Goal: Task Accomplishment & Management: Manage account settings

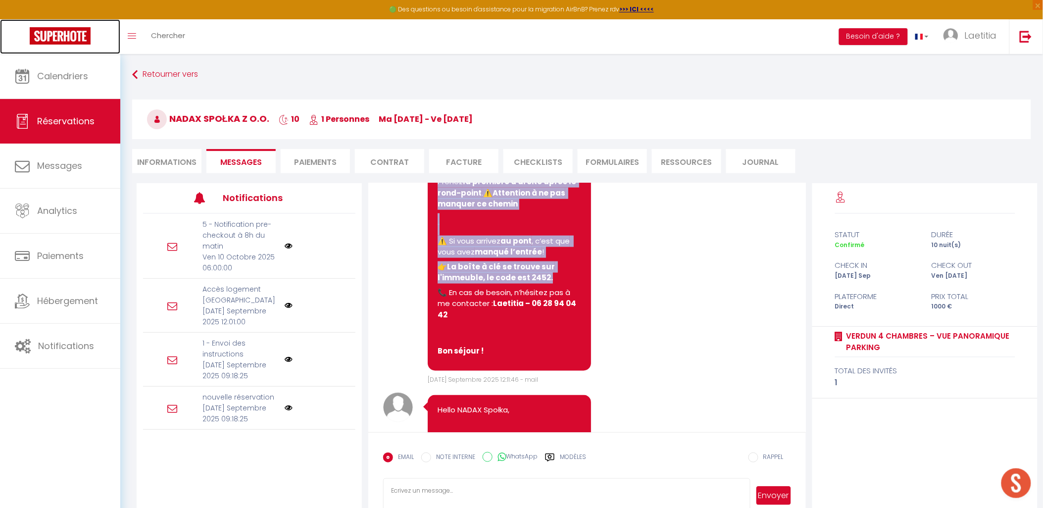
click at [53, 30] on img at bounding box center [60, 35] width 61 height 17
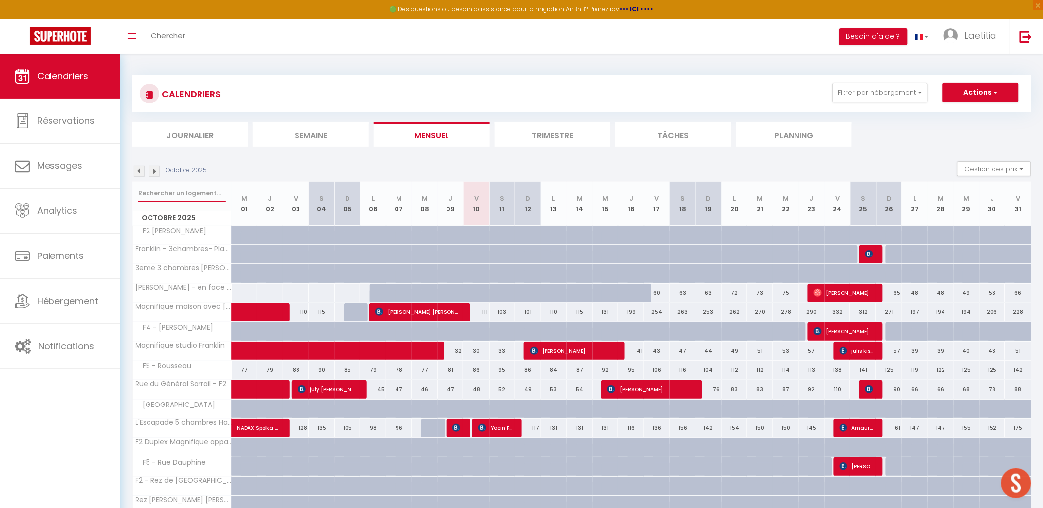
click at [157, 191] on input "text" at bounding box center [182, 193] width 88 height 18
type input "remicourt"
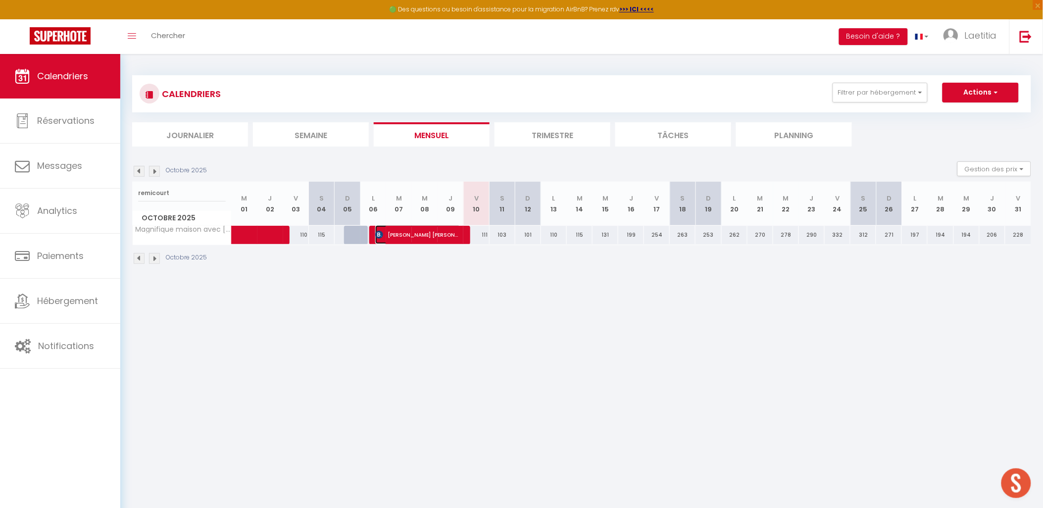
click at [431, 232] on span "[PERSON_NAME] [PERSON_NAME]" at bounding box center [418, 234] width 86 height 19
select select "OK"
select select "KO"
select select "0"
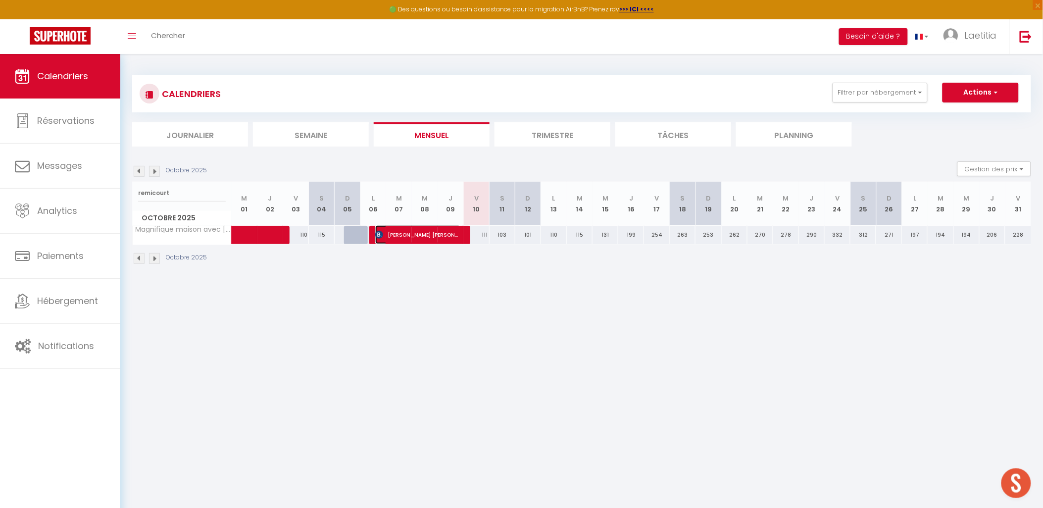
select select "1"
select select
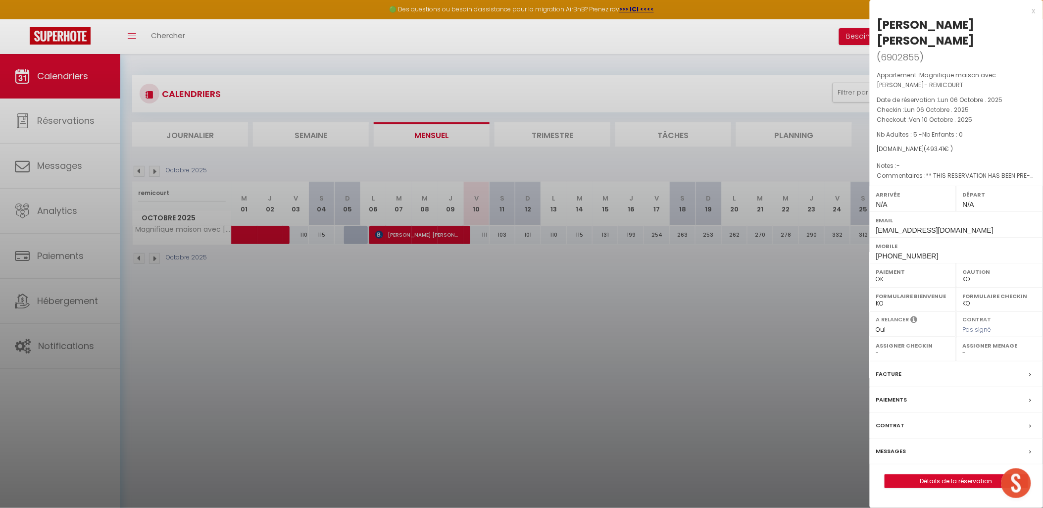
click at [892, 446] on label "Messages" at bounding box center [891, 451] width 30 height 10
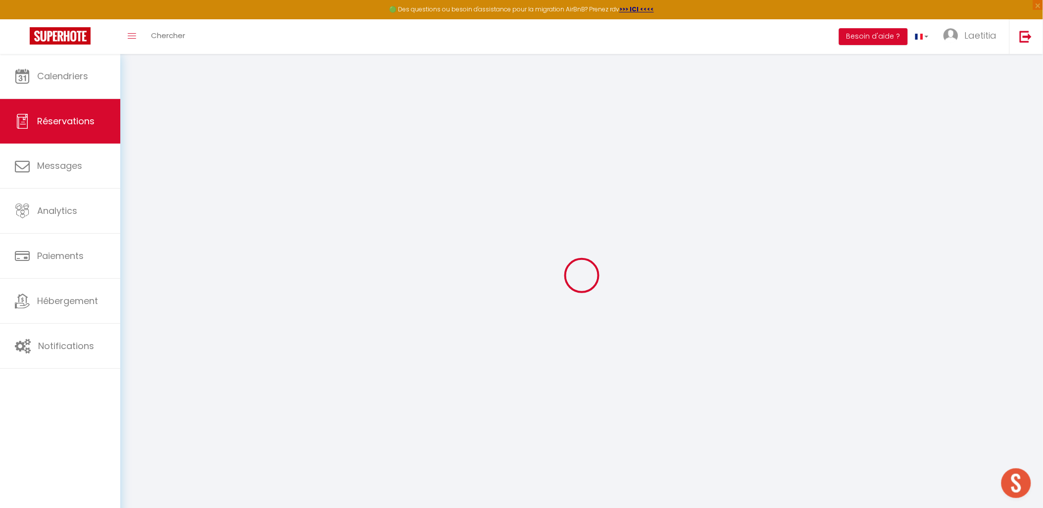
select select
checkbox input "false"
type textarea "** THIS RESERVATION HAS BEEN PRE-PAID ** BOOKING NOTE : Payment charge is EUR 6…"
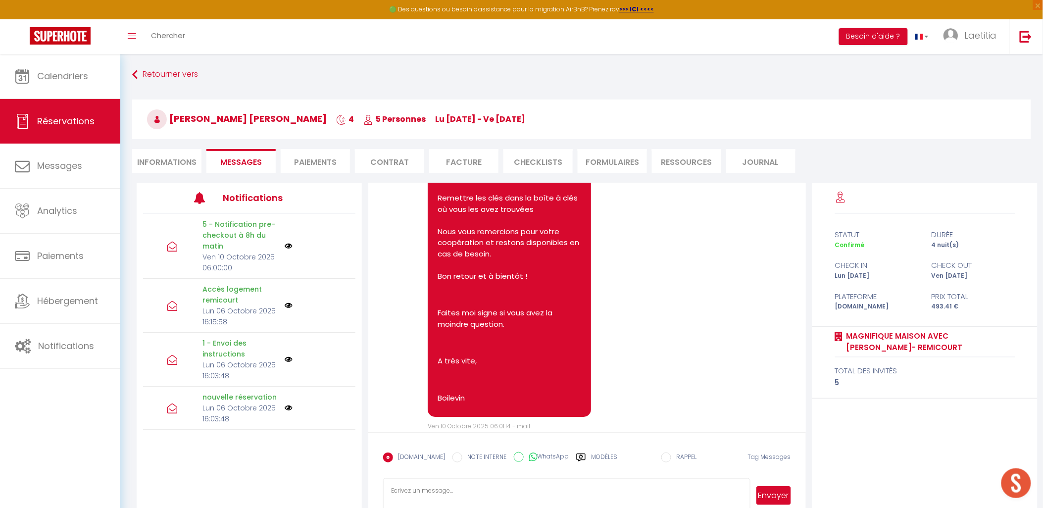
scroll to position [2325, 0]
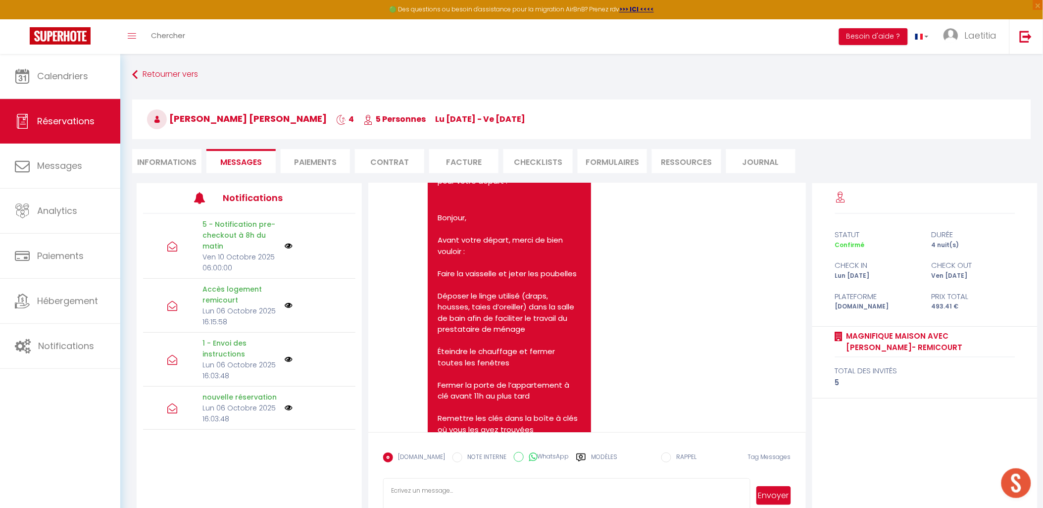
click at [300, 154] on li "Paiements" at bounding box center [315, 161] width 69 height 24
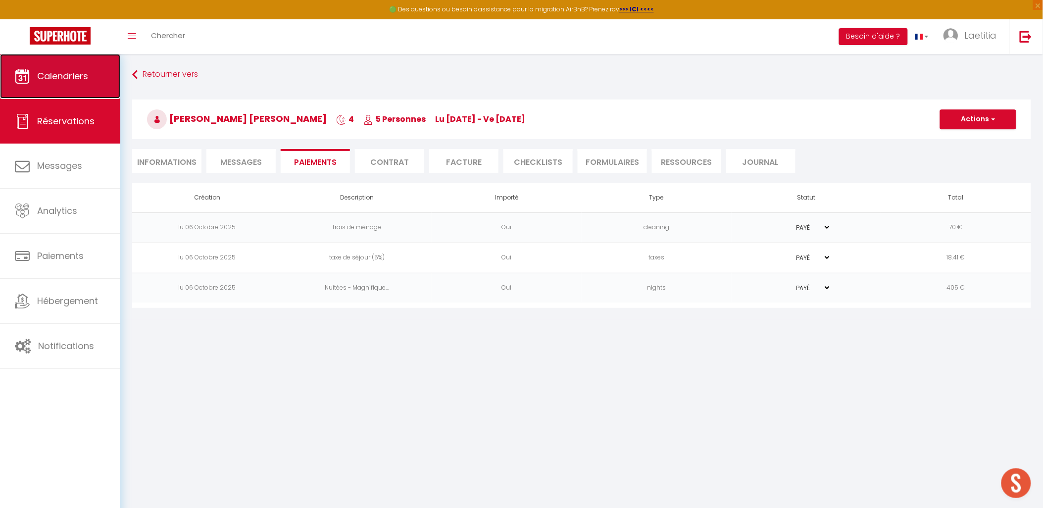
click at [71, 75] on span "Calendriers" at bounding box center [62, 76] width 51 height 12
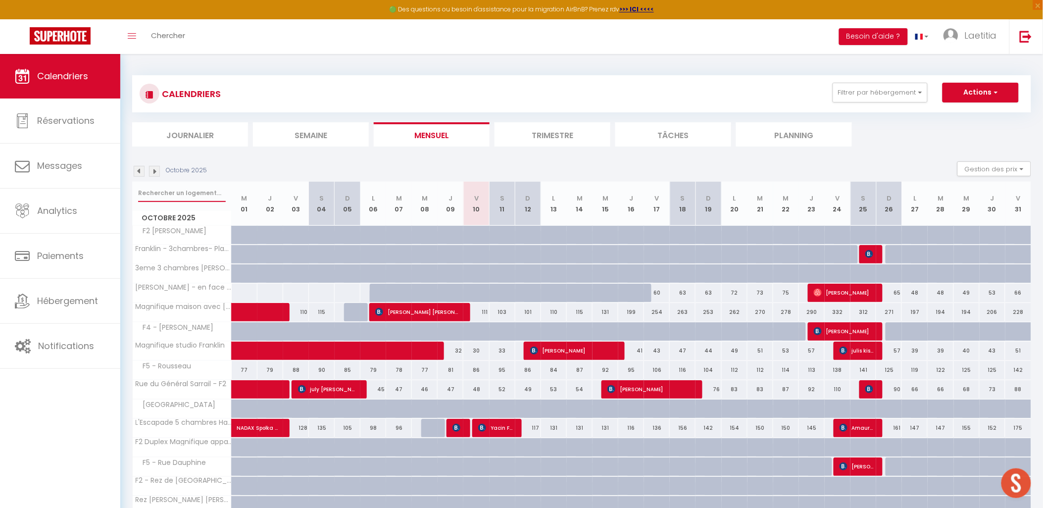
click at [186, 190] on input "text" at bounding box center [182, 193] width 88 height 18
click at [992, 88] on span "button" at bounding box center [994, 92] width 6 height 10
click at [959, 116] on link "Nouvelle réservation" at bounding box center [970, 115] width 86 height 15
select select
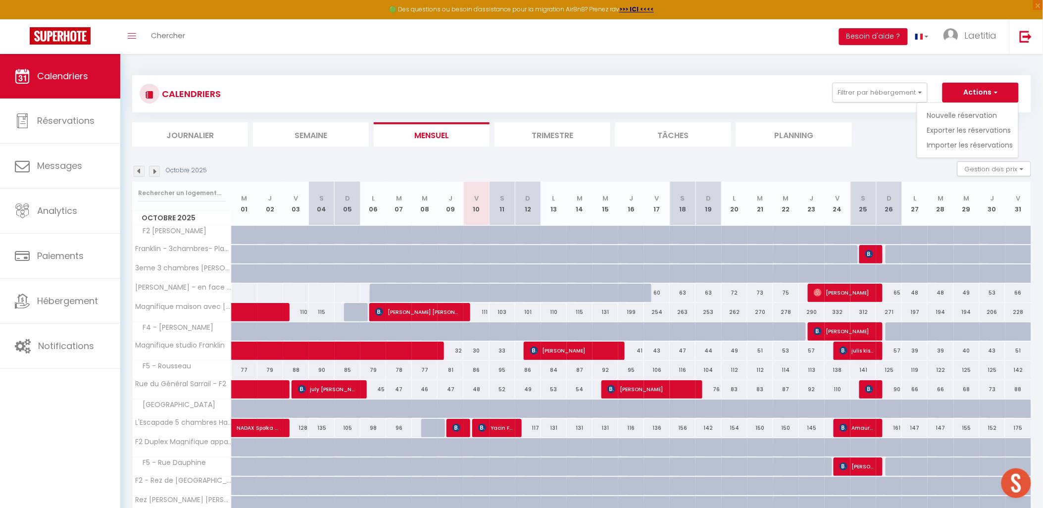
select select
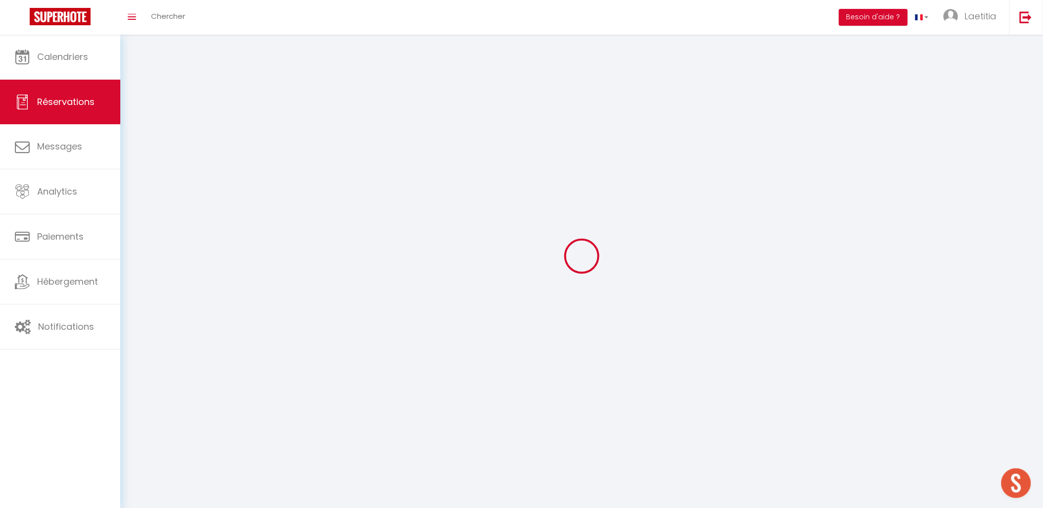
select select
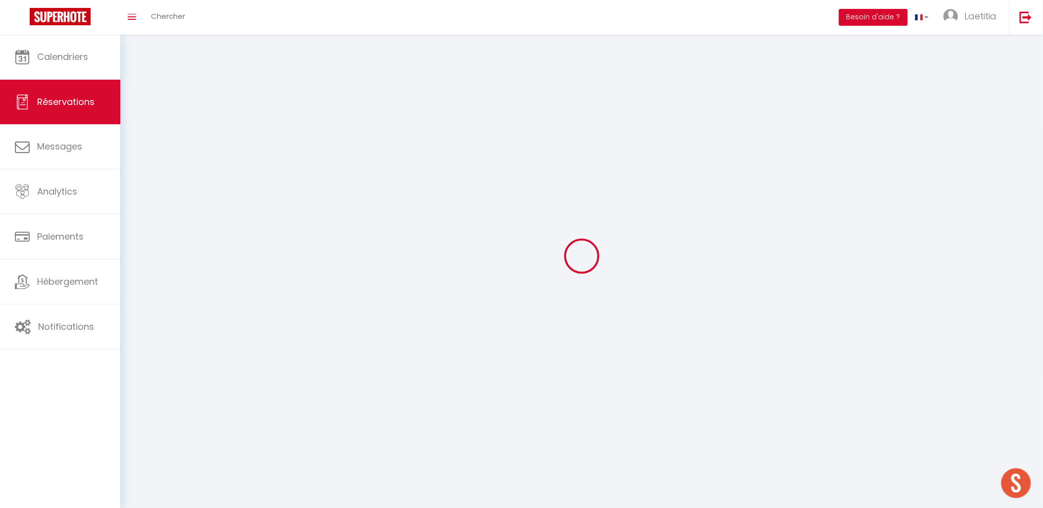
select select
checkbox input "false"
select select
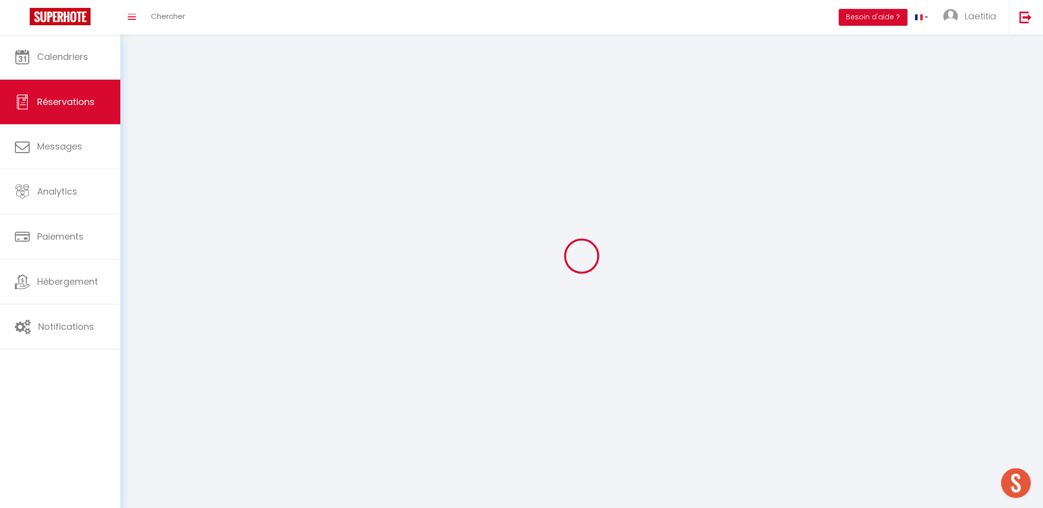
select select
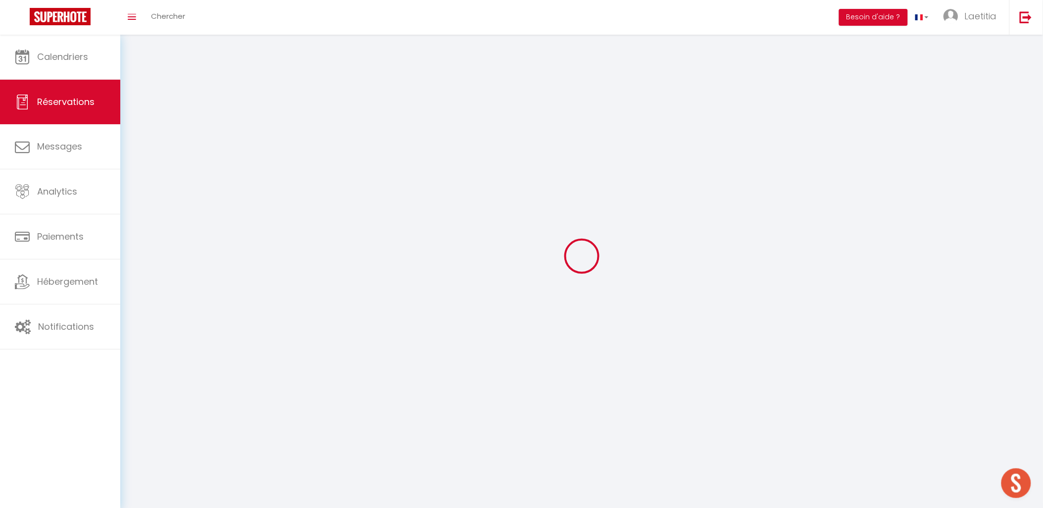
checkbox input "false"
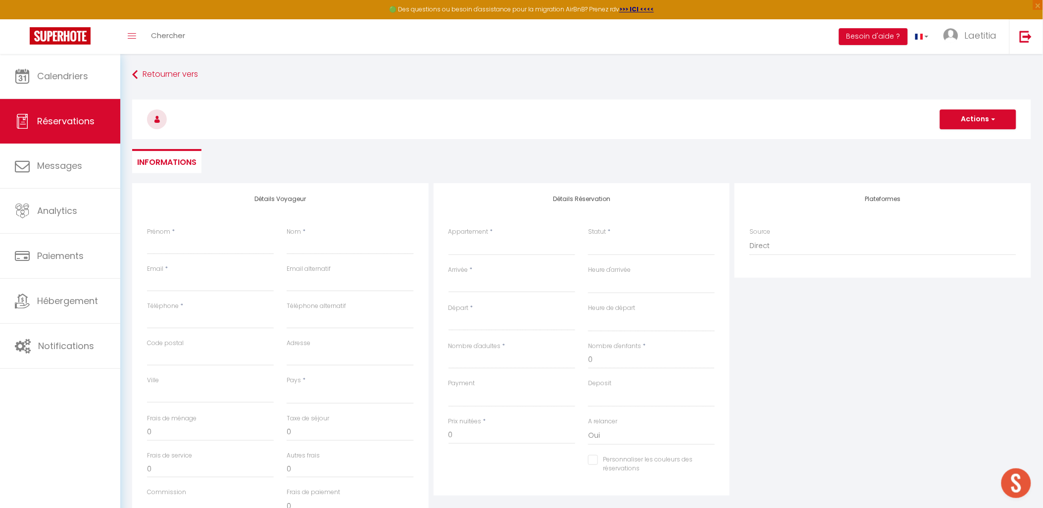
select select
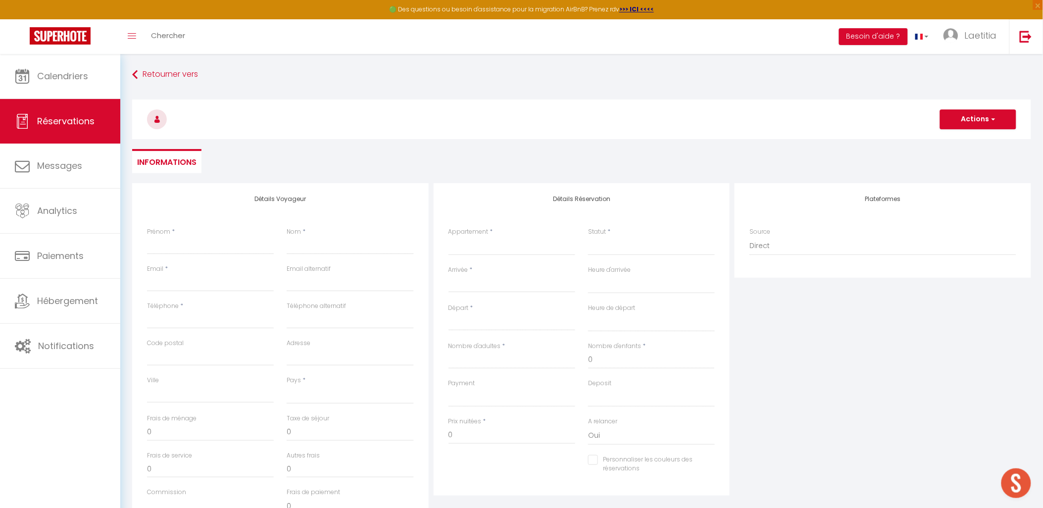
select select
checkbox input "false"
select select
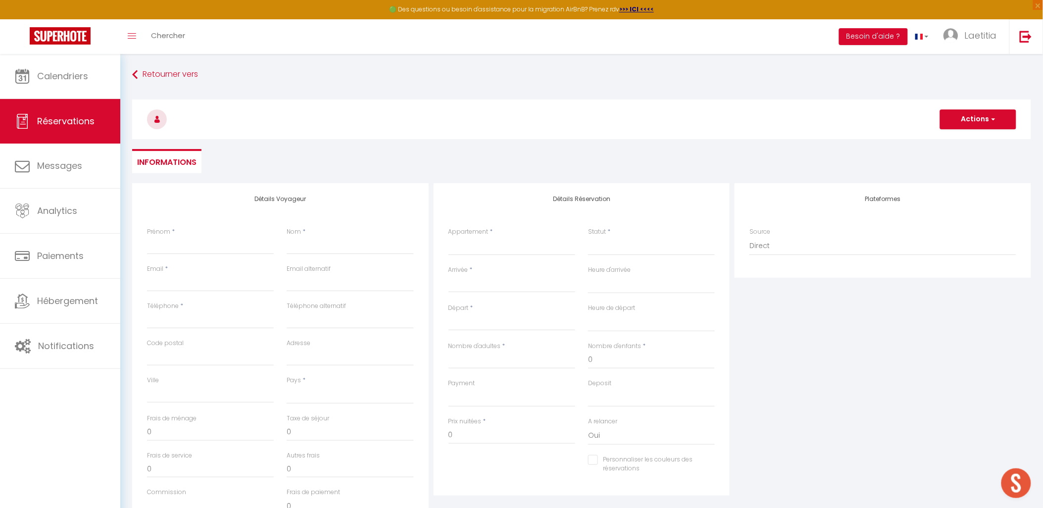
select select
checkbox input "false"
select select
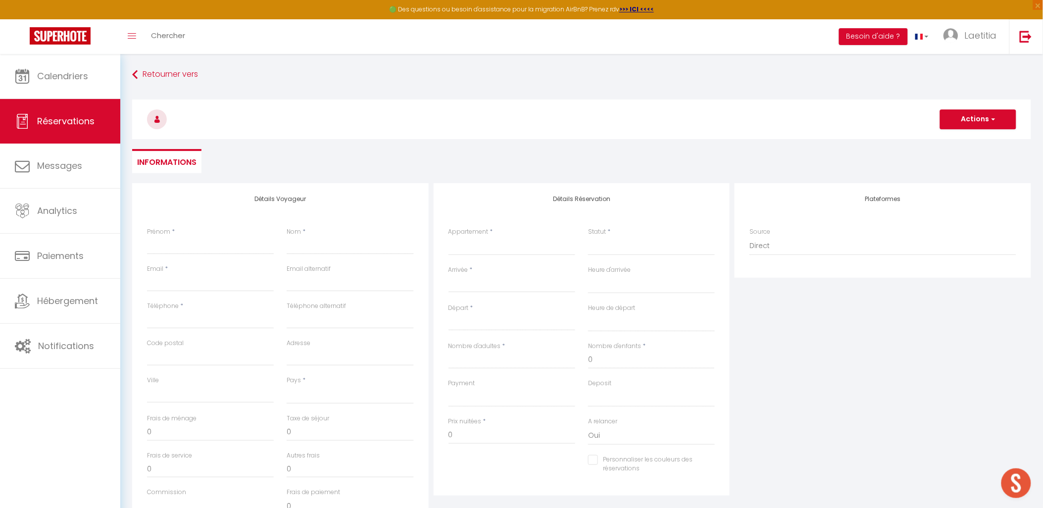
select select
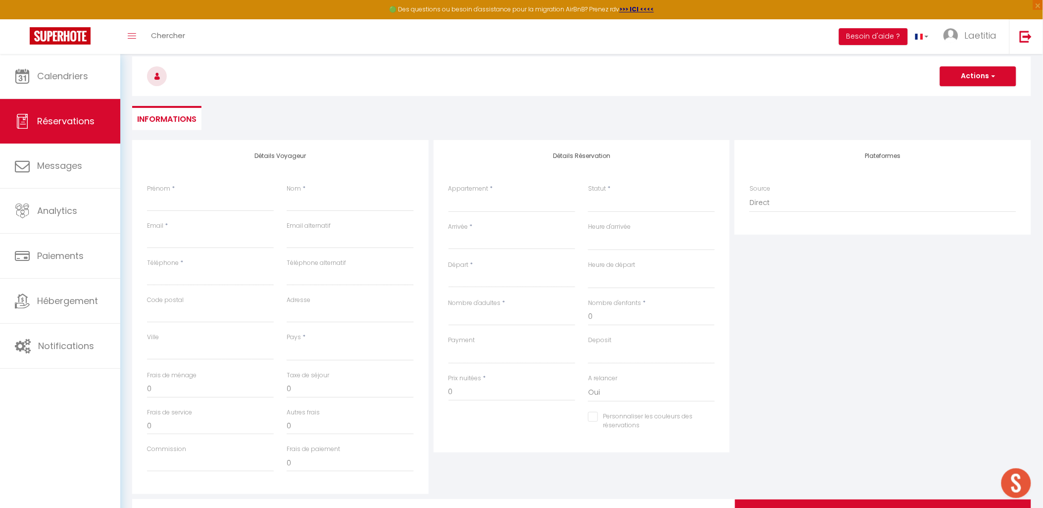
scroll to position [43, 0]
click at [161, 201] on input "Prénom" at bounding box center [210, 203] width 127 height 18
paste input "Esprit Large"
type input "Esprit Large"
select select
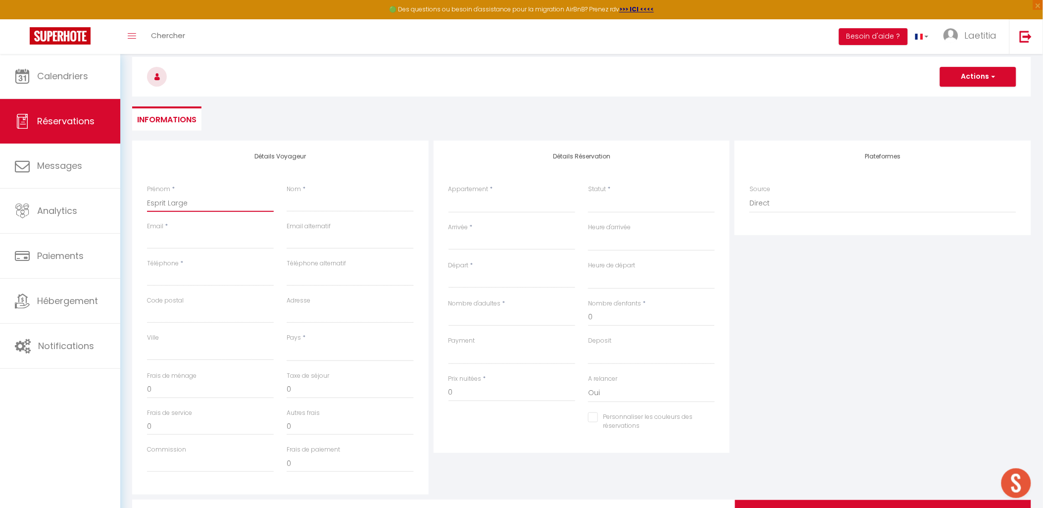
select select
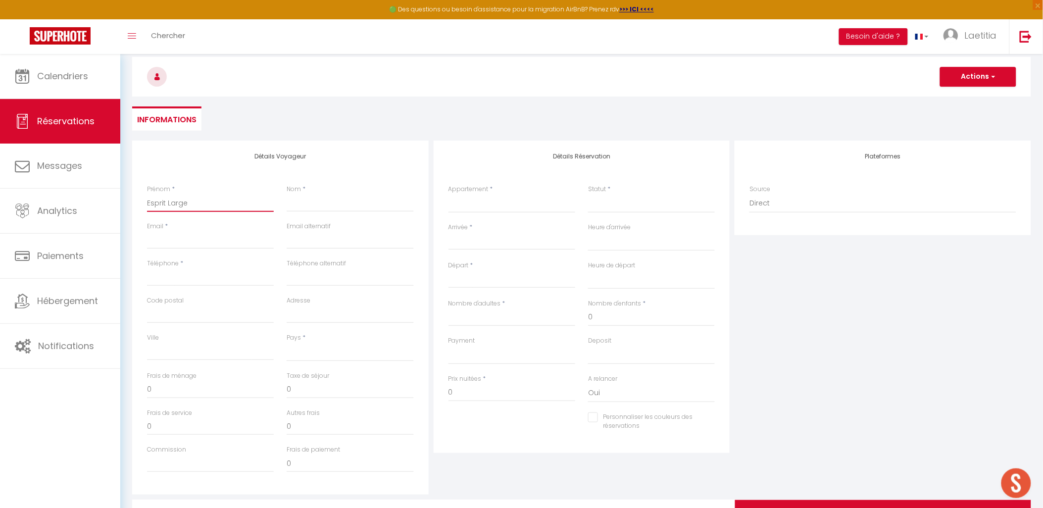
select select
checkbox input "false"
click at [179, 200] on input "Esprit Large" at bounding box center [210, 203] width 127 height 18
type input "Esprit"
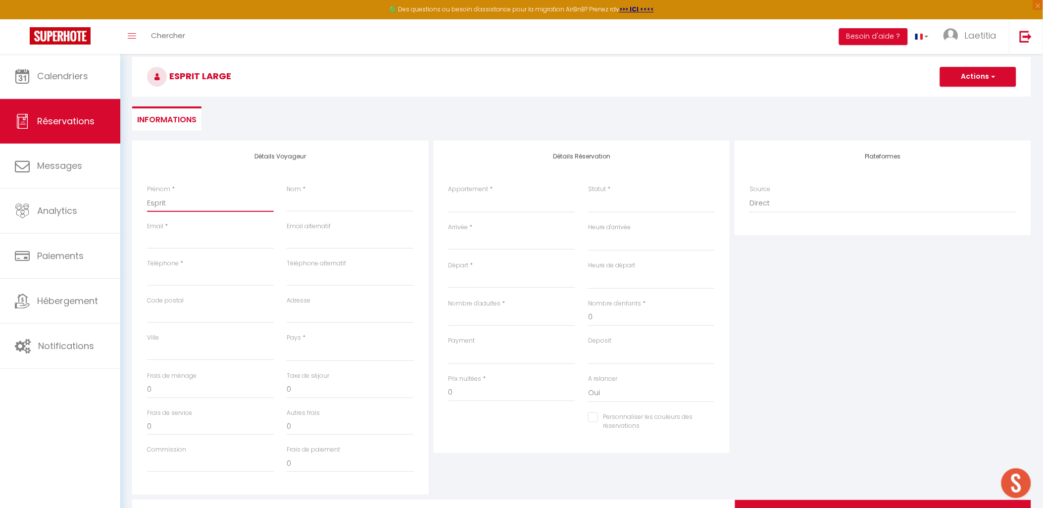
select select
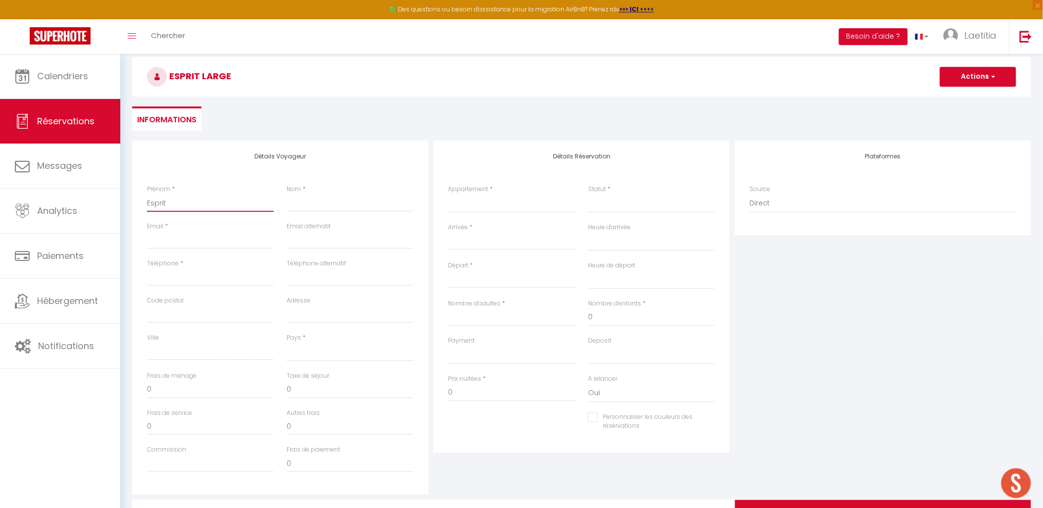
select select
checkbox input "false"
type input "Esprit"
click at [342, 201] on input "Nom" at bounding box center [350, 203] width 127 height 18
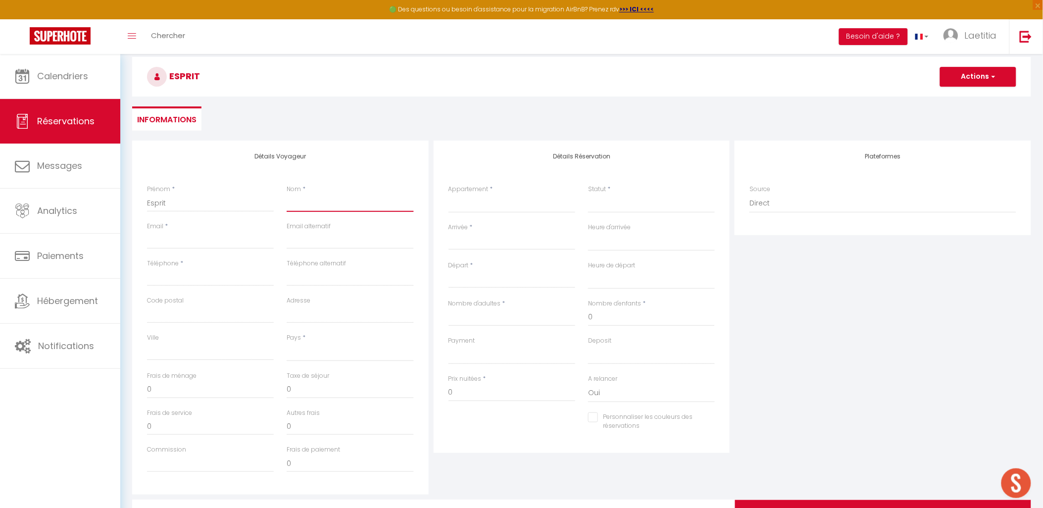
paste input "Large"
type input "Large"
select select
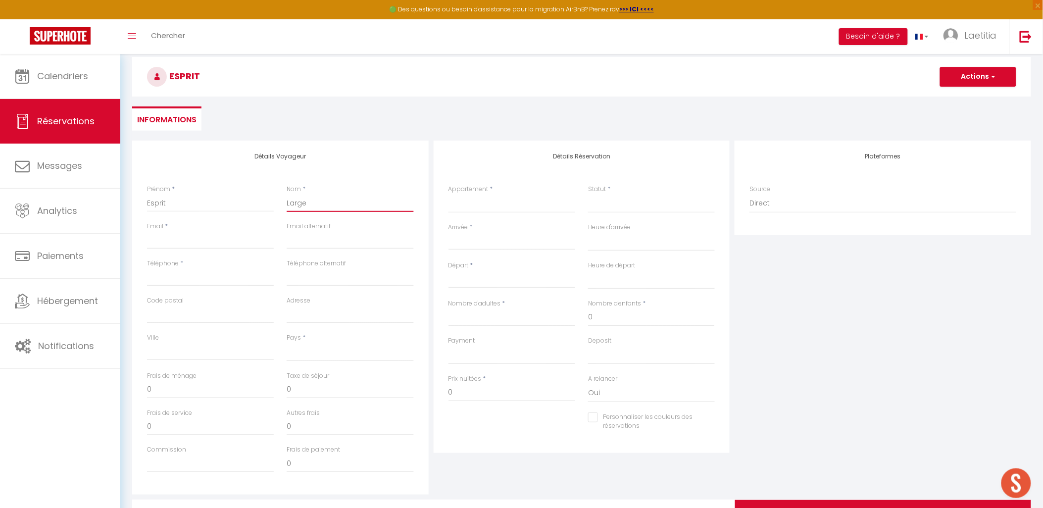
select select
checkbox input "false"
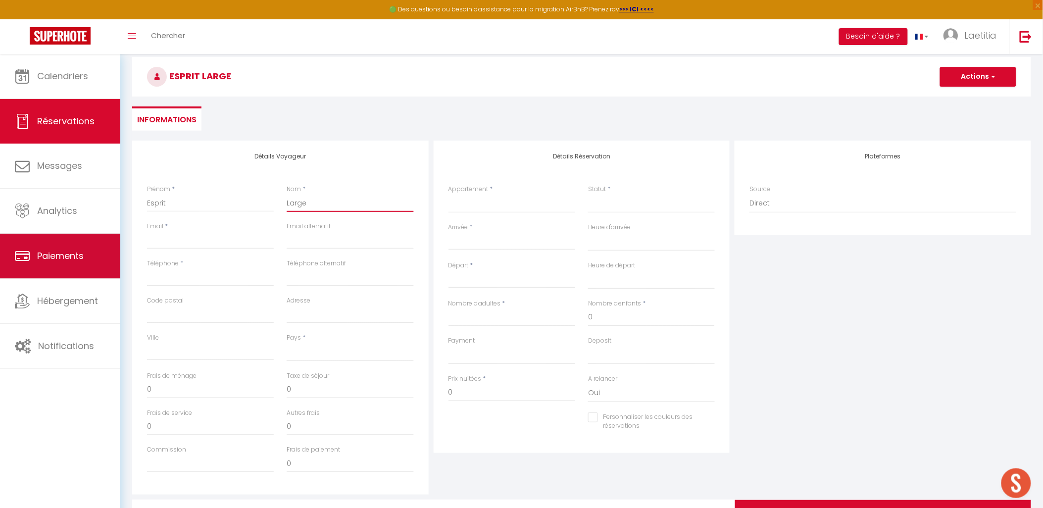
type input "Large"
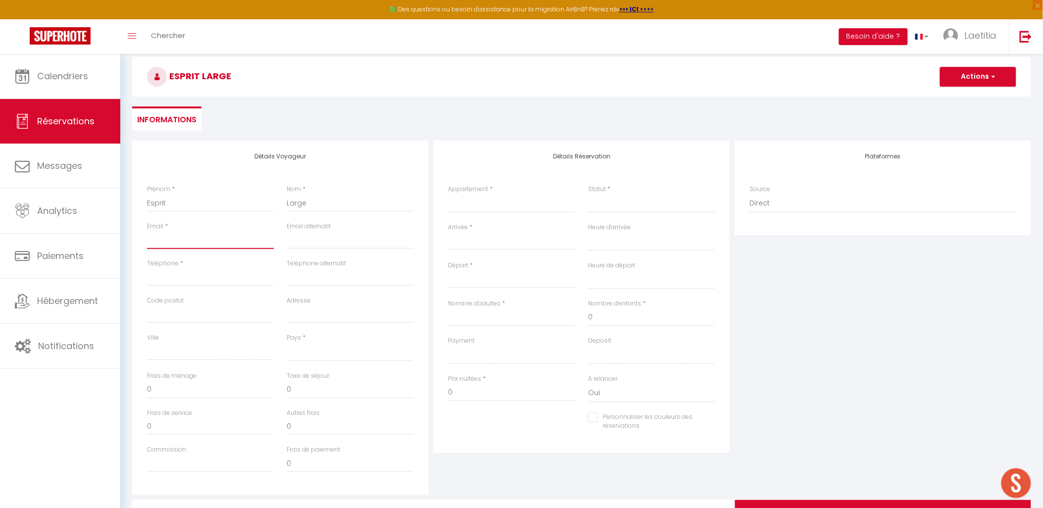
click at [177, 243] on input "Email client" at bounding box center [210, 240] width 127 height 18
paste input "[EMAIL_ADDRESS][DOMAIN_NAME]"
type input "[EMAIL_ADDRESS][DOMAIN_NAME]"
select select
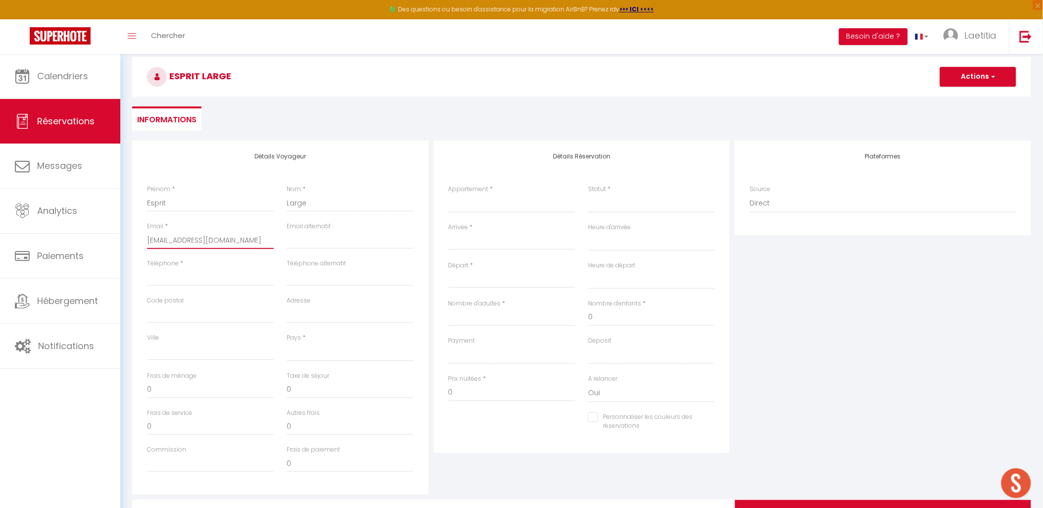
select select
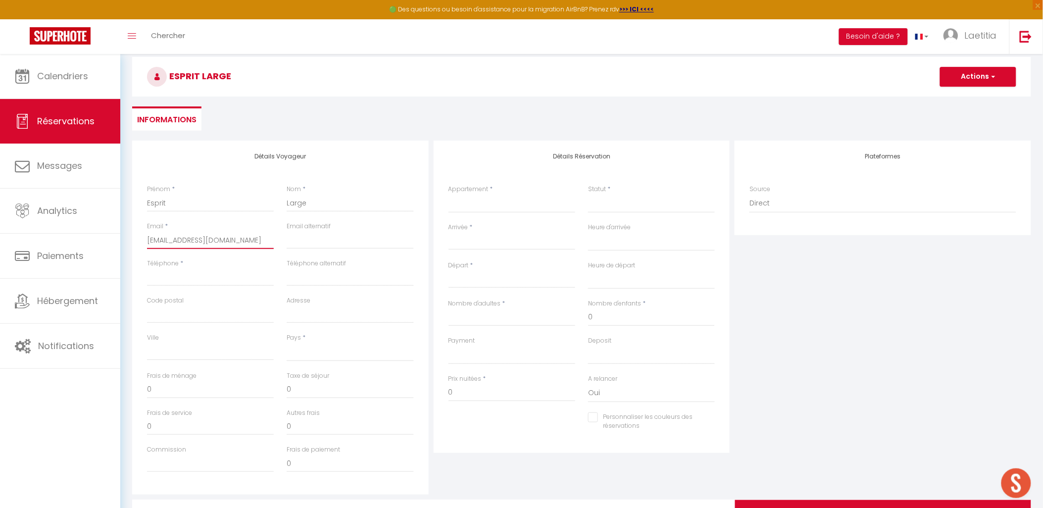
checkbox input "false"
type input "[EMAIL_ADDRESS][DOMAIN_NAME]"
click at [231, 279] on input "Téléphone" at bounding box center [210, 277] width 127 height 18
paste input "[PHONE_NUMBER]"
type input "[PHONE_NUMBER]"
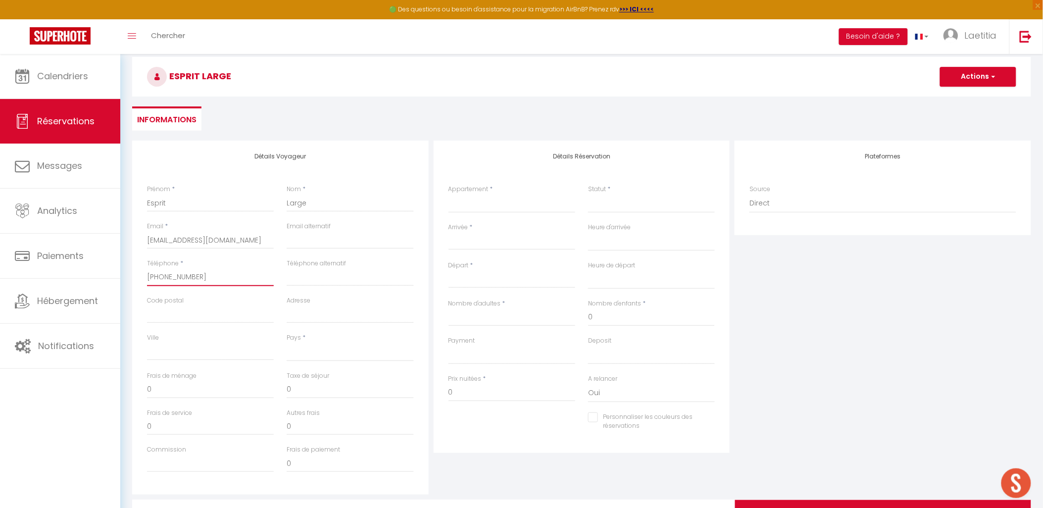
select select
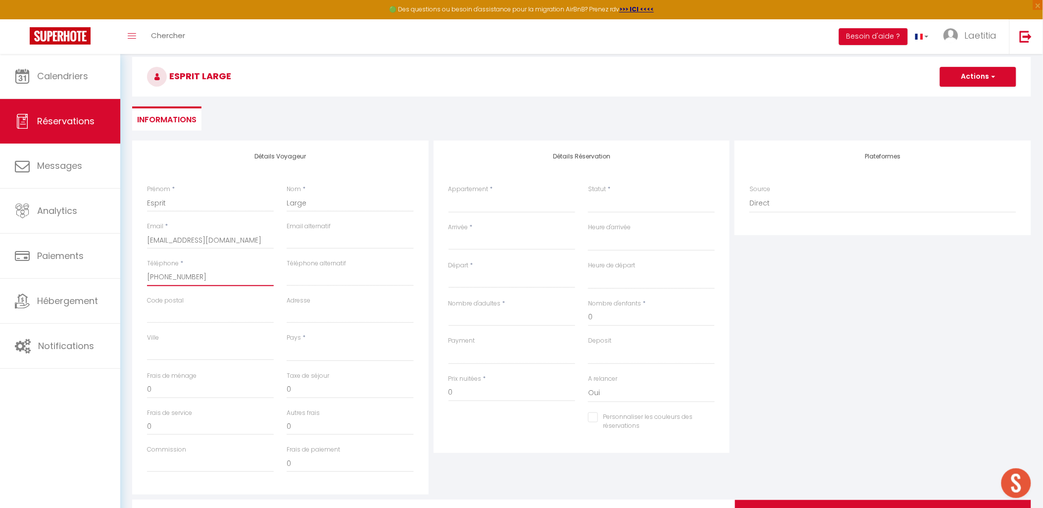
select select
checkbox input "false"
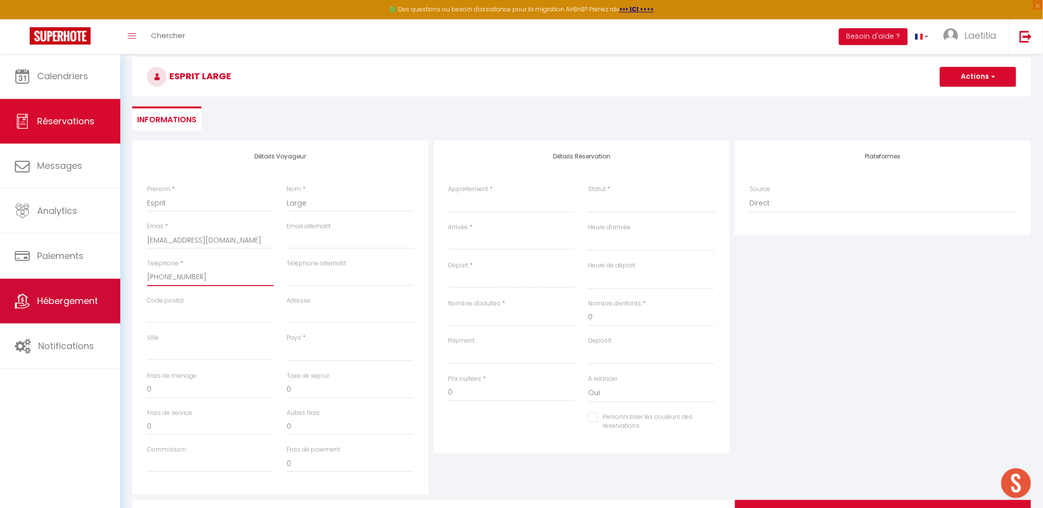
type input "[PHONE_NUMBER]"
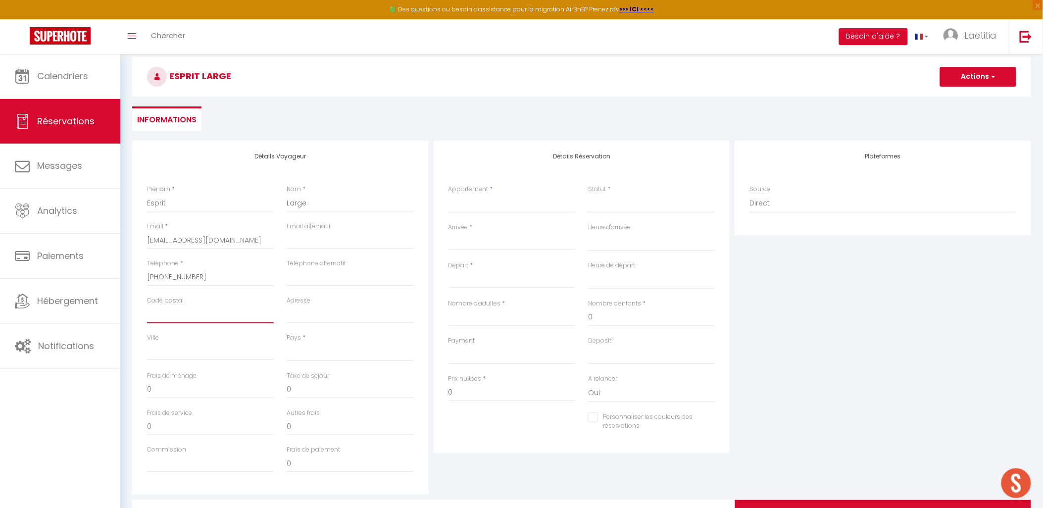
click at [179, 322] on input "Code postal" at bounding box center [210, 314] width 127 height 18
type input "2"
select select
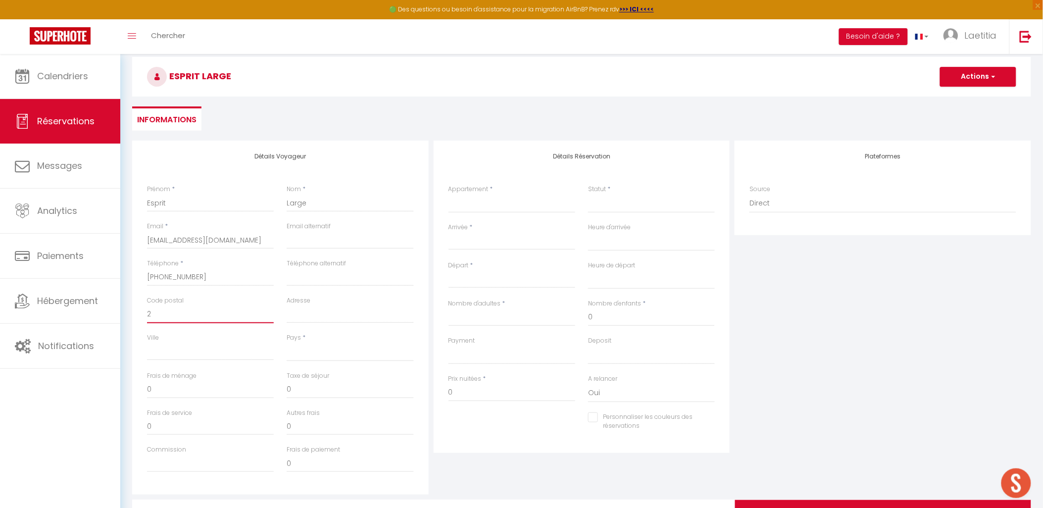
select select
checkbox input "false"
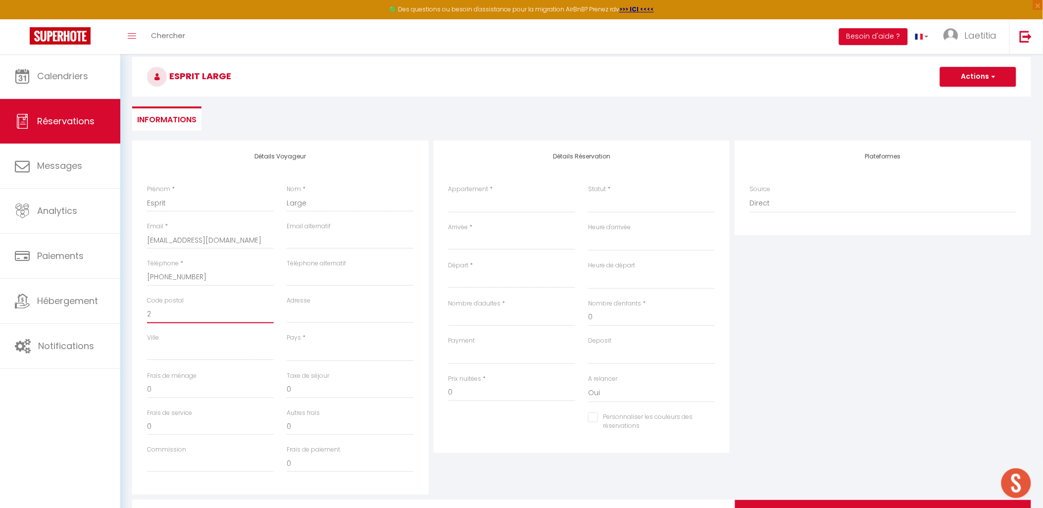
type input "29"
select select
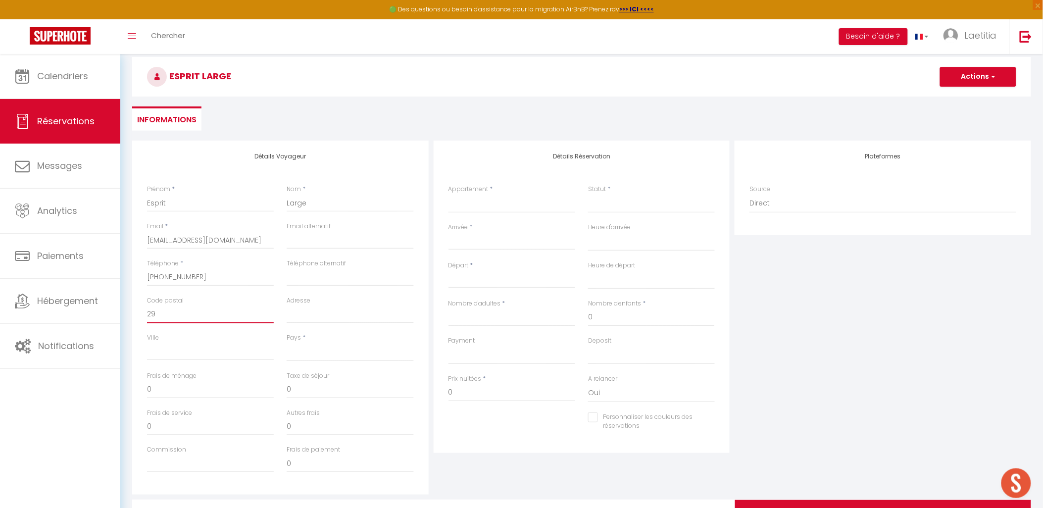
select select
checkbox input "false"
type input "297"
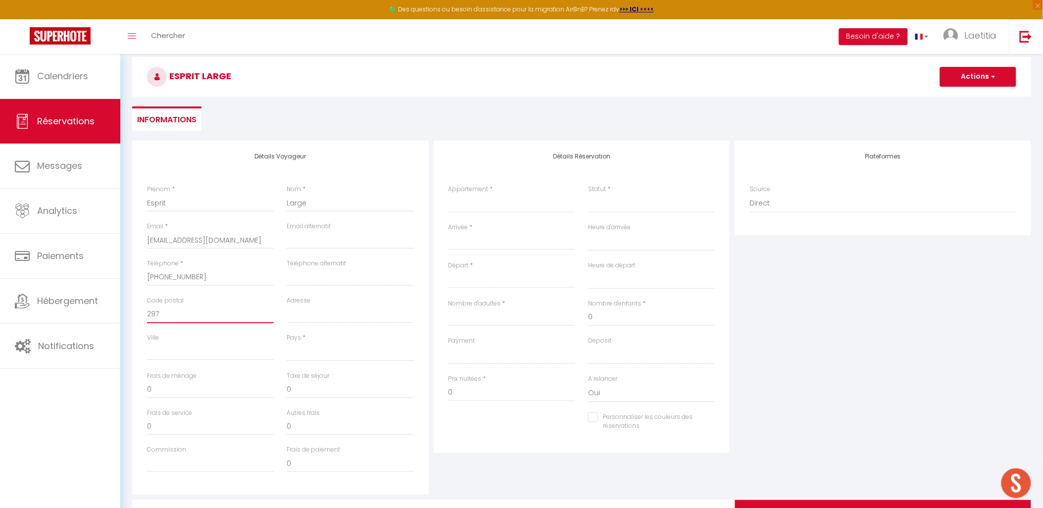
select select
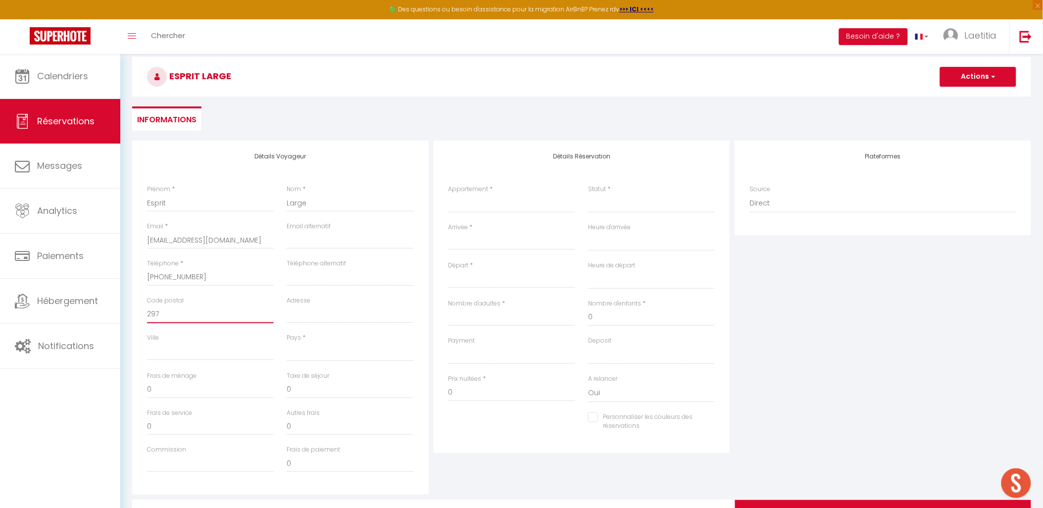
select select
checkbox input "false"
type input "2972"
select select
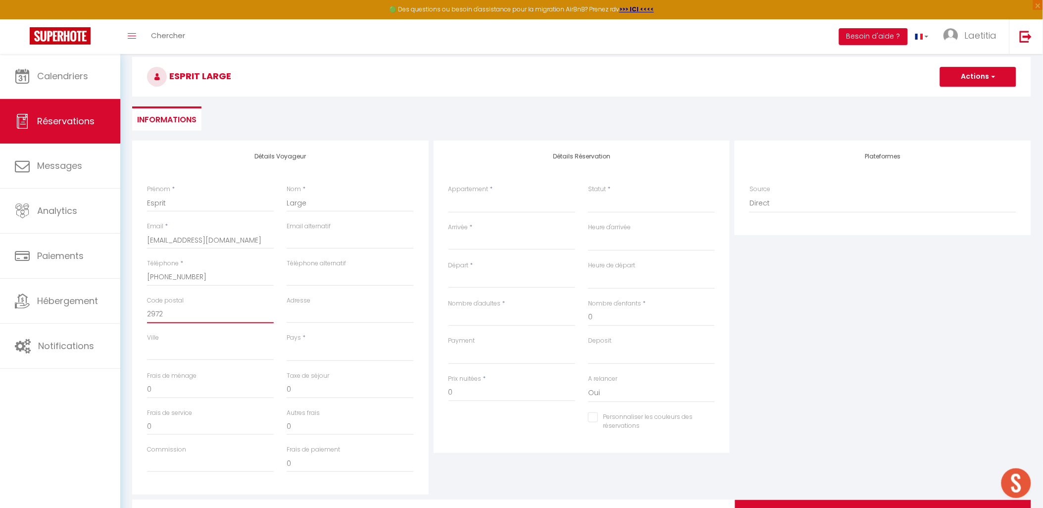
select select
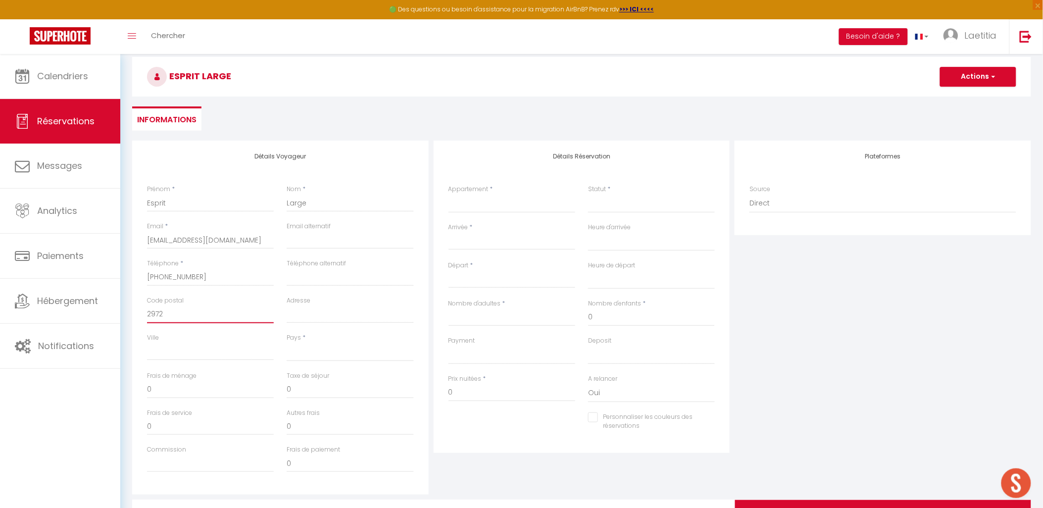
select select
checkbox input "false"
type input "29720"
select select
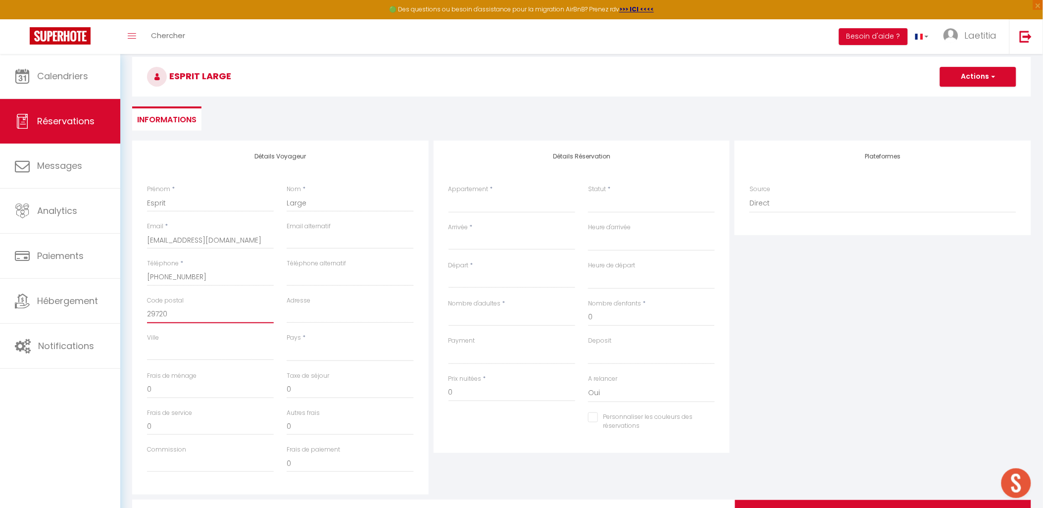
select select
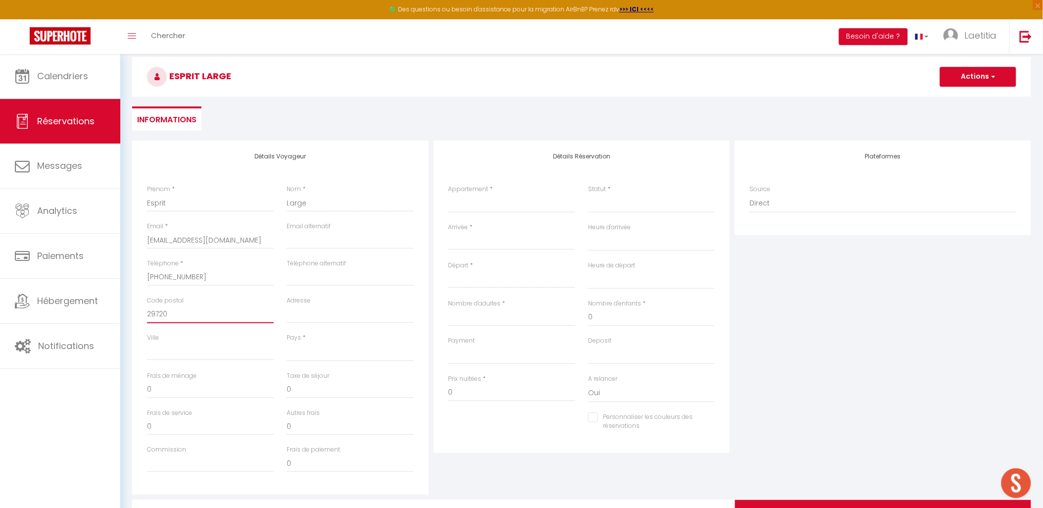
checkbox input "false"
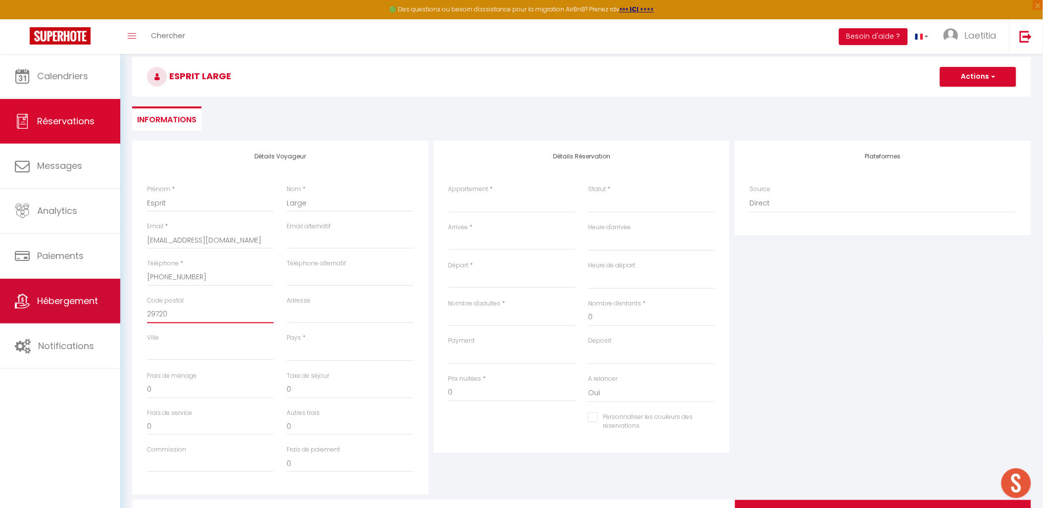
type input "29720"
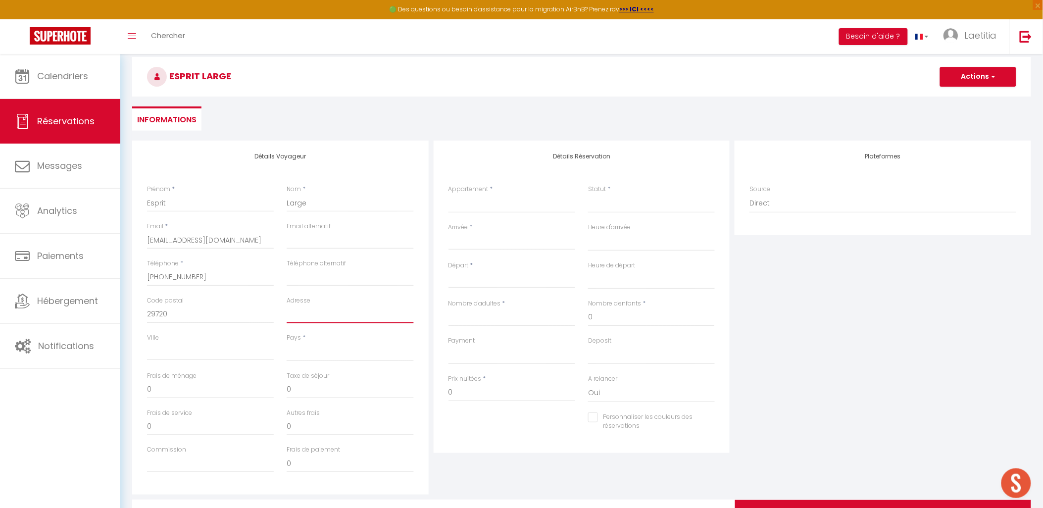
click at [313, 315] on input "Adresse" at bounding box center [350, 314] width 127 height 18
paste input "Kergaradec"
type input "Kergaradec"
select select
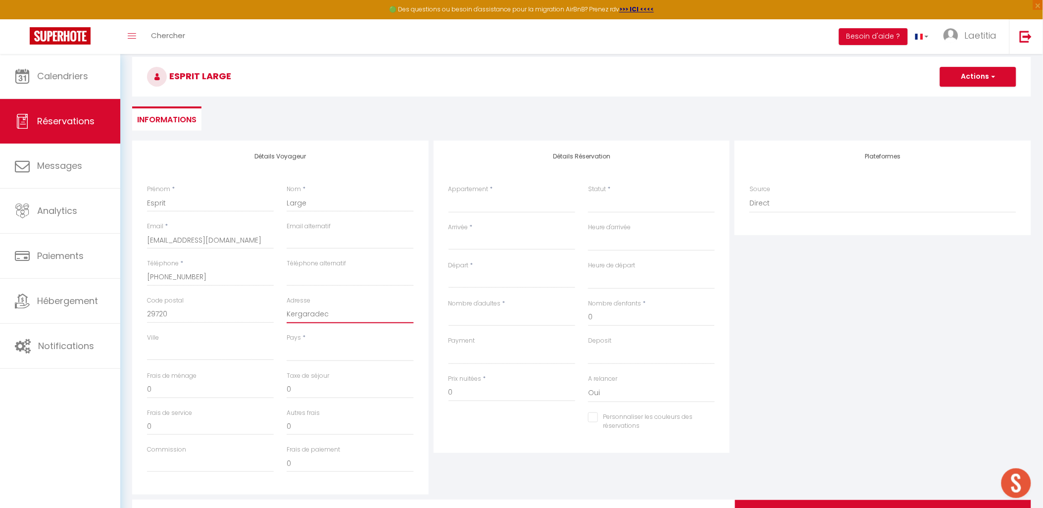
select select
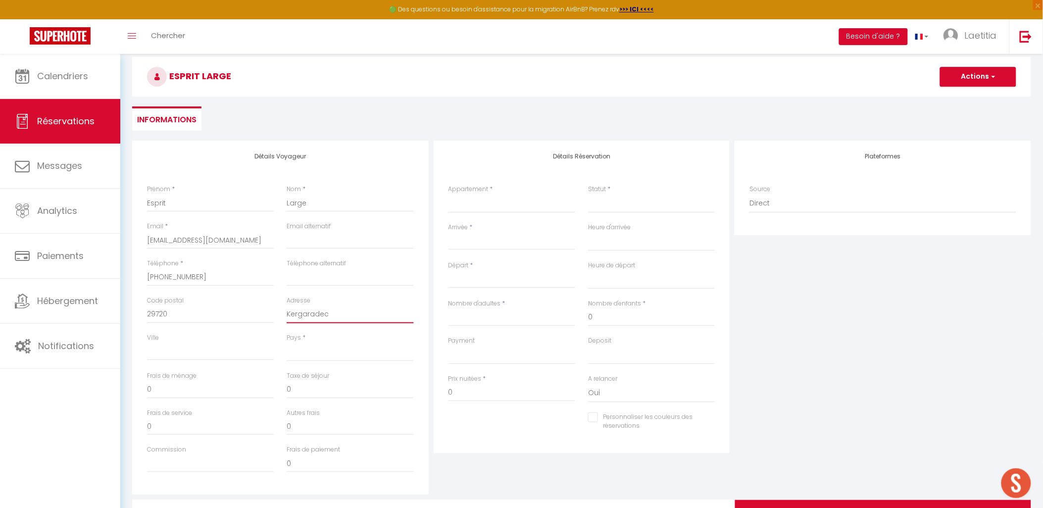
checkbox input "false"
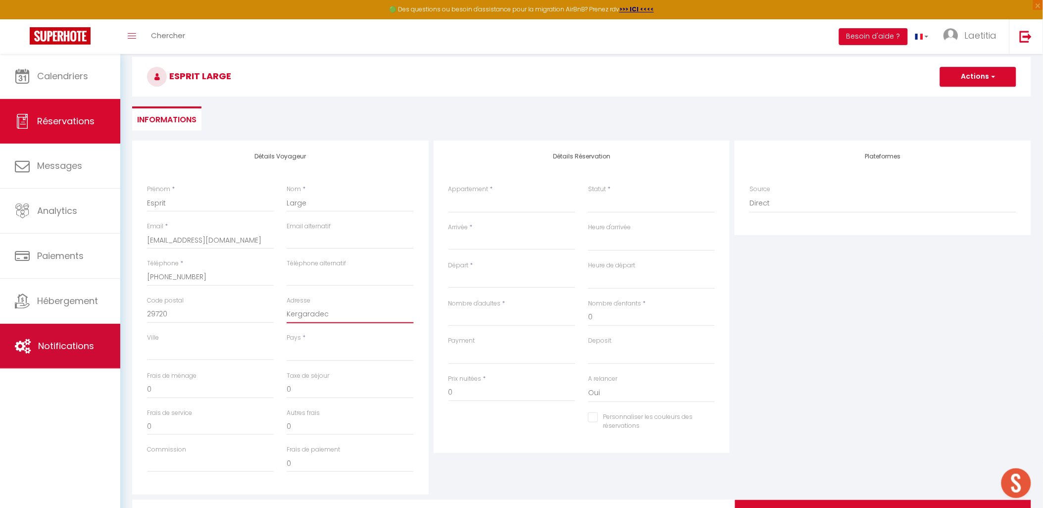
type input "Kergaradec"
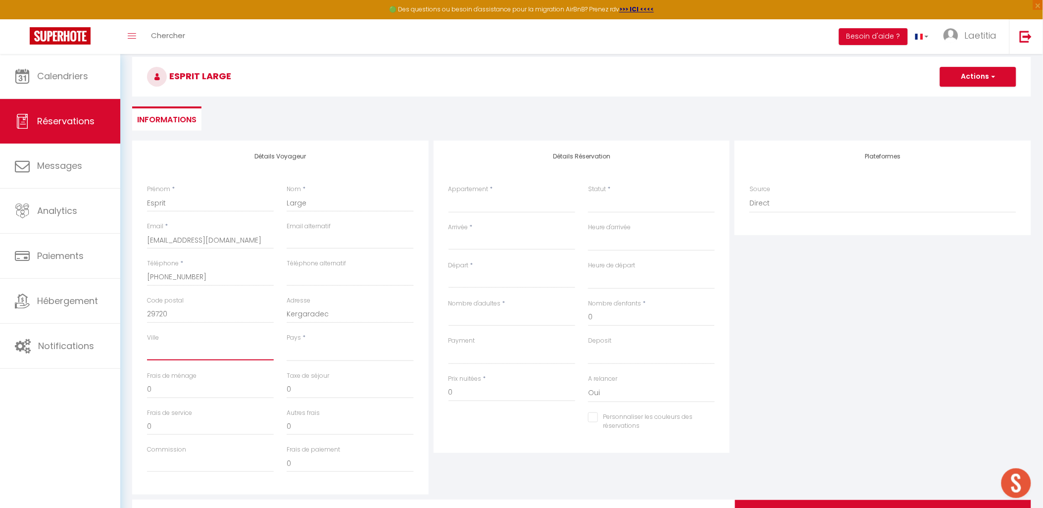
click at [161, 348] on input "Ville" at bounding box center [210, 352] width 127 height 18
paste input "TREGUENNEC"
type input "TREGUENNEC"
select select
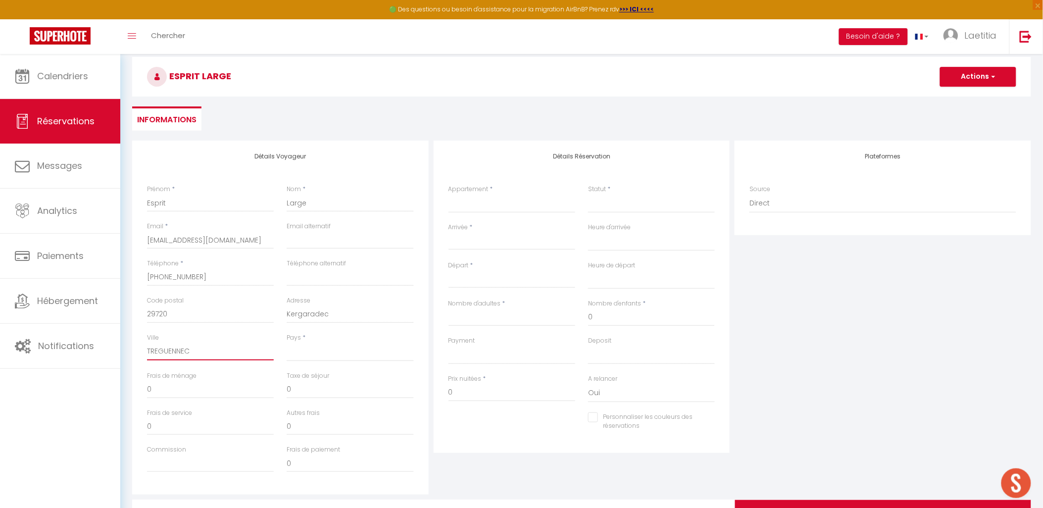
select select
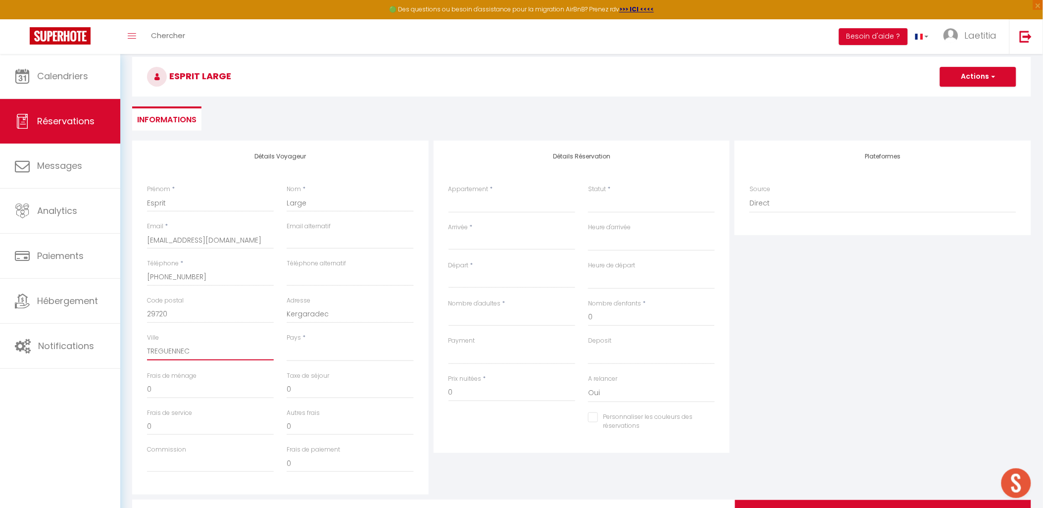
checkbox input "false"
type input "TREGUENNEC"
click at [318, 362] on div "Pays * [GEOGRAPHIC_DATA] [GEOGRAPHIC_DATA] [GEOGRAPHIC_DATA] [GEOGRAPHIC_DATA] …" at bounding box center [350, 352] width 140 height 38
click at [318, 353] on select "[GEOGRAPHIC_DATA] [GEOGRAPHIC_DATA] [GEOGRAPHIC_DATA] [GEOGRAPHIC_DATA] [GEOGRA…" at bounding box center [350, 352] width 127 height 19
select select "FR"
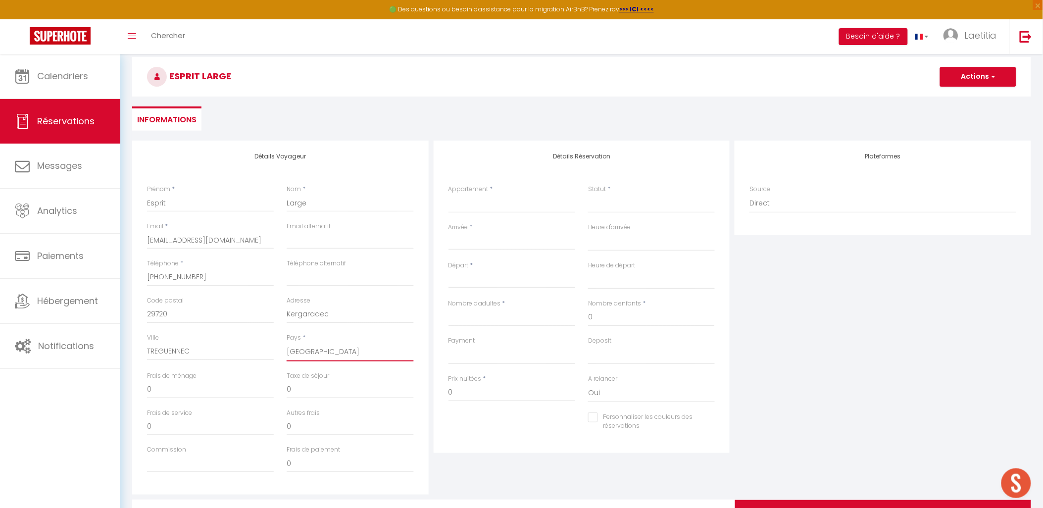
click at [287, 343] on select "[GEOGRAPHIC_DATA] [GEOGRAPHIC_DATA] [GEOGRAPHIC_DATA] [GEOGRAPHIC_DATA] [GEOGRA…" at bounding box center [350, 352] width 127 height 19
select select
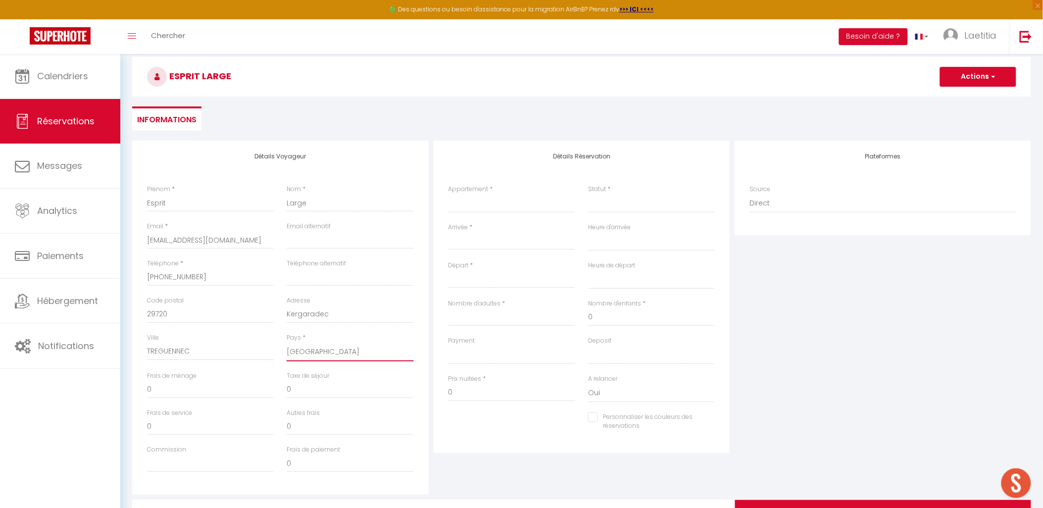
select select
checkbox input "false"
drag, startPoint x: 170, startPoint y: 392, endPoint x: 136, endPoint y: 386, distance: 34.7
click at [136, 386] on div "Détails Voyageur Prénom * Esprit Nom * Large Email * [EMAIL_ADDRESS][DOMAIN_NAM…" at bounding box center [280, 318] width 296 height 354
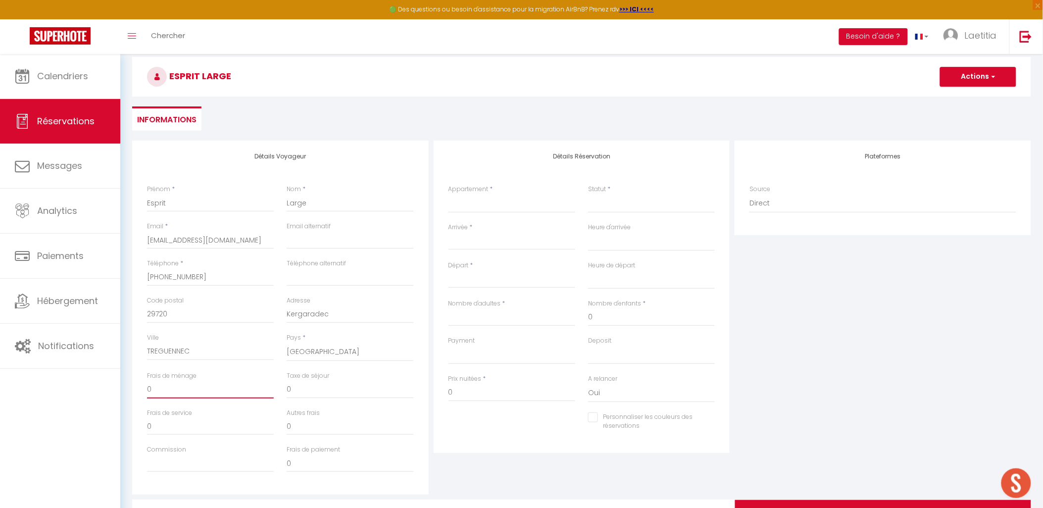
type input "1"
select select
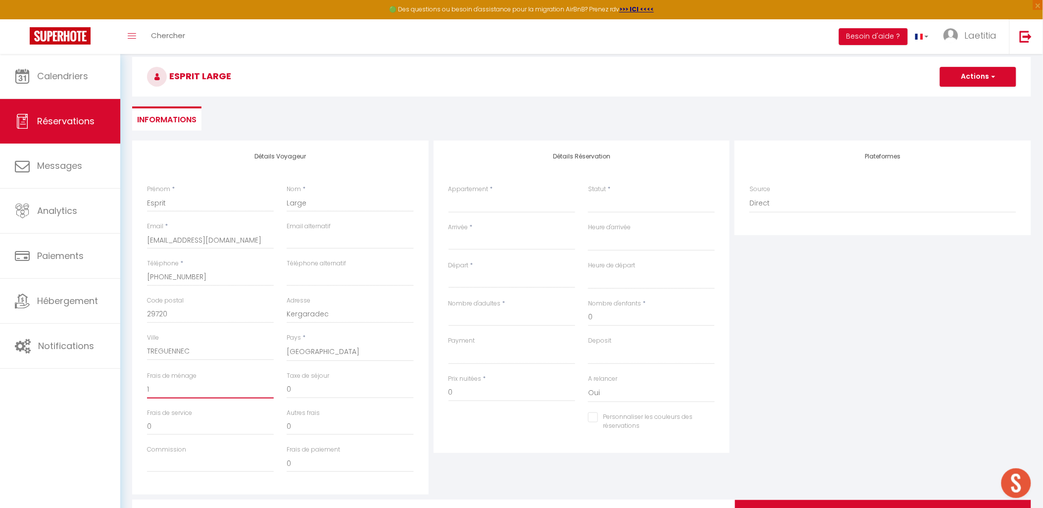
select select
checkbox input "false"
type input "10"
select select
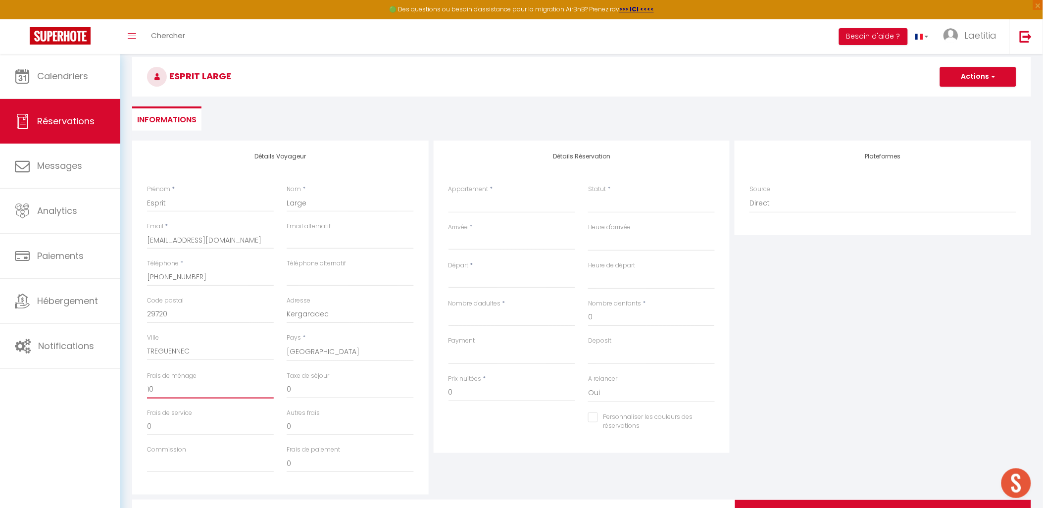
select select
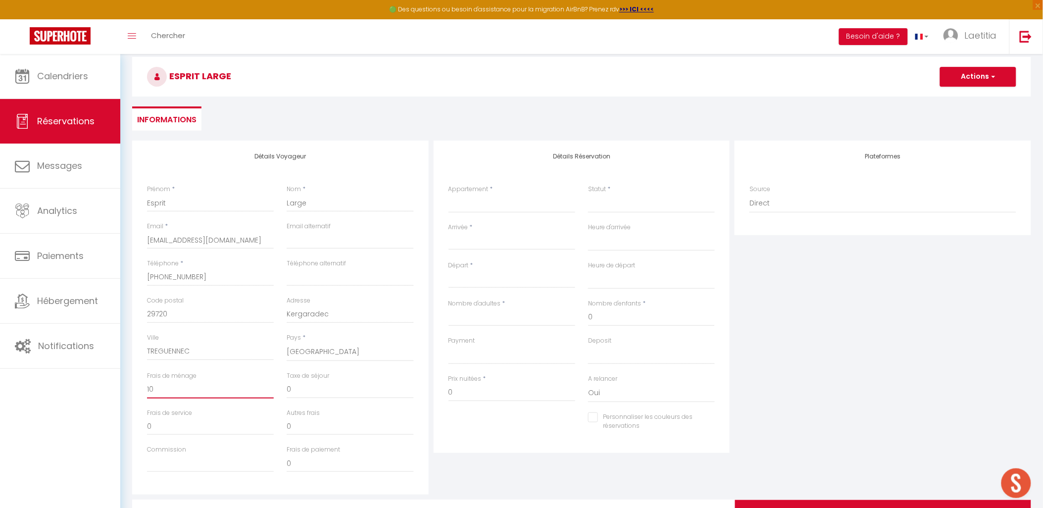
checkbox input "false"
type input "100"
select select
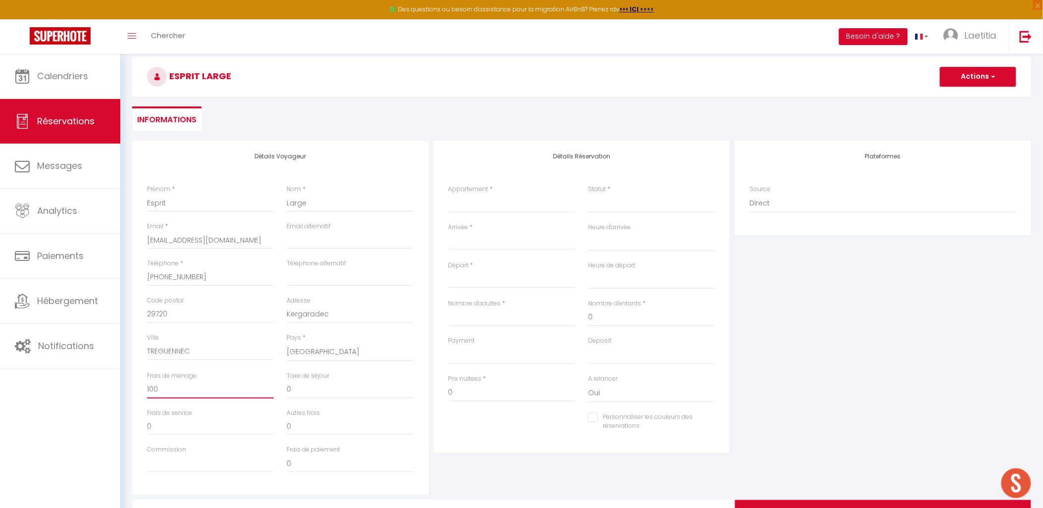
select select
checkbox input "false"
type input "100"
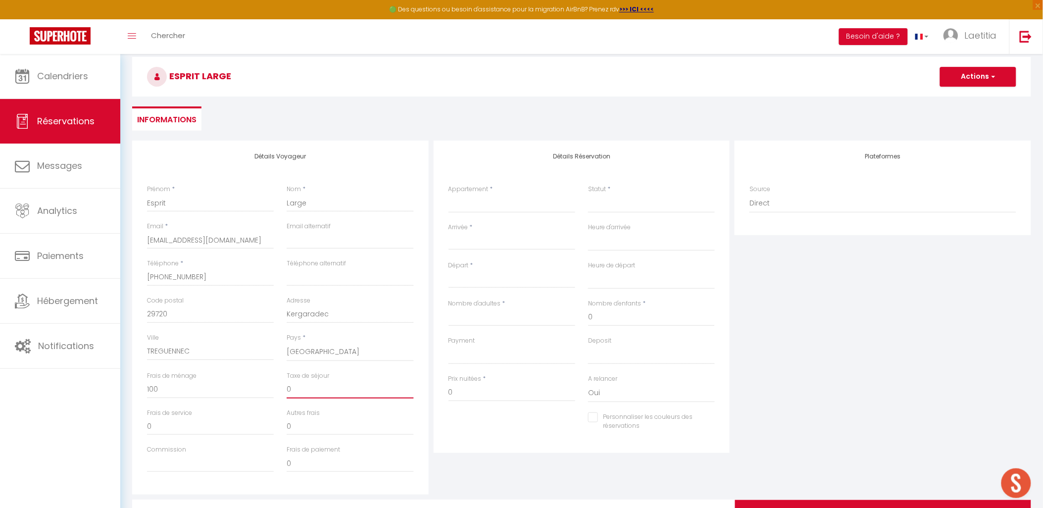
click at [322, 390] on input "0" at bounding box center [350, 390] width 127 height 18
click at [503, 206] on select "F2 [PERSON_NAME] maison avec Jardin- REMICOURT F4 - [PERSON_NAME] Magnifique st…" at bounding box center [511, 203] width 127 height 19
select select "69276"
click at [448, 194] on select "F2 [PERSON_NAME] maison avec Jardin- REMICOURT F4 - [PERSON_NAME] Magnifique st…" at bounding box center [511, 203] width 127 height 19
click at [464, 241] on input "Arrivée" at bounding box center [511, 242] width 127 height 13
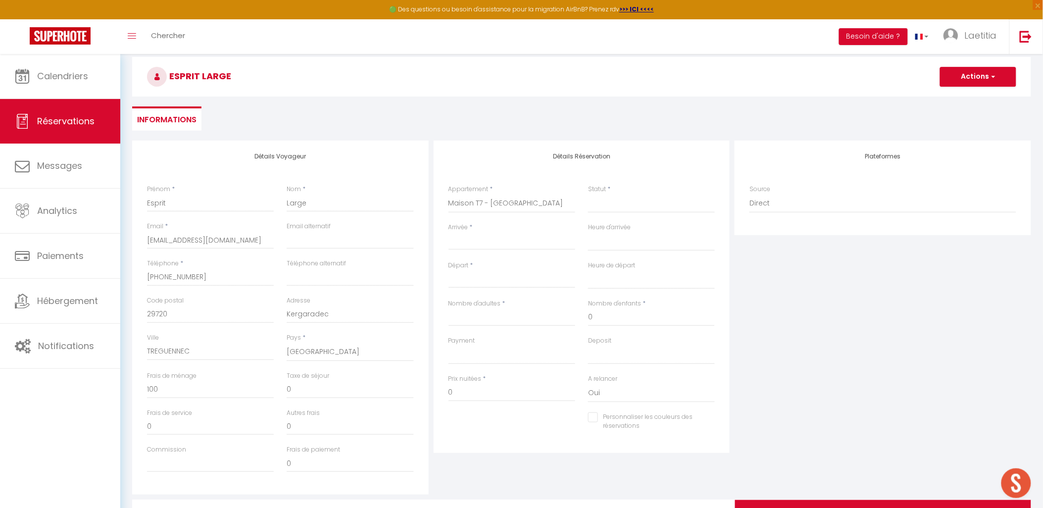
select select
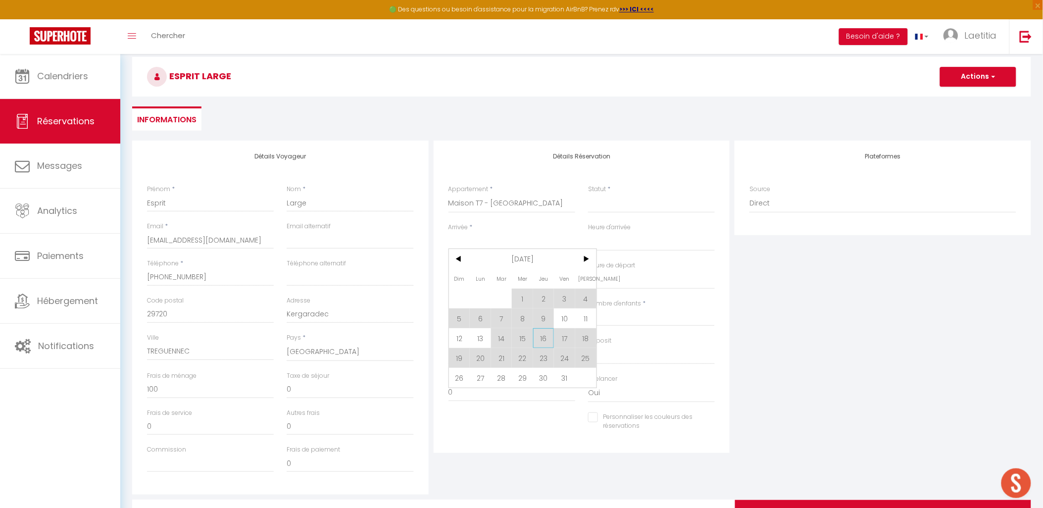
click at [542, 334] on span "16" at bounding box center [543, 338] width 21 height 20
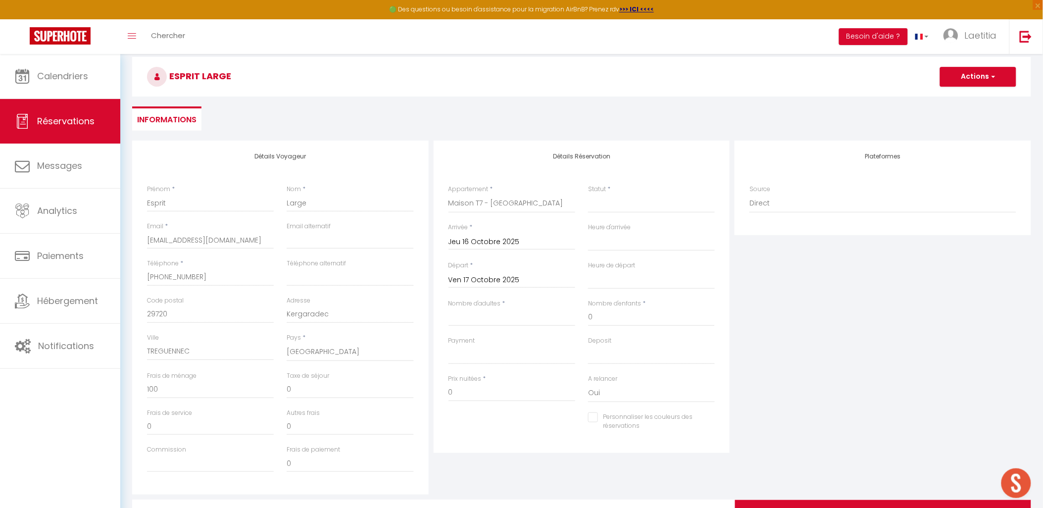
click at [488, 275] on input "Ven 17 Octobre 2025" at bounding box center [511, 280] width 127 height 13
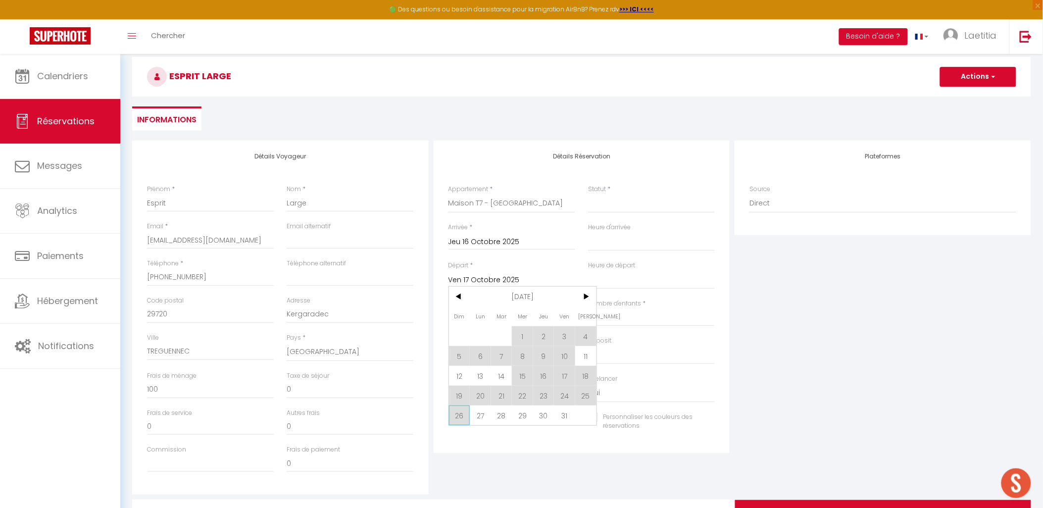
click at [458, 412] on span "26" at bounding box center [459, 415] width 21 height 20
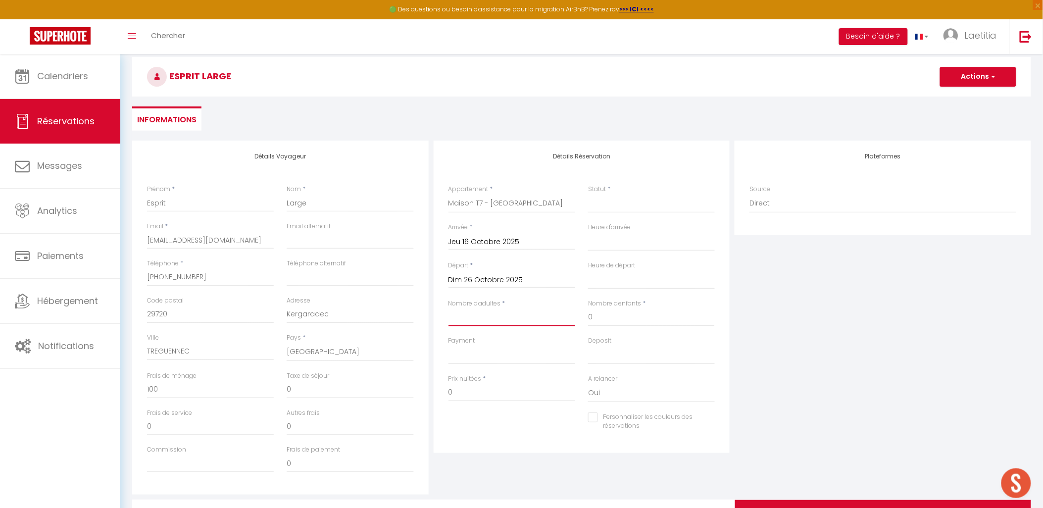
click at [470, 321] on input "Nombre d'adultes" at bounding box center [511, 317] width 127 height 18
click at [487, 355] on select "OK KO" at bounding box center [511, 354] width 127 height 19
click at [448, 345] on select "OK KO" at bounding box center [511, 354] width 127 height 19
click at [461, 355] on select "OK KO" at bounding box center [511, 354] width 127 height 19
click at [448, 345] on select "OK KO" at bounding box center [511, 354] width 127 height 19
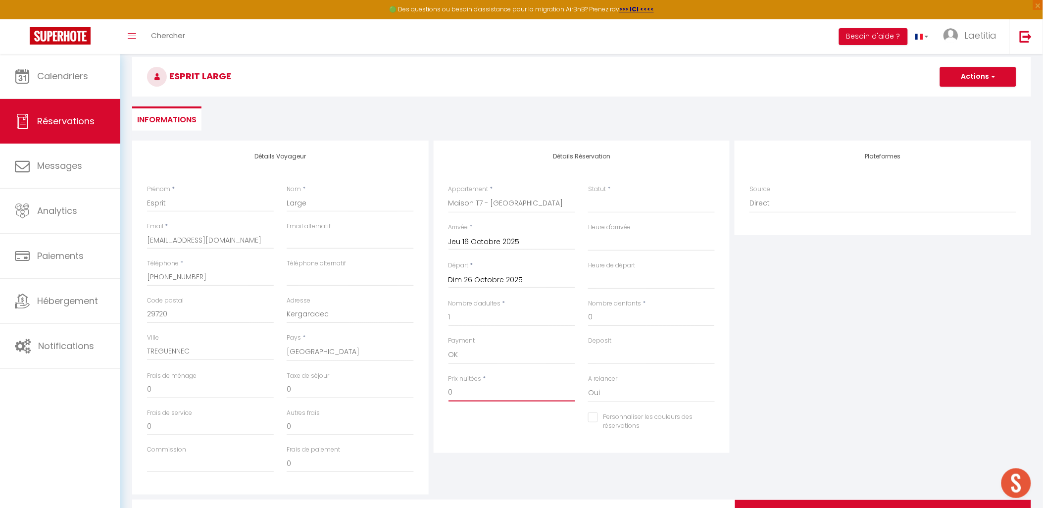
click at [462, 393] on input "0" at bounding box center [511, 393] width 127 height 18
drag, startPoint x: 458, startPoint y: 393, endPoint x: 428, endPoint y: 390, distance: 30.9
click at [428, 390] on div "Détails Voyageur Prénom * Esprit Nom * Large Email * [EMAIL_ADDRESS][DOMAIN_NAM…" at bounding box center [582, 318] width 904 height 354
click at [628, 355] on select "OK KO" at bounding box center [651, 354] width 127 height 19
click at [588, 345] on select "OK KO" at bounding box center [651, 354] width 127 height 19
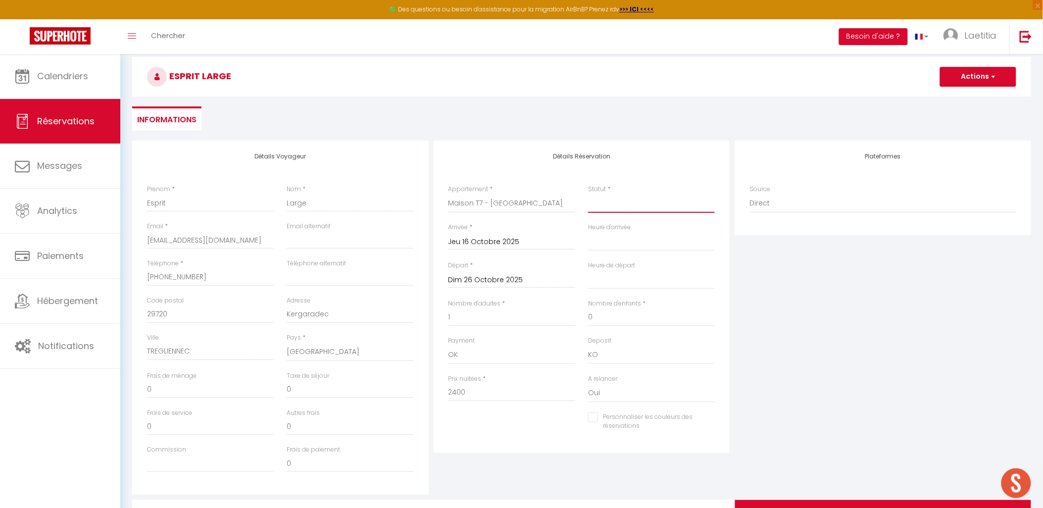
click at [612, 200] on select "Confirmé Non Confirmé [PERSON_NAME] par le voyageur No Show Request" at bounding box center [651, 203] width 127 height 19
click at [588, 194] on select "Confirmé Non Confirmé [PERSON_NAME] par le voyageur No Show Request" at bounding box center [651, 203] width 127 height 19
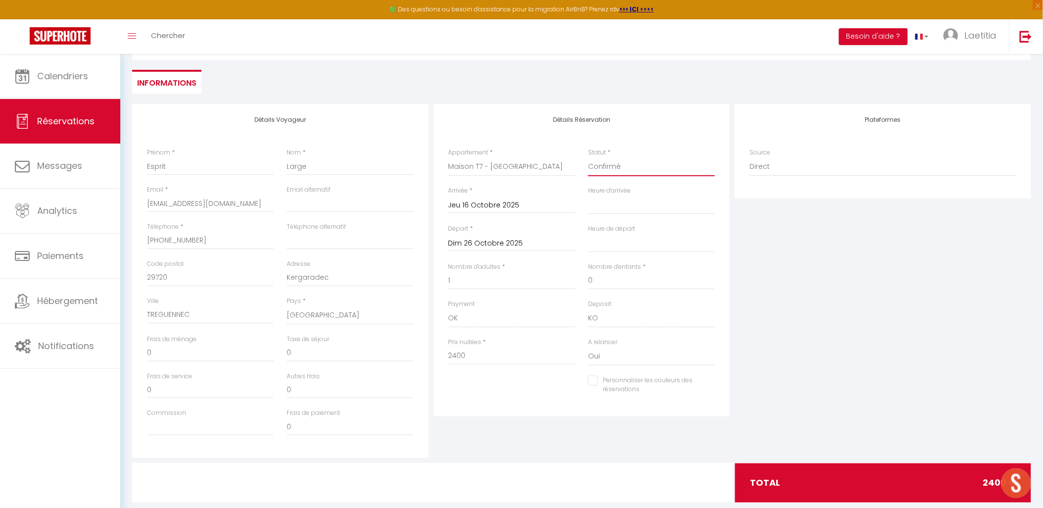
scroll to position [98, 0]
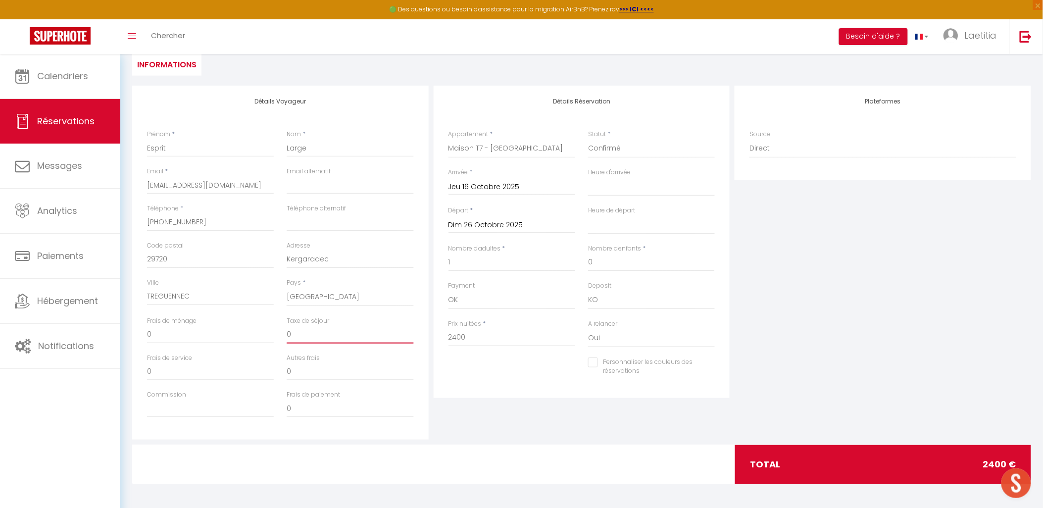
drag, startPoint x: 295, startPoint y: 333, endPoint x: 286, endPoint y: 332, distance: 9.0
click at [287, 332] on input "0" at bounding box center [350, 335] width 127 height 18
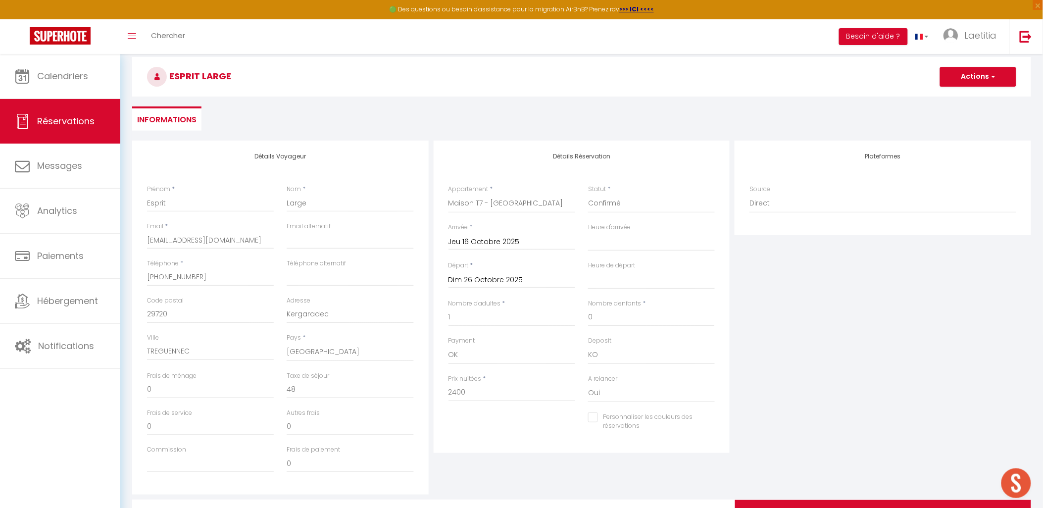
scroll to position [0, 0]
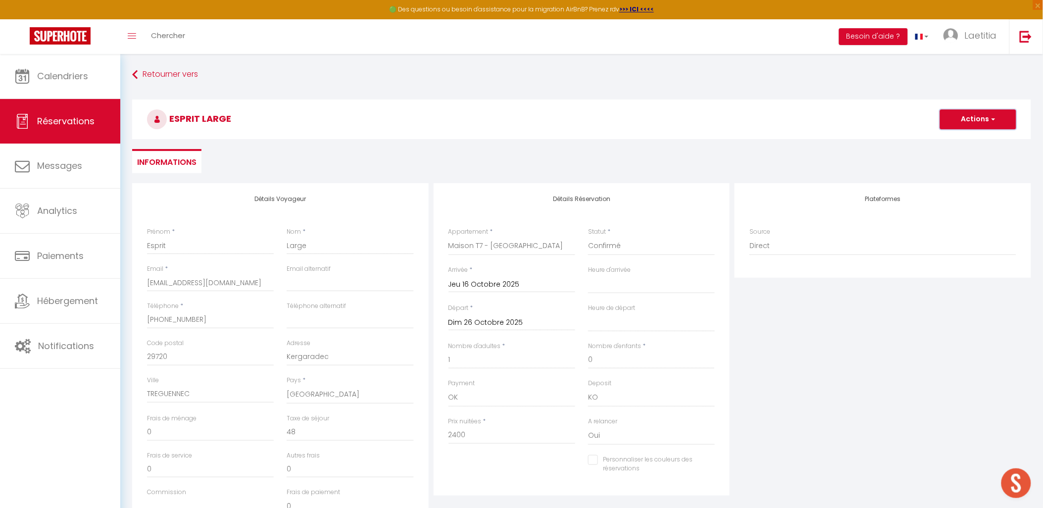
click at [956, 124] on button "Actions" at bounding box center [978, 119] width 76 height 20
click at [954, 140] on link "Enregistrer" at bounding box center [968, 141] width 78 height 13
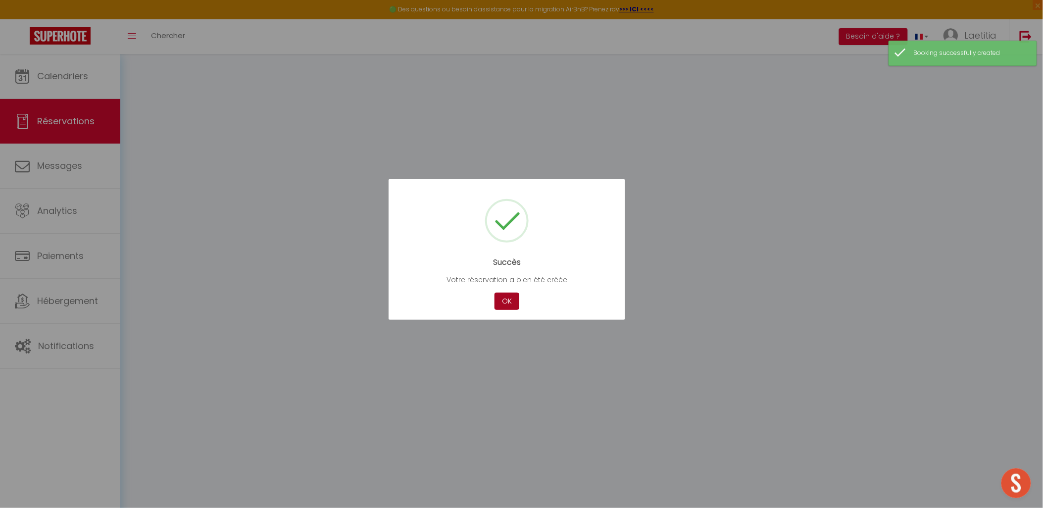
click at [500, 302] on button "OK" at bounding box center [506, 301] width 25 height 17
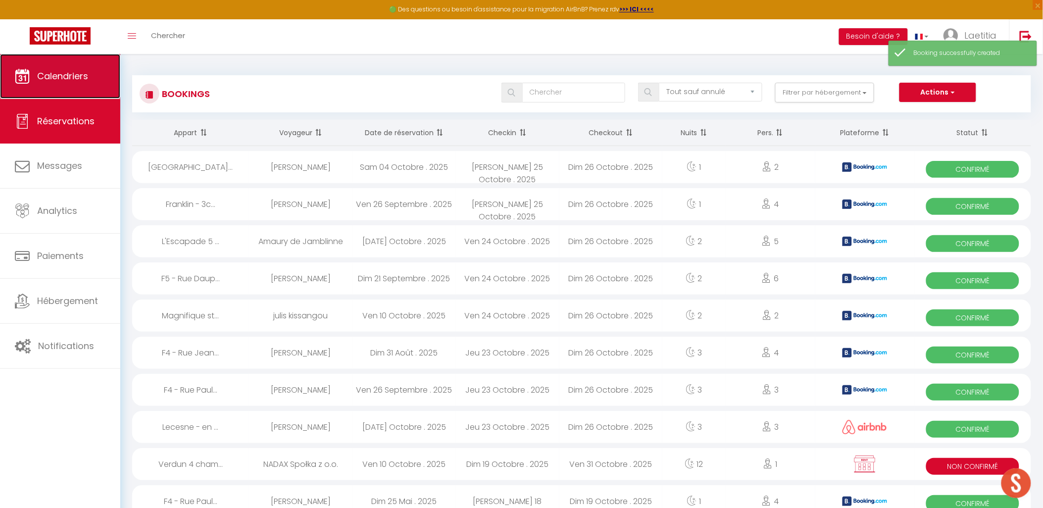
click at [73, 75] on span "Calendriers" at bounding box center [62, 76] width 51 height 12
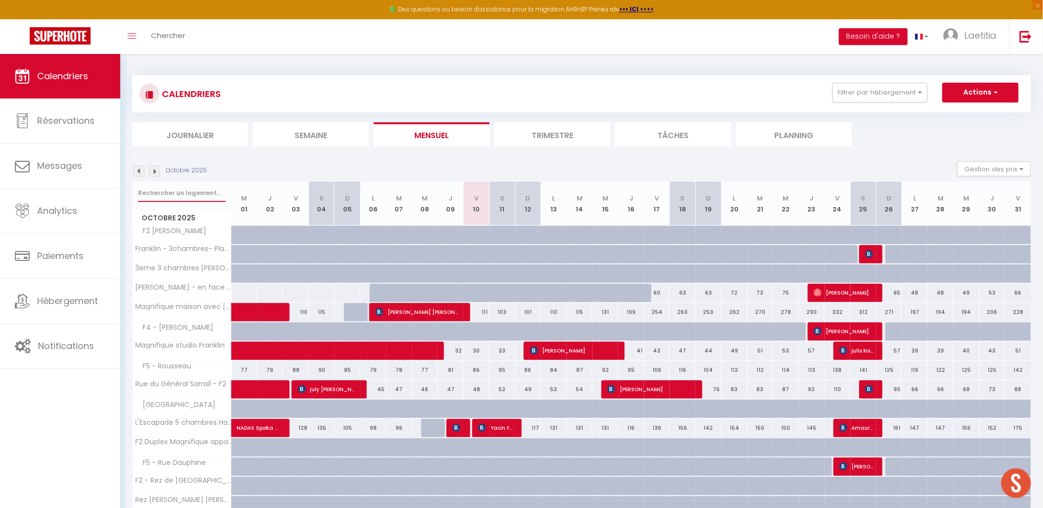
click at [181, 190] on input "text" at bounding box center [182, 193] width 88 height 18
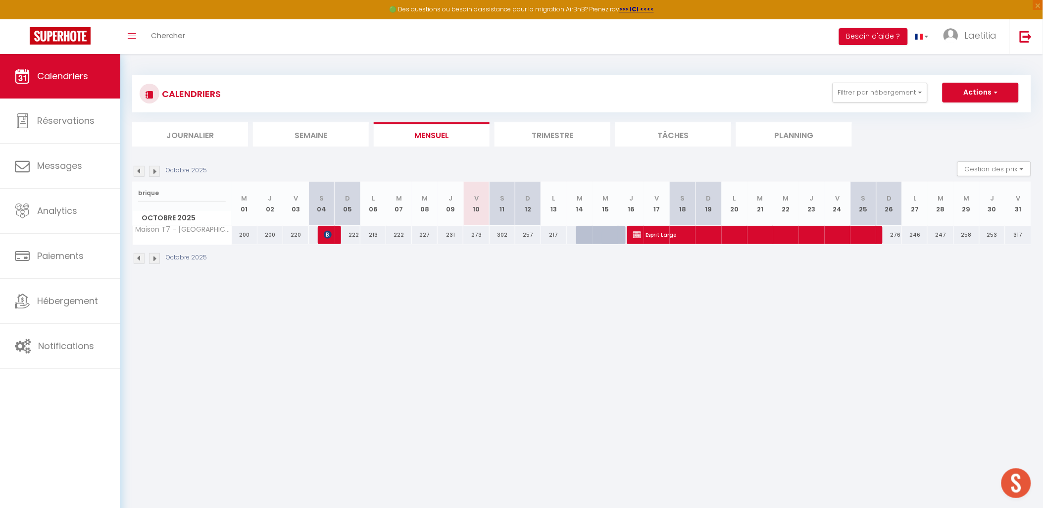
click at [579, 235] on div at bounding box center [589, 235] width 26 height 19
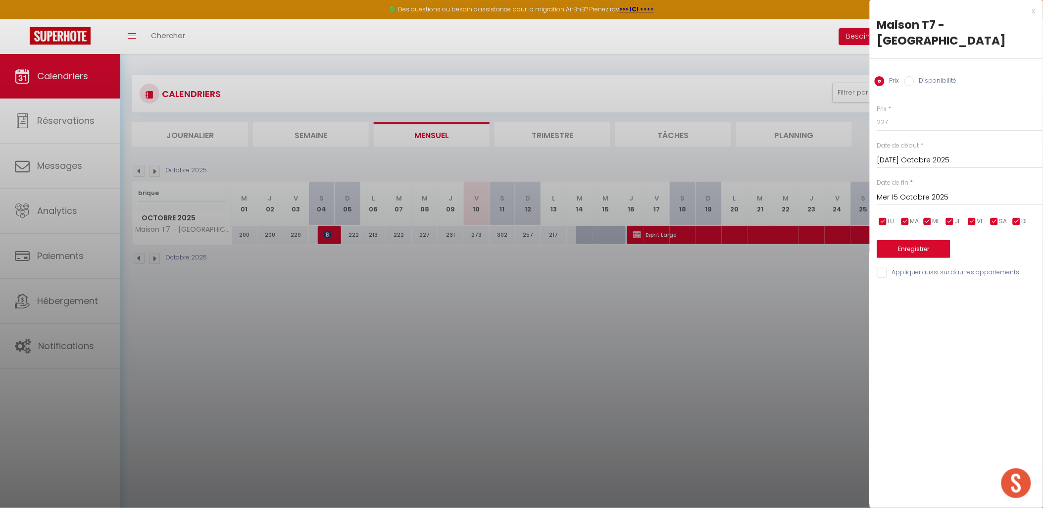
click at [937, 74] on div "Prix Disponibilité" at bounding box center [956, 75] width 173 height 33
click at [935, 80] on label "Disponibilité" at bounding box center [935, 81] width 43 height 11
click at [914, 80] on input "Disponibilité" at bounding box center [909, 81] width 10 height 10
click at [916, 194] on input "Mer 15 Octobre 2025" at bounding box center [960, 198] width 166 height 13
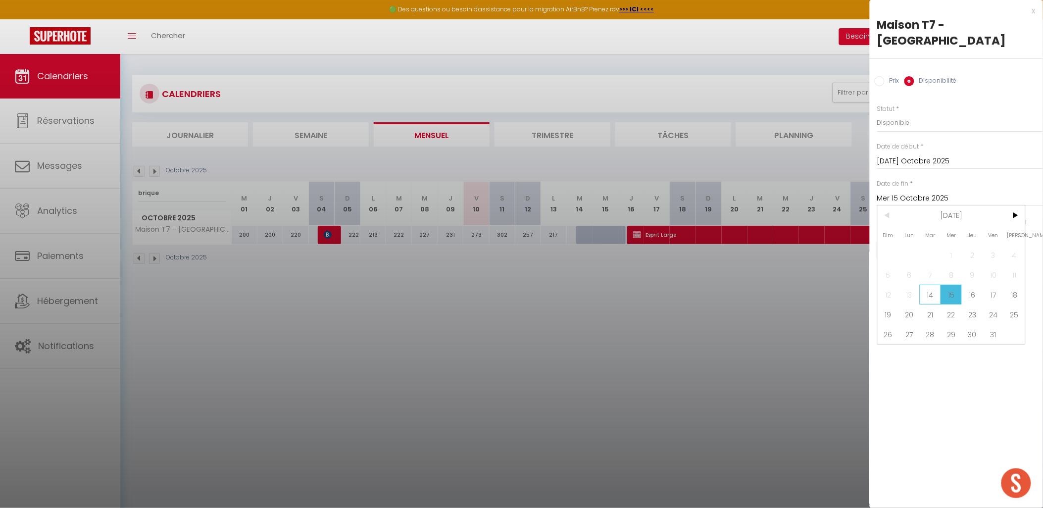
click at [929, 292] on span "14" at bounding box center [930, 295] width 21 height 20
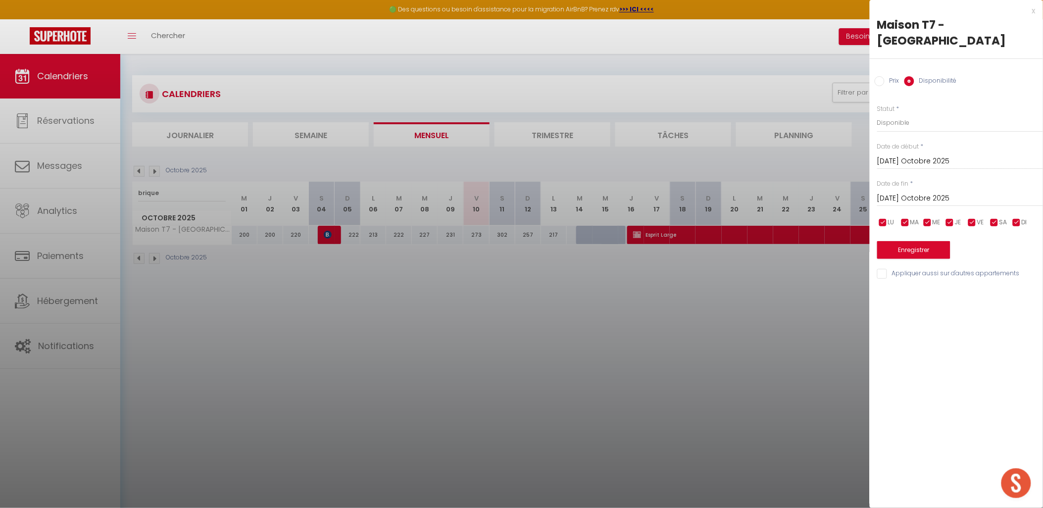
click at [915, 164] on input "[DATE] Octobre 2025" at bounding box center [960, 161] width 166 height 13
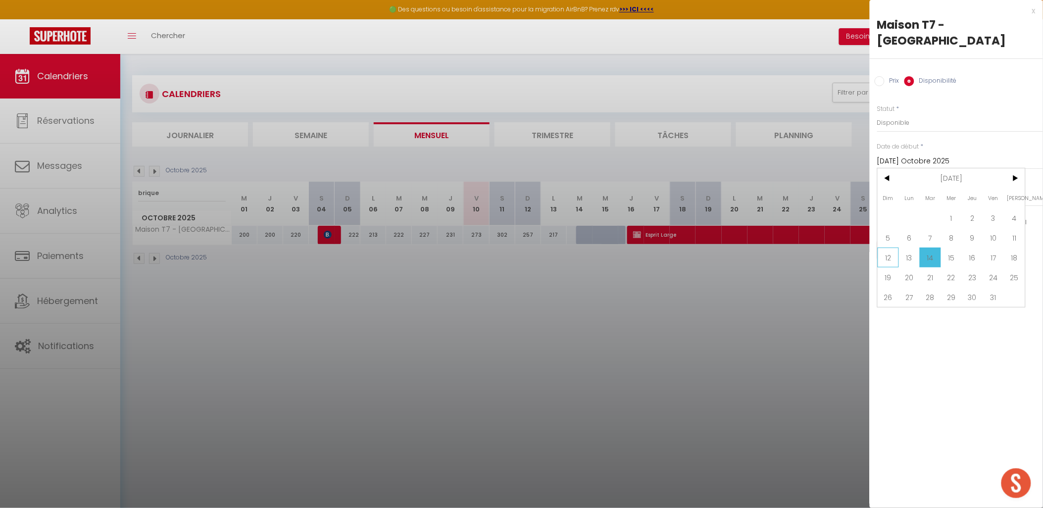
click at [886, 253] on span "12" at bounding box center [888, 257] width 21 height 20
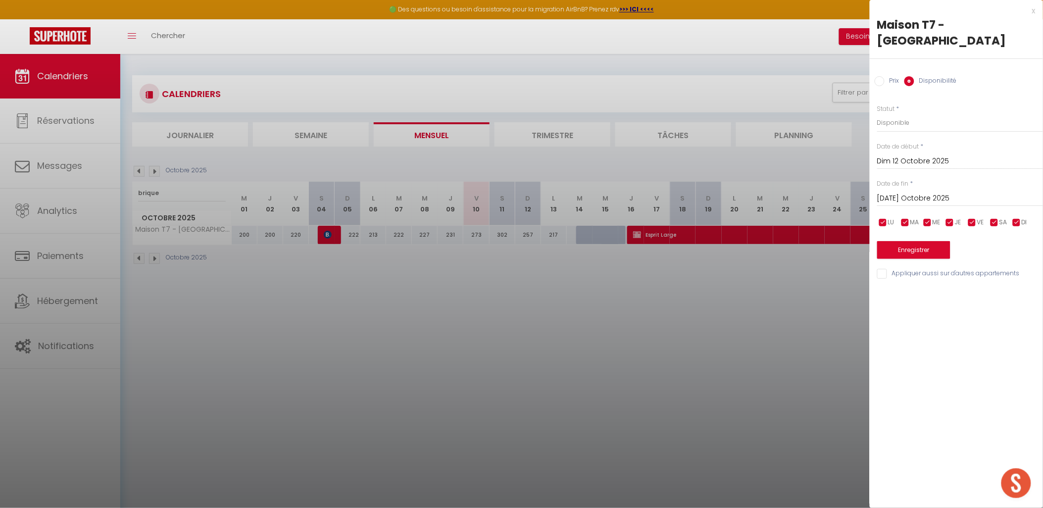
click at [904, 197] on input "[DATE] Octobre 2025" at bounding box center [960, 198] width 166 height 13
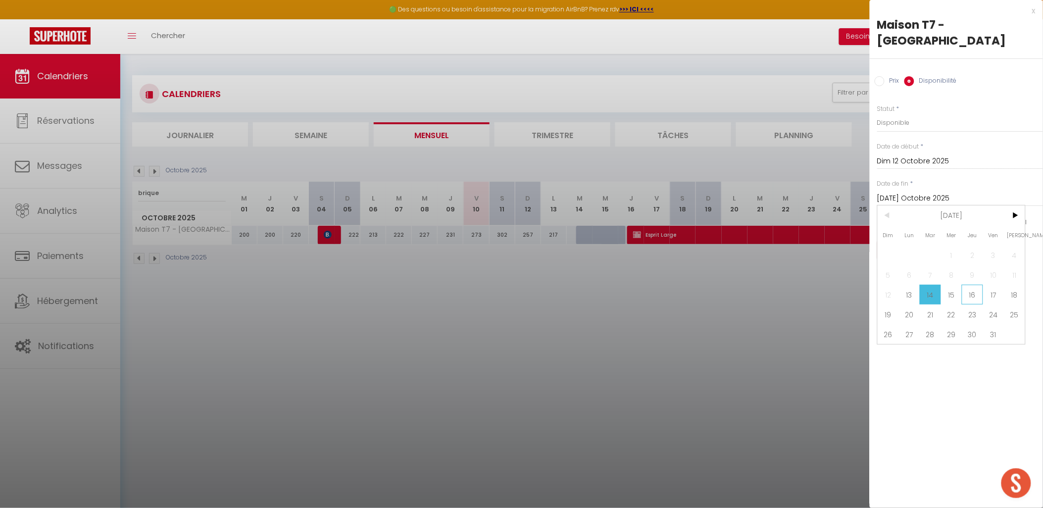
click at [967, 294] on span "16" at bounding box center [972, 295] width 21 height 20
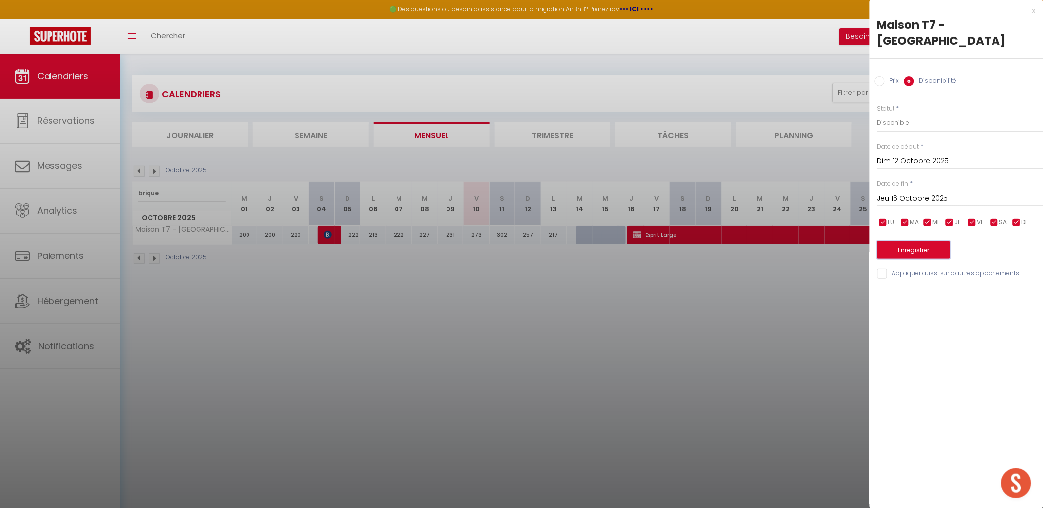
click at [939, 254] on button "Enregistrer" at bounding box center [913, 250] width 73 height 18
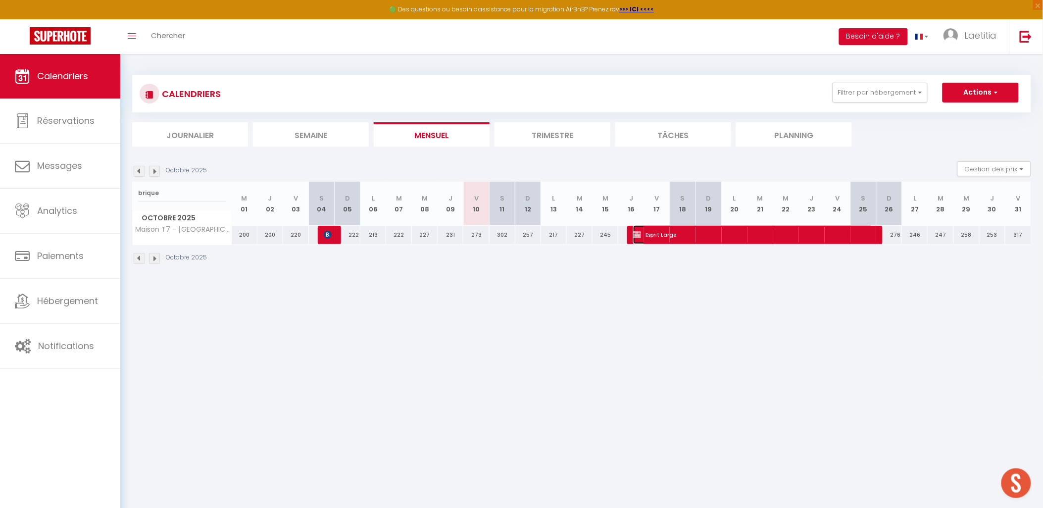
click at [680, 236] on span "Esprit Large" at bounding box center [753, 234] width 240 height 19
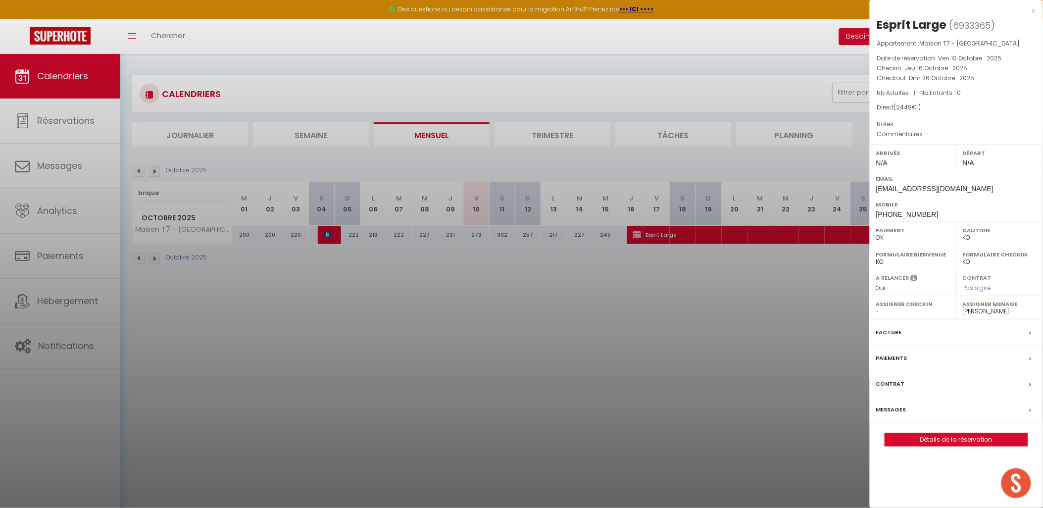
click at [897, 337] on label "Facture" at bounding box center [889, 332] width 26 height 10
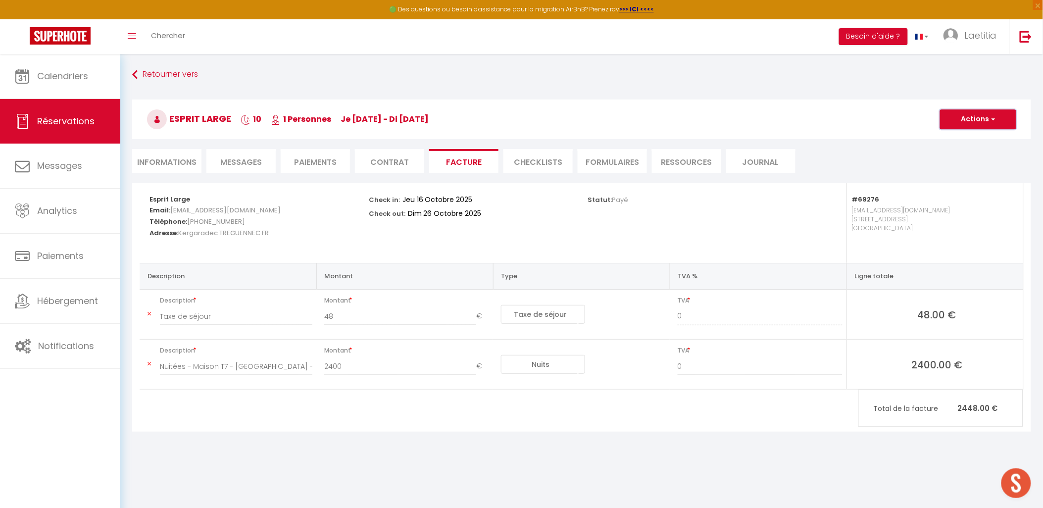
click at [957, 120] on button "Actions" at bounding box center [978, 119] width 76 height 20
click at [620, 220] on div "Statut: Payé" at bounding box center [691, 223] width 219 height 80
click at [310, 161] on li "Paiements" at bounding box center [315, 161] width 69 height 24
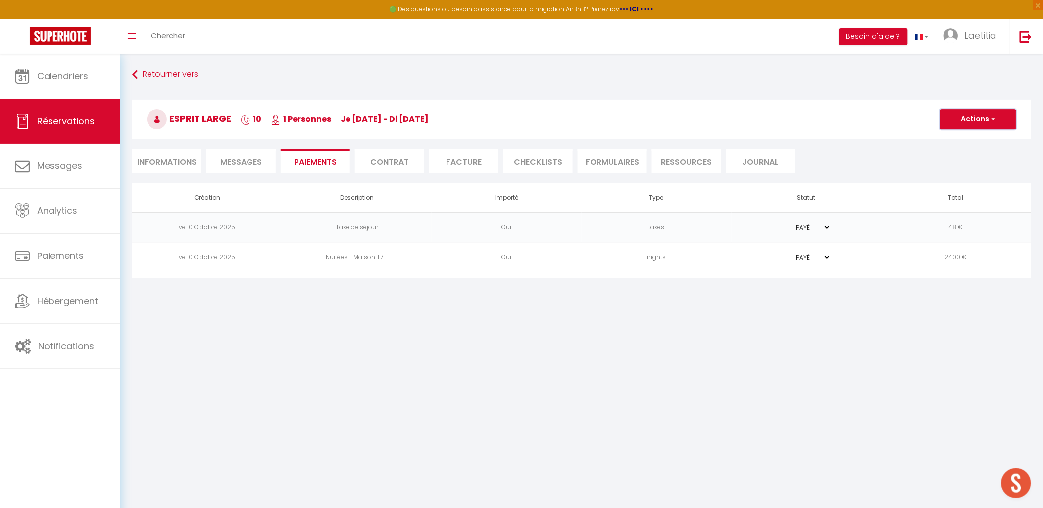
click at [1005, 121] on button "Actions" at bounding box center [978, 119] width 76 height 20
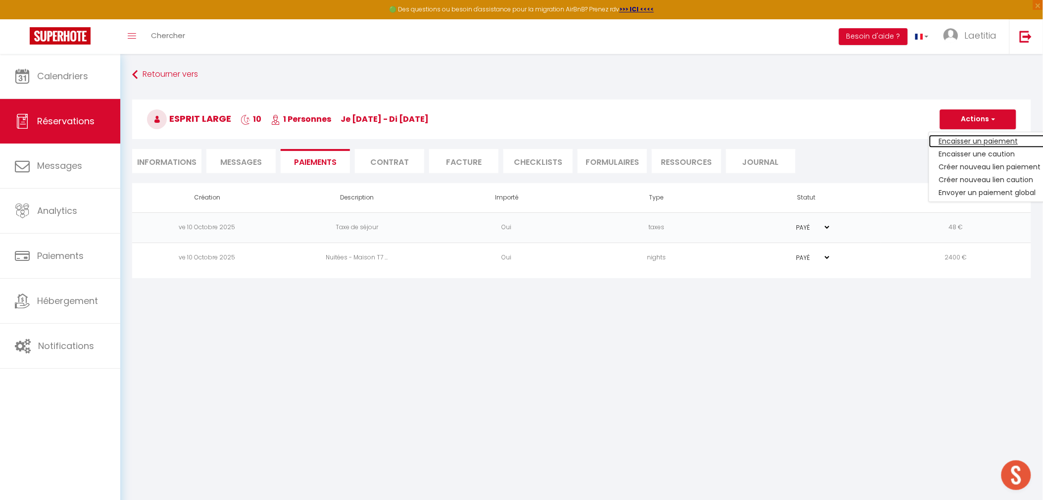
click at [983, 140] on link "Encaisser un paiement" at bounding box center [990, 141] width 122 height 13
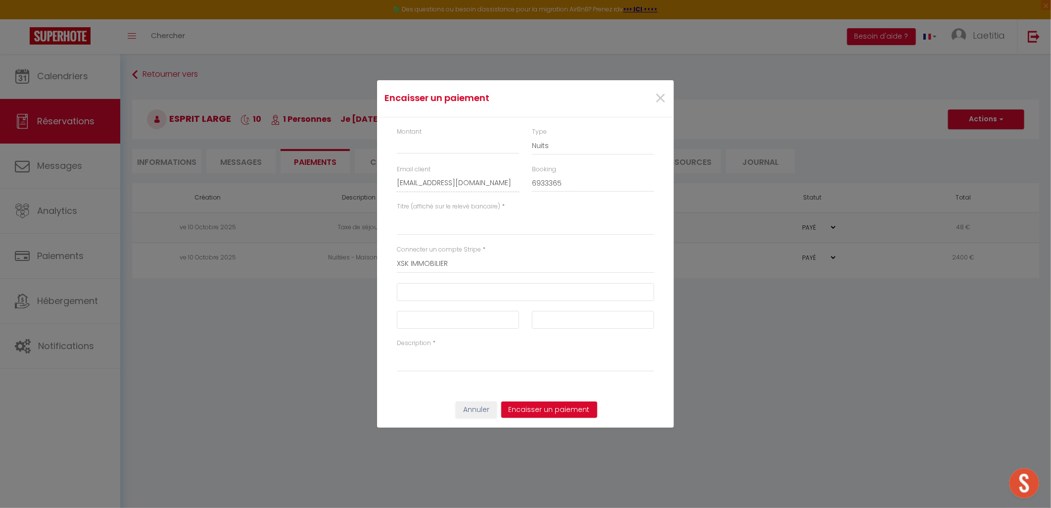
click at [653, 99] on div "×" at bounding box center [624, 99] width 98 height 22
click at [660, 98] on span "×" at bounding box center [660, 99] width 12 height 30
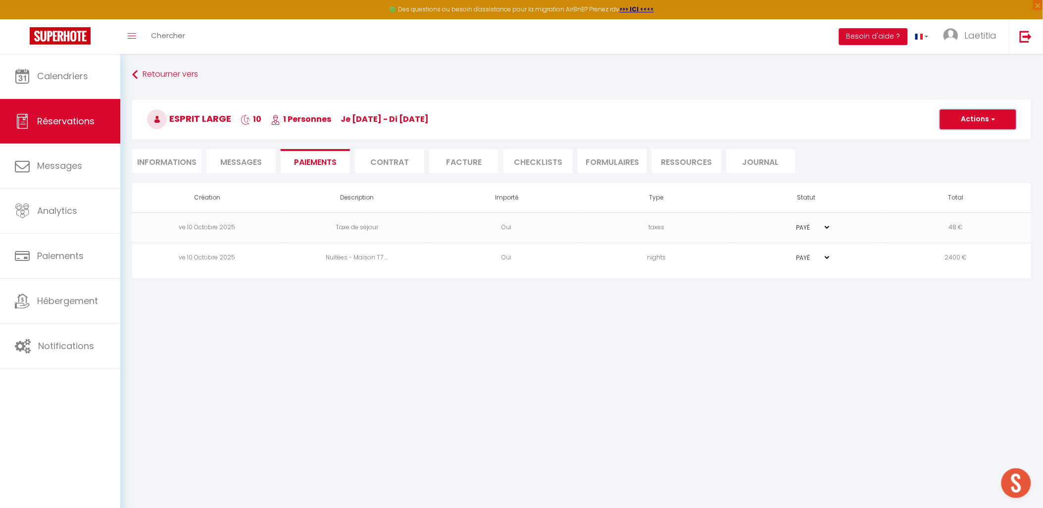
click at [954, 120] on button "Actions" at bounding box center [978, 119] width 76 height 20
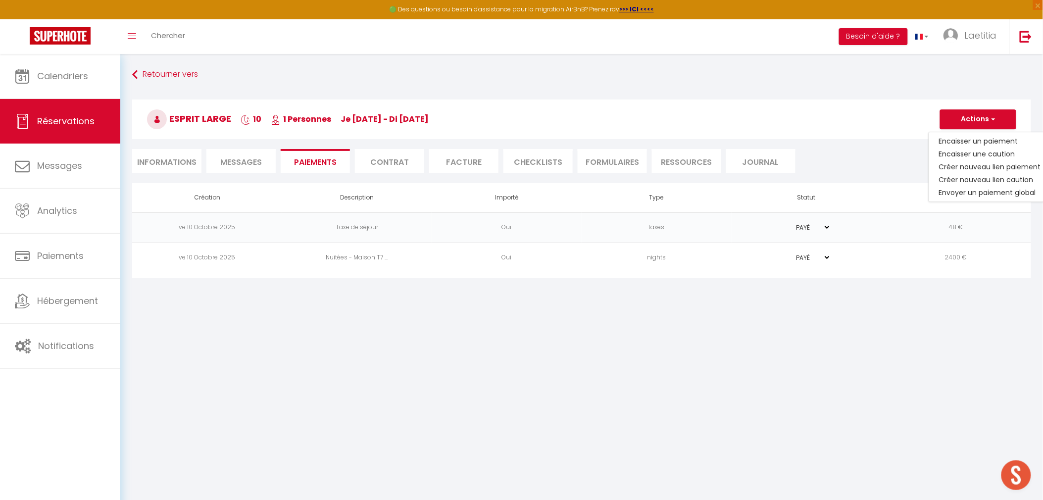
click at [844, 146] on div "Retourner vers Esprit Large 10 1 Personnes je [DATE] - di [DATE] Actions Enregi…" at bounding box center [582, 124] width 912 height 117
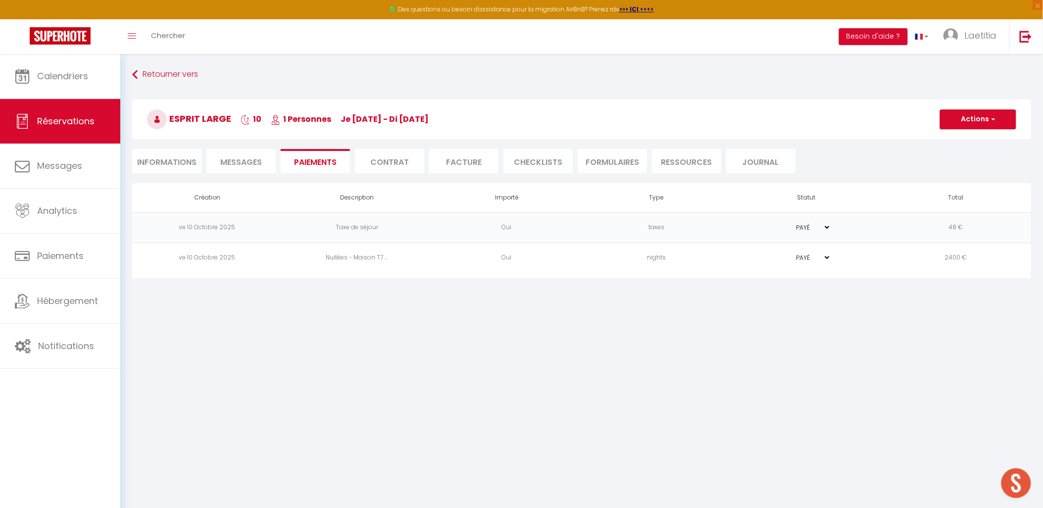
click at [482, 162] on li "Facture" at bounding box center [463, 161] width 69 height 24
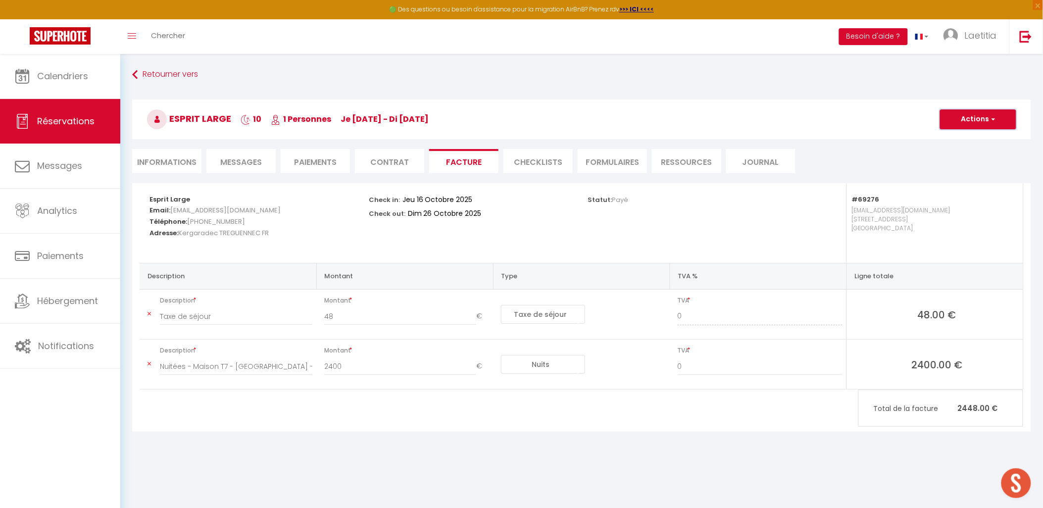
click at [986, 115] on button "Actions" at bounding box center [978, 119] width 76 height 20
click at [964, 157] on link "Aperçu et éditer" at bounding box center [970, 153] width 83 height 13
click at [181, 163] on li "Informations" at bounding box center [166, 161] width 69 height 24
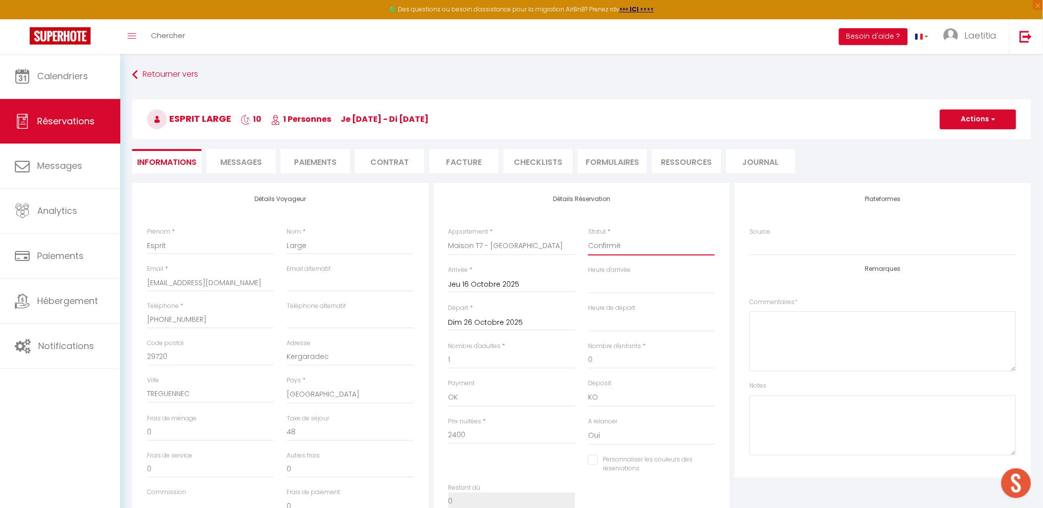
click at [663, 240] on select "Confirmé Non Confirmé [PERSON_NAME] par le voyageur No Show Request" at bounding box center [651, 246] width 127 height 19
click at [588, 237] on select "Confirmé Non Confirmé [PERSON_NAME] par le voyageur No Show Request" at bounding box center [651, 246] width 127 height 19
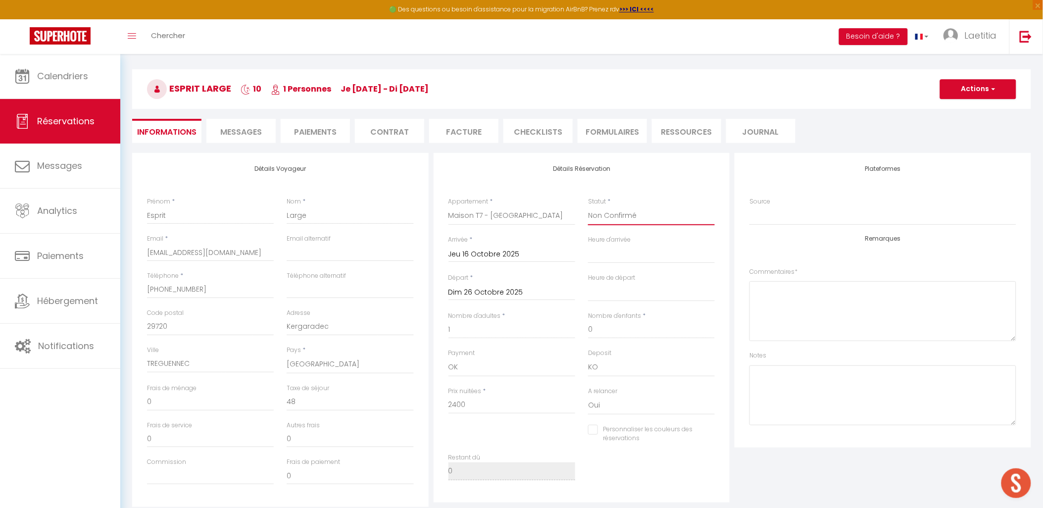
scroll to position [55, 0]
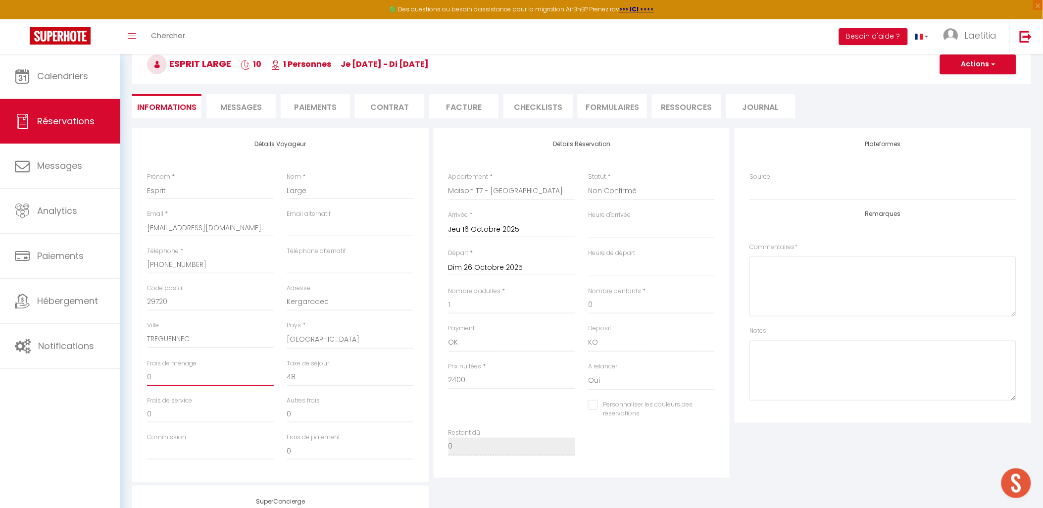
drag, startPoint x: 187, startPoint y: 376, endPoint x: 105, endPoint y: 375, distance: 81.7
click at [105, 375] on div "🟢 Des questions ou besoin d'assistance pour la migration AirBnB? Prenez rdv >>>…" at bounding box center [521, 342] width 1043 height 687
click at [981, 62] on button "Actions" at bounding box center [978, 64] width 76 height 20
click at [968, 84] on link "Enregistrer" at bounding box center [968, 86] width 78 height 13
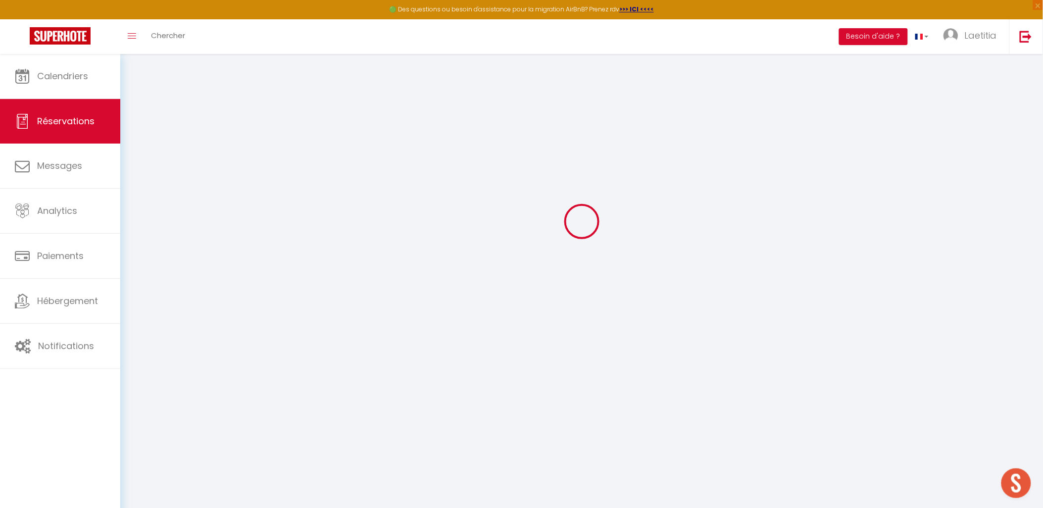
scroll to position [53, 0]
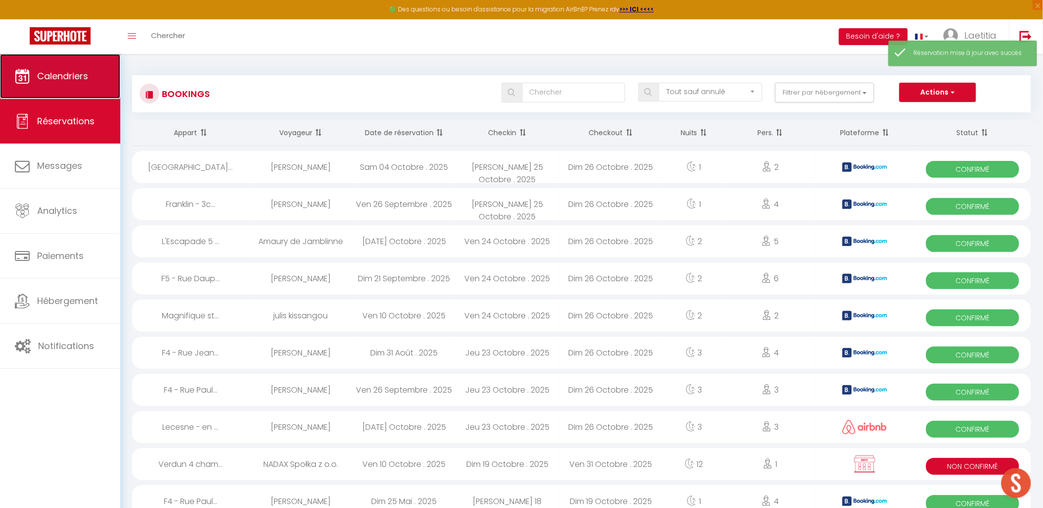
click at [50, 72] on span "Calendriers" at bounding box center [62, 76] width 51 height 12
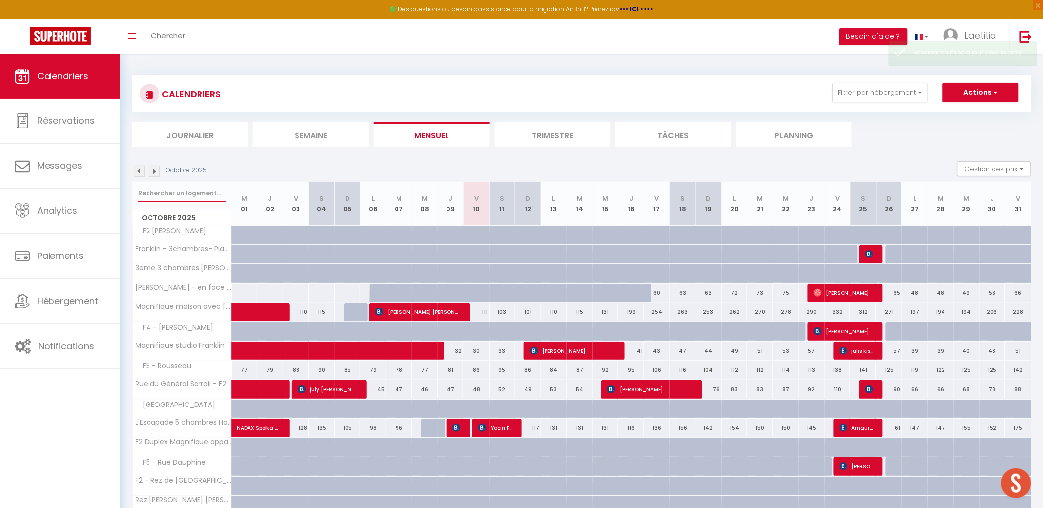
click at [157, 197] on input "text" at bounding box center [182, 193] width 88 height 18
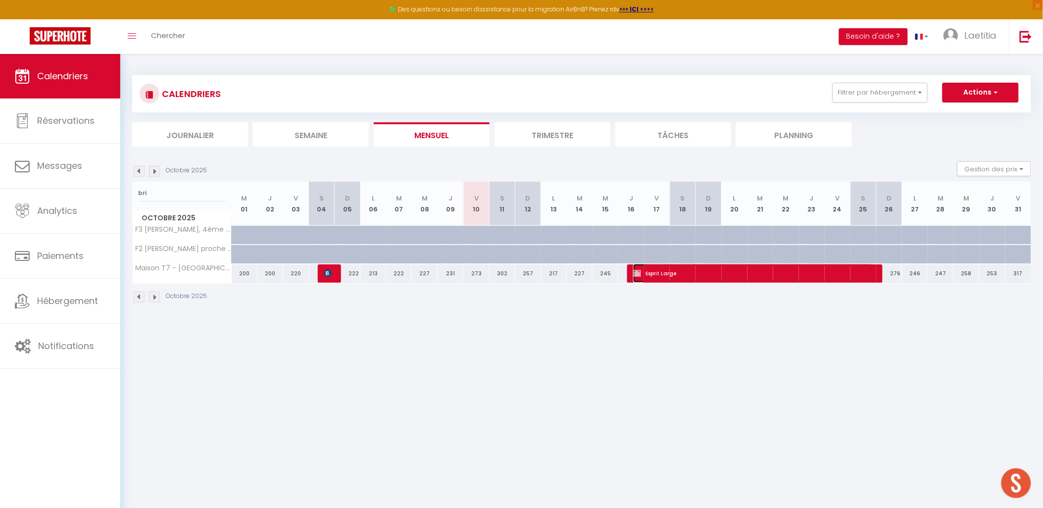
click at [655, 273] on span "Esprit Large" at bounding box center [753, 273] width 240 height 19
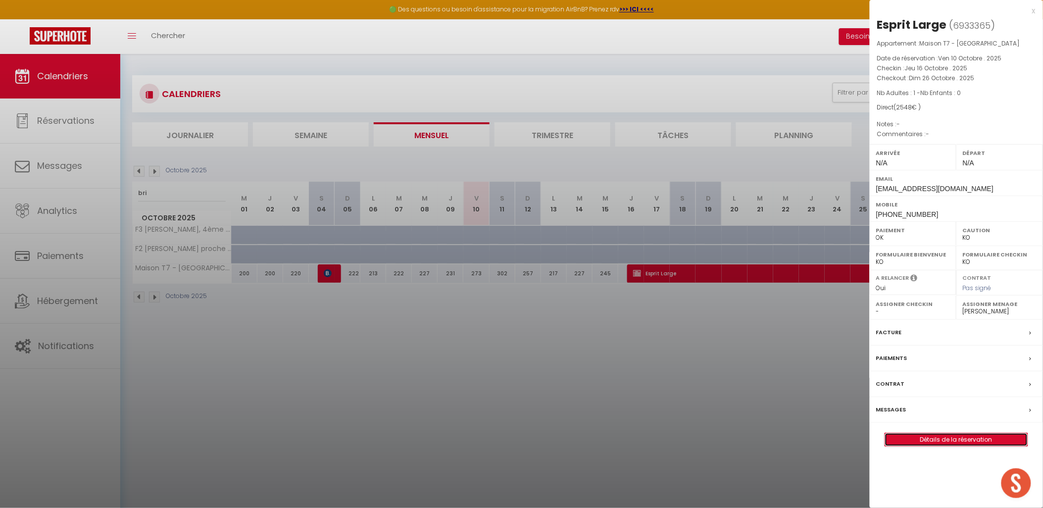
click at [936, 441] on link "Détails de la réservation" at bounding box center [956, 439] width 143 height 13
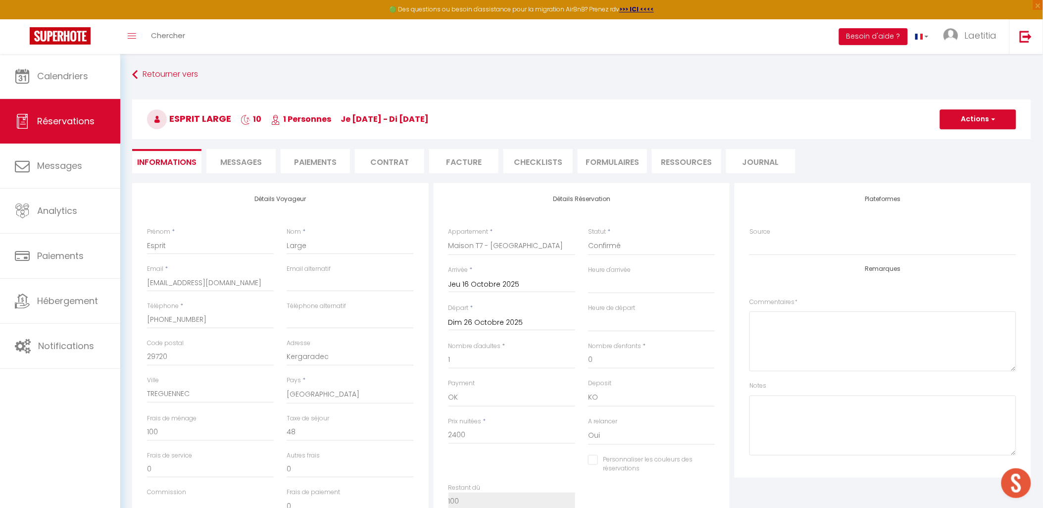
click at [491, 162] on li "Facture" at bounding box center [463, 161] width 69 height 24
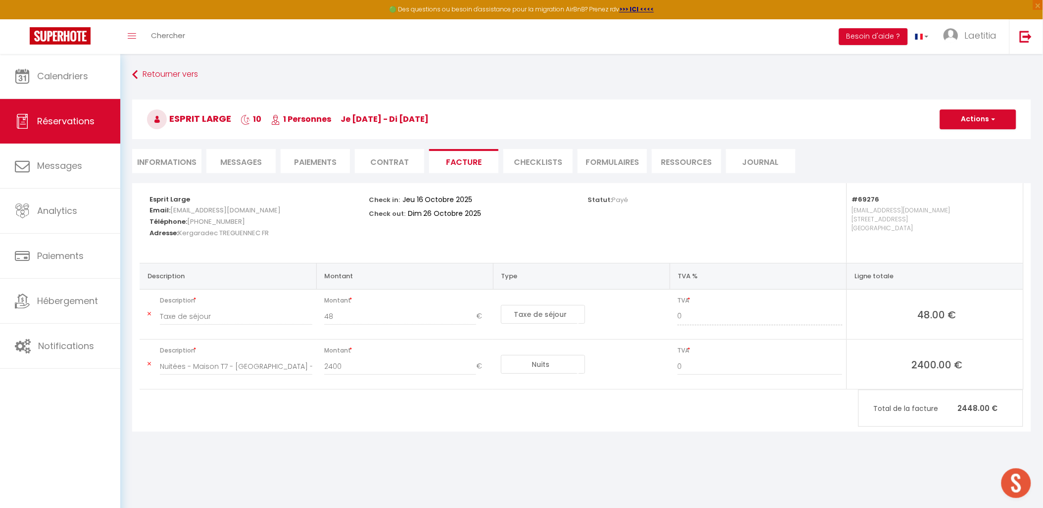
click at [337, 157] on li "Paiements" at bounding box center [315, 161] width 69 height 24
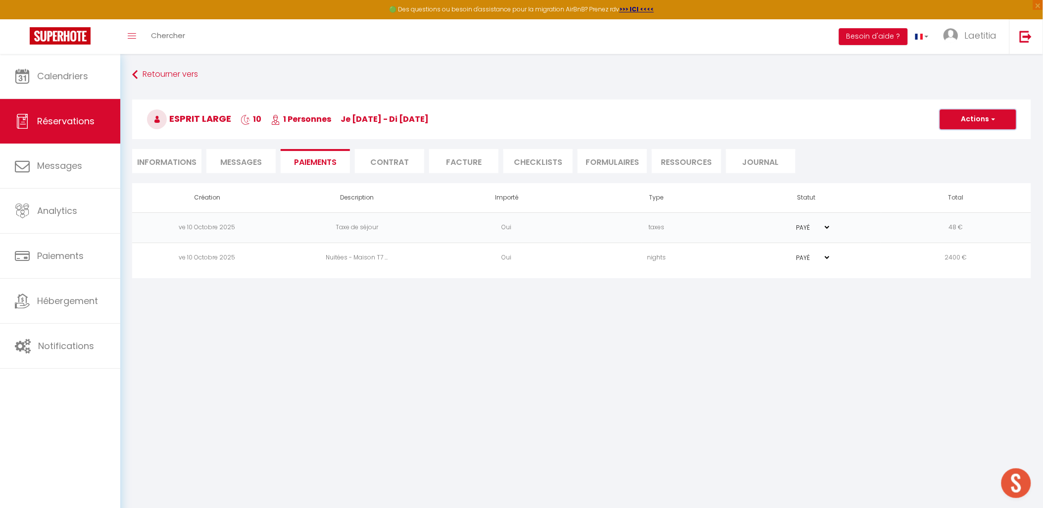
click at [992, 119] on span "button" at bounding box center [992, 119] width 6 height 9
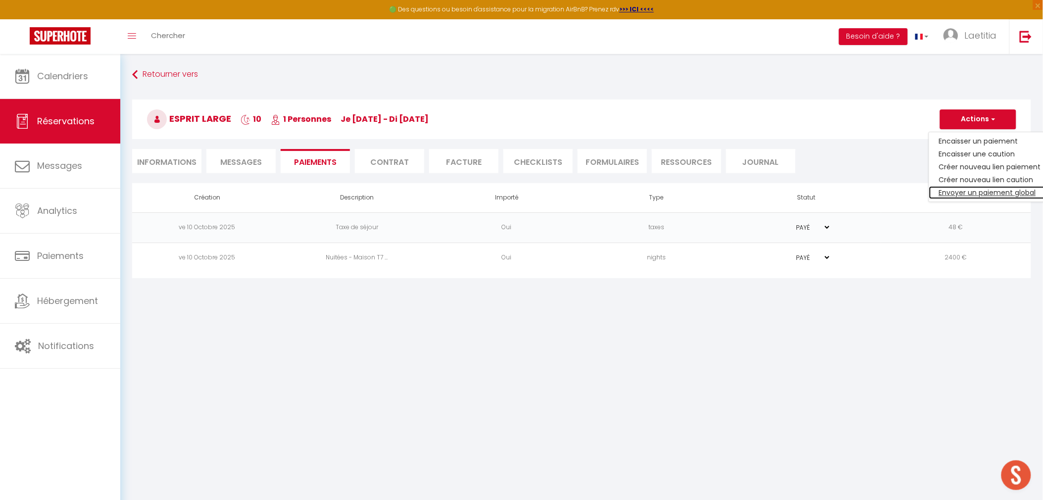
click at [991, 187] on link "Envoyer un paiement global" at bounding box center [990, 192] width 122 height 13
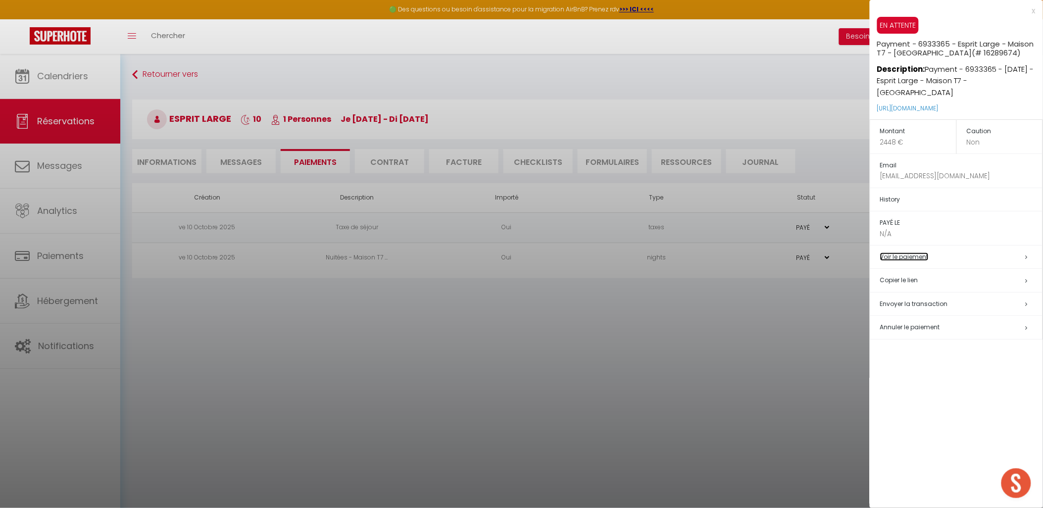
click at [888, 260] on link "Voir le paiement" at bounding box center [904, 256] width 49 height 8
click at [543, 310] on div at bounding box center [521, 254] width 1043 height 508
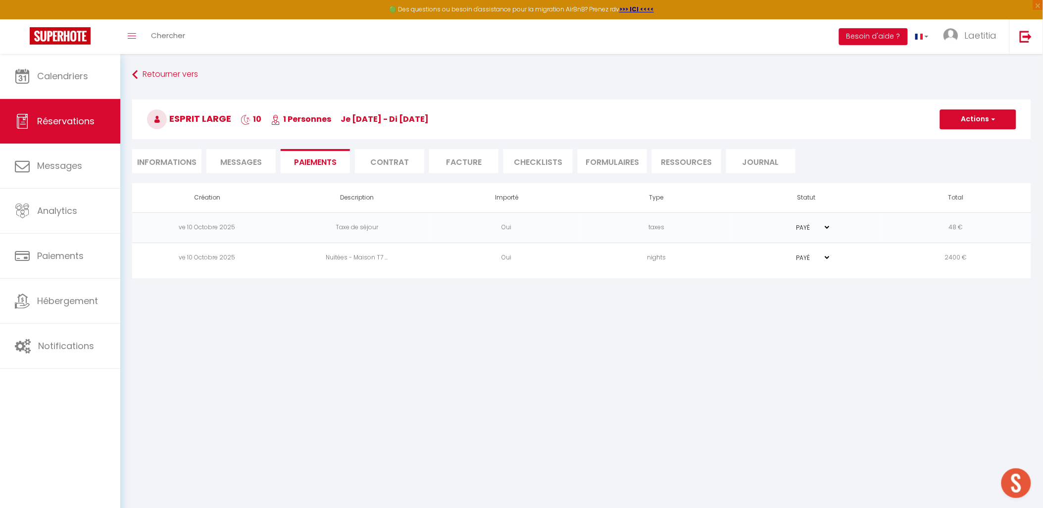
drag, startPoint x: 479, startPoint y: 154, endPoint x: 474, endPoint y: 162, distance: 9.3
click at [480, 154] on li "Facture" at bounding box center [463, 161] width 69 height 24
click at [474, 162] on li "Facture" at bounding box center [463, 161] width 69 height 24
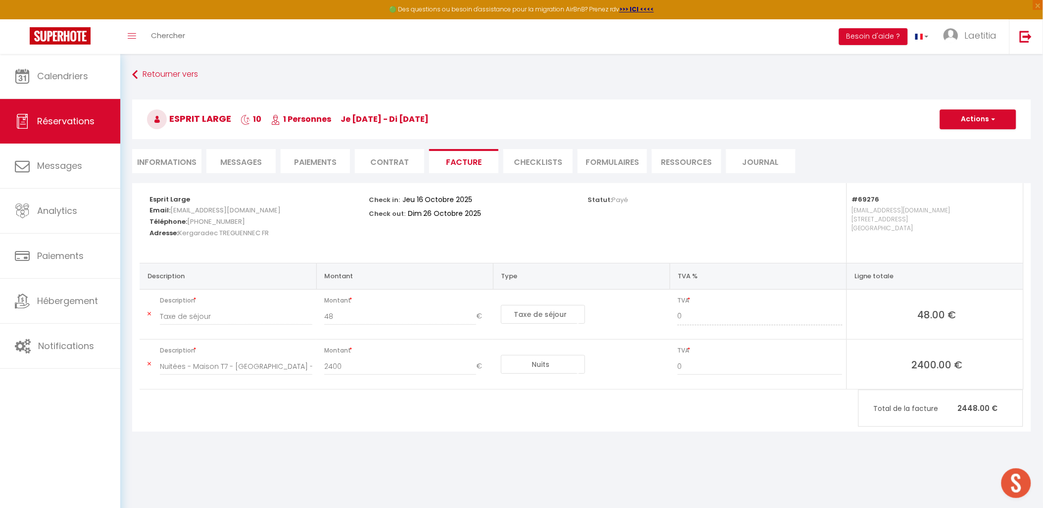
click at [453, 157] on li "Facture" at bounding box center [463, 161] width 69 height 24
click at [182, 167] on li "Informations" at bounding box center [166, 161] width 69 height 24
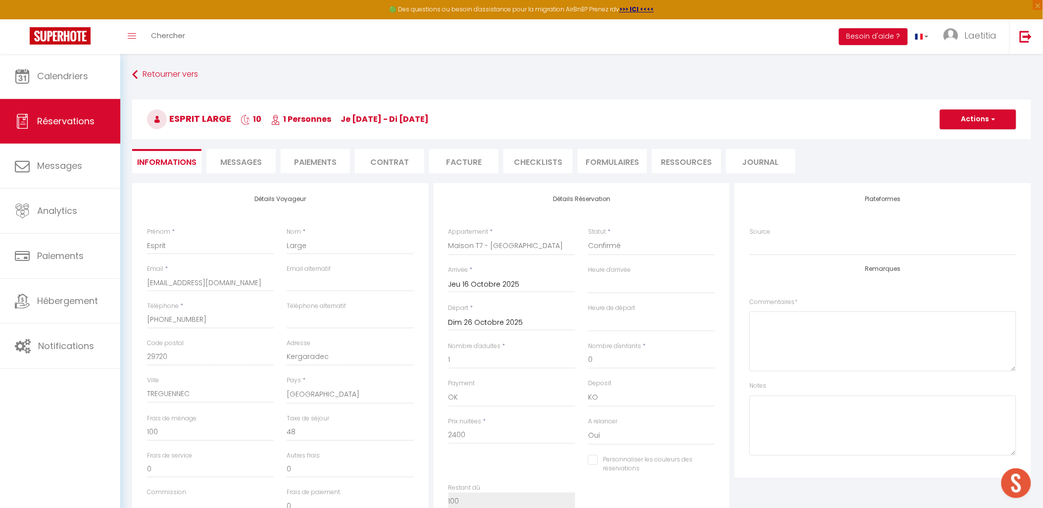
click at [474, 167] on li "Facture" at bounding box center [463, 161] width 69 height 24
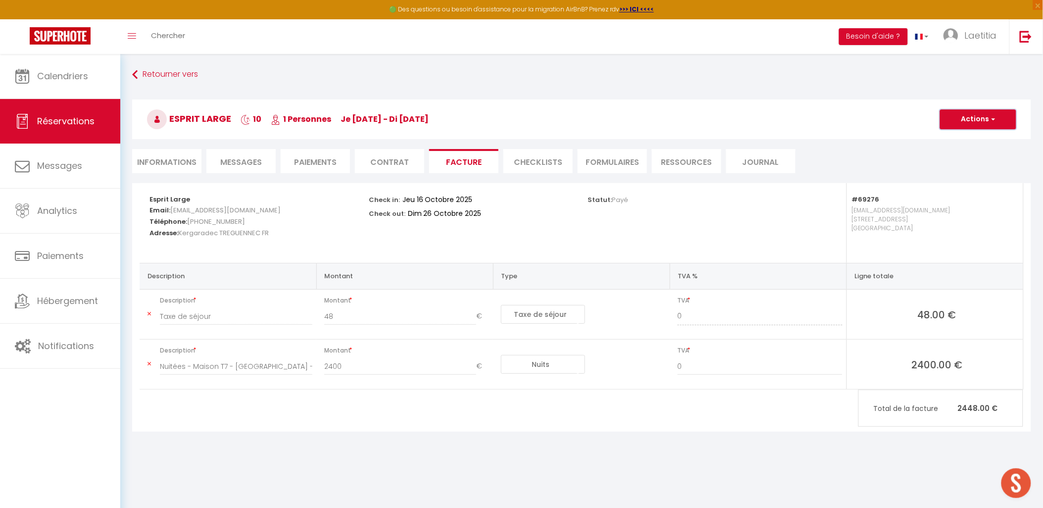
click at [983, 124] on button "Actions" at bounding box center [978, 119] width 76 height 20
click at [308, 163] on li "Paiements" at bounding box center [315, 161] width 69 height 24
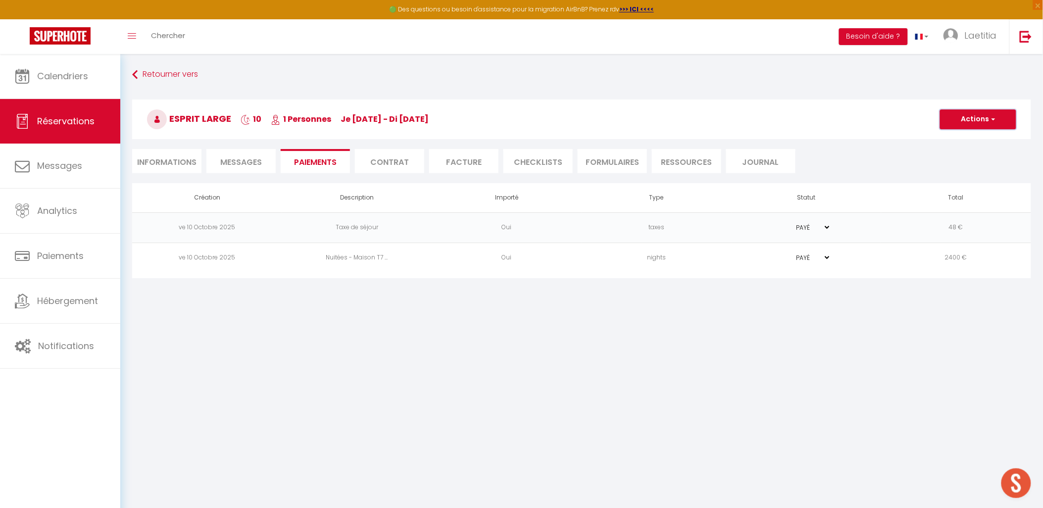
click at [976, 118] on button "Actions" at bounding box center [978, 119] width 76 height 20
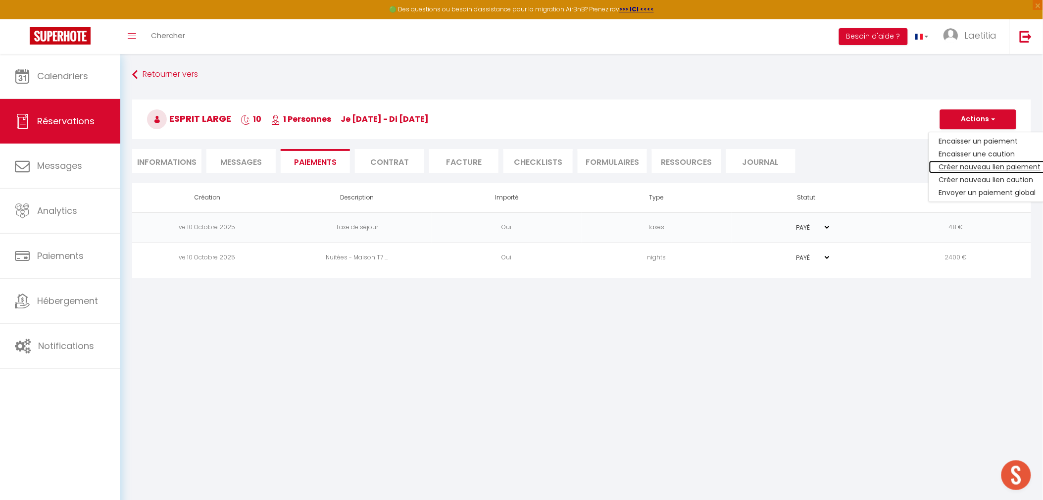
click at [972, 169] on link "Créer nouveau lien paiement" at bounding box center [990, 166] width 122 height 13
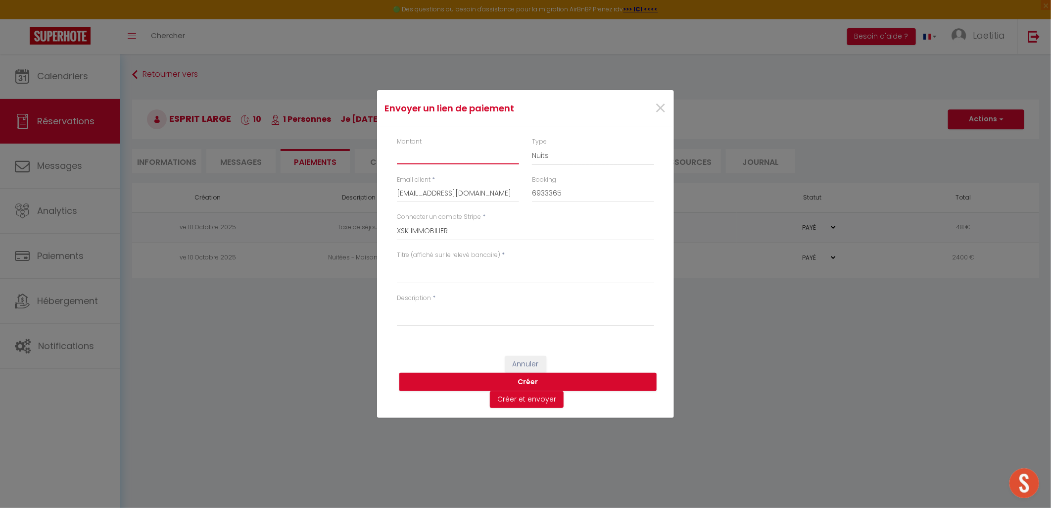
click at [443, 160] on input "Montant" at bounding box center [458, 156] width 122 height 18
click at [592, 159] on select "Nuits Frais de ménage Taxe de séjour [GEOGRAPHIC_DATA]" at bounding box center [593, 156] width 122 height 19
click at [532, 147] on select "Nuits Frais de ménage Taxe de séjour [GEOGRAPHIC_DATA]" at bounding box center [593, 156] width 122 height 19
click at [448, 269] on textarea "Titre (affiché sur le relevé bancaire)" at bounding box center [525, 272] width 257 height 24
drag, startPoint x: 488, startPoint y: 265, endPoint x: 353, endPoint y: 262, distance: 135.1
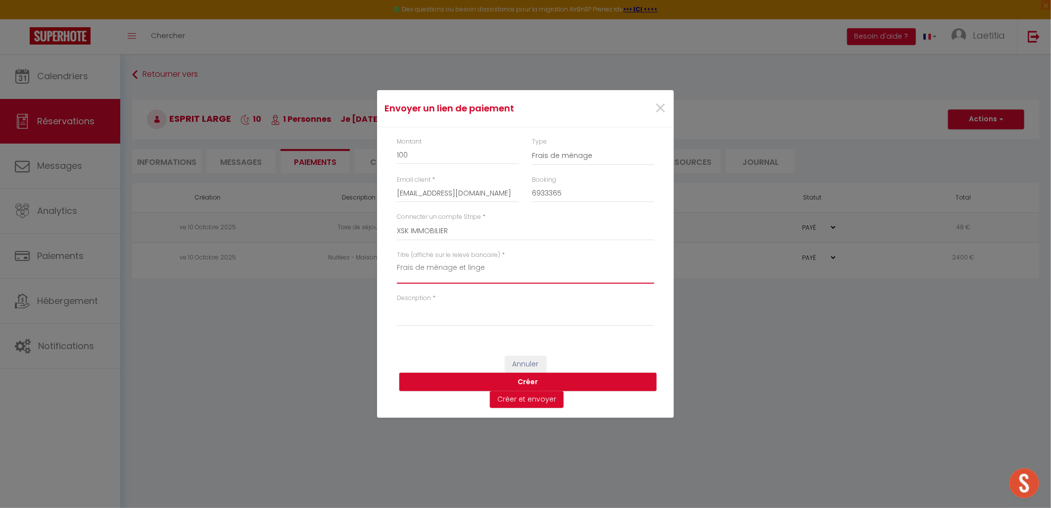
click at [353, 262] on div "Envoyer un [PERSON_NAME] × Montant 100 Type Nuits Frais de ménage Taxe de séjou…" at bounding box center [525, 254] width 1051 height 508
click at [434, 312] on textarea "Description" at bounding box center [525, 314] width 257 height 24
paste textarea "Frais de ménage et linge"
click at [528, 379] on button "Créer" at bounding box center [527, 382] width 257 height 19
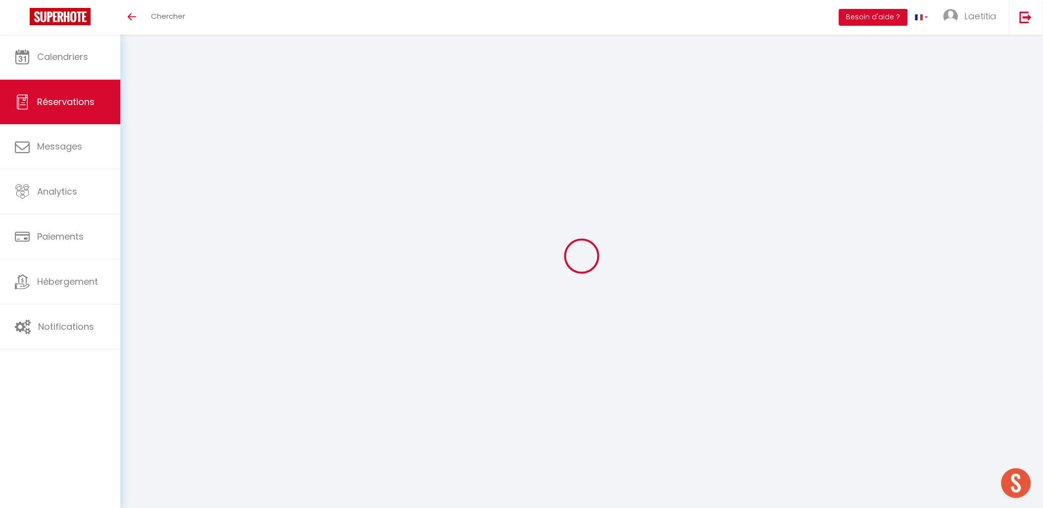
select select "0"
select select
checkbox input "false"
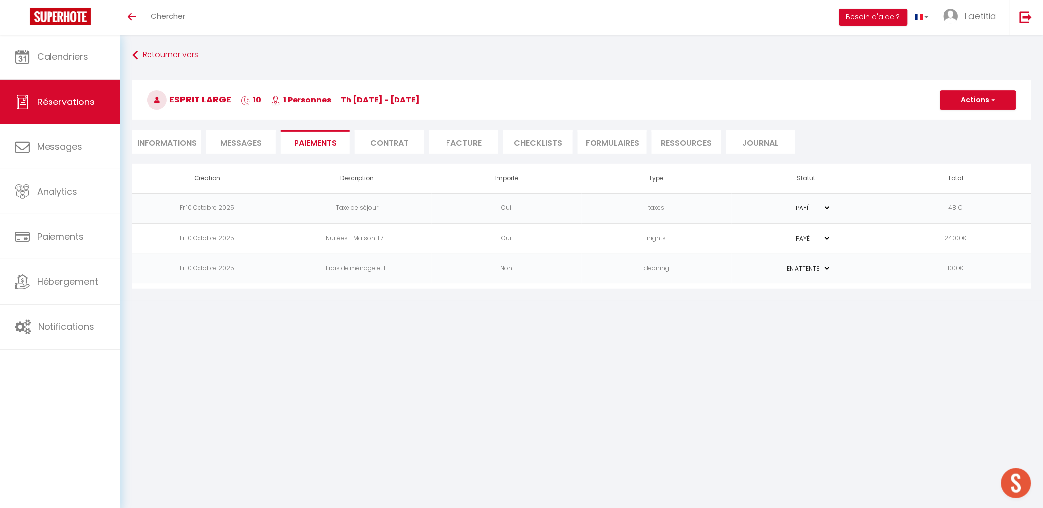
click at [811, 231] on td "PAYÉ EN ATTENTE" at bounding box center [807, 238] width 150 height 30
click at [827, 238] on select "PAYÉ EN ATTENTE" at bounding box center [806, 238] width 49 height 9
select select "0"
click at [782, 234] on select "PAYÉ EN ATTENTE" at bounding box center [806, 238] width 49 height 9
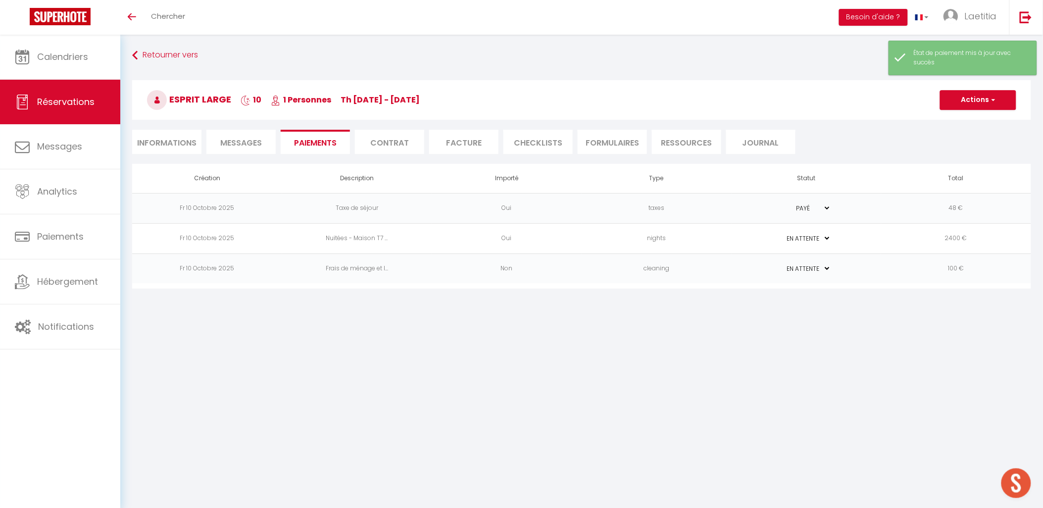
click at [824, 206] on select "PAYÉ EN ATTENTE" at bounding box center [806, 207] width 49 height 9
select select "0"
click at [782, 203] on select "PAYÉ EN ATTENTE" at bounding box center [806, 207] width 49 height 9
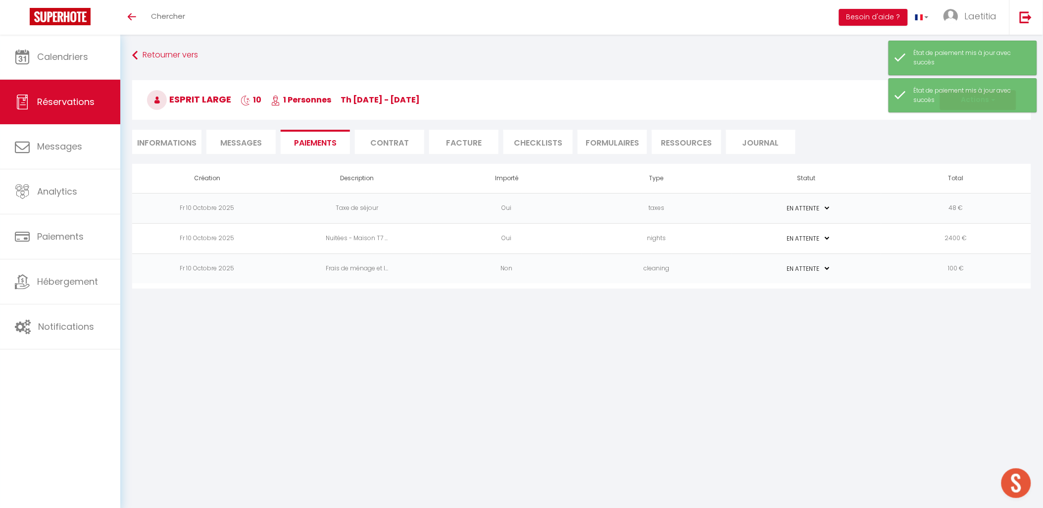
click at [477, 142] on li "Facture" at bounding box center [463, 142] width 69 height 24
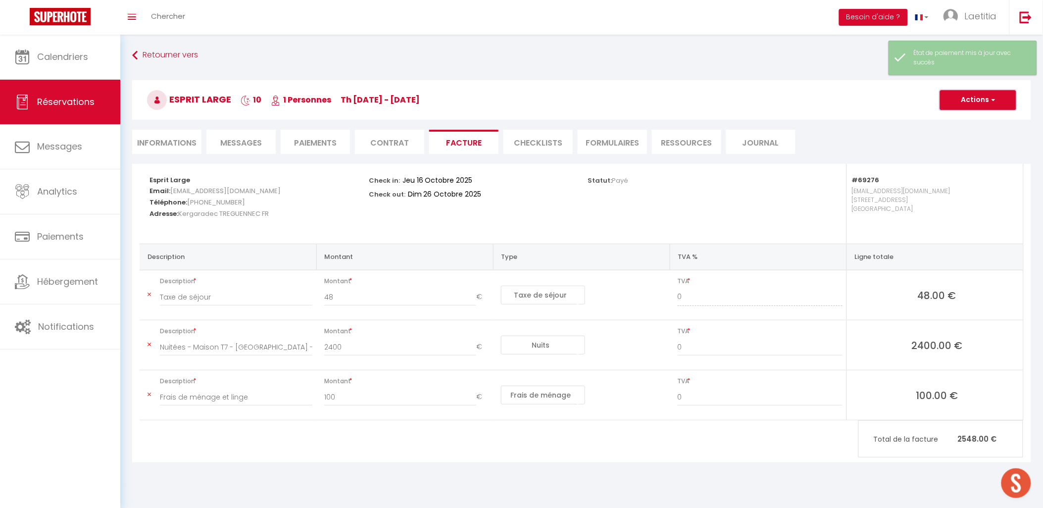
click at [974, 100] on button "Actions" at bounding box center [978, 100] width 76 height 20
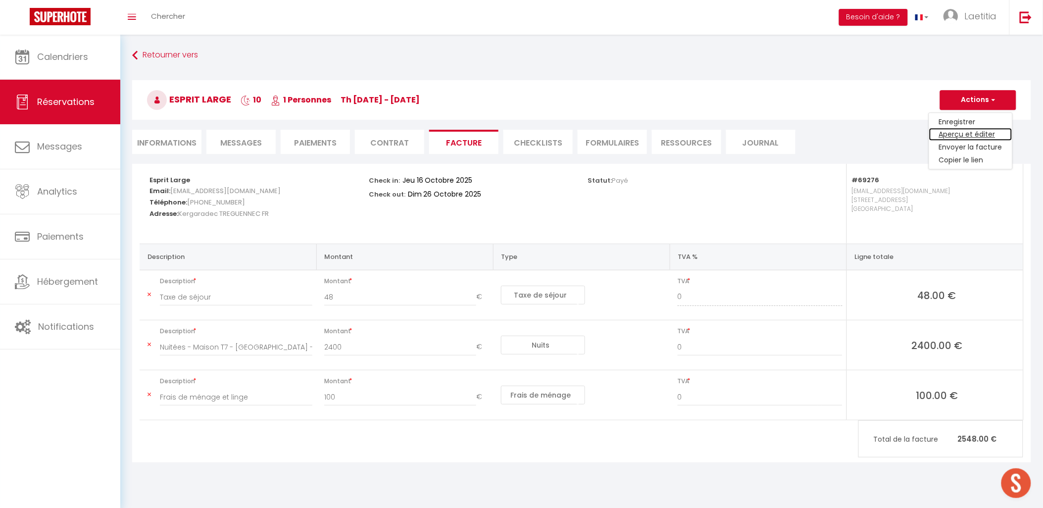
click at [971, 134] on link "Aperçu et éditer" at bounding box center [970, 134] width 83 height 13
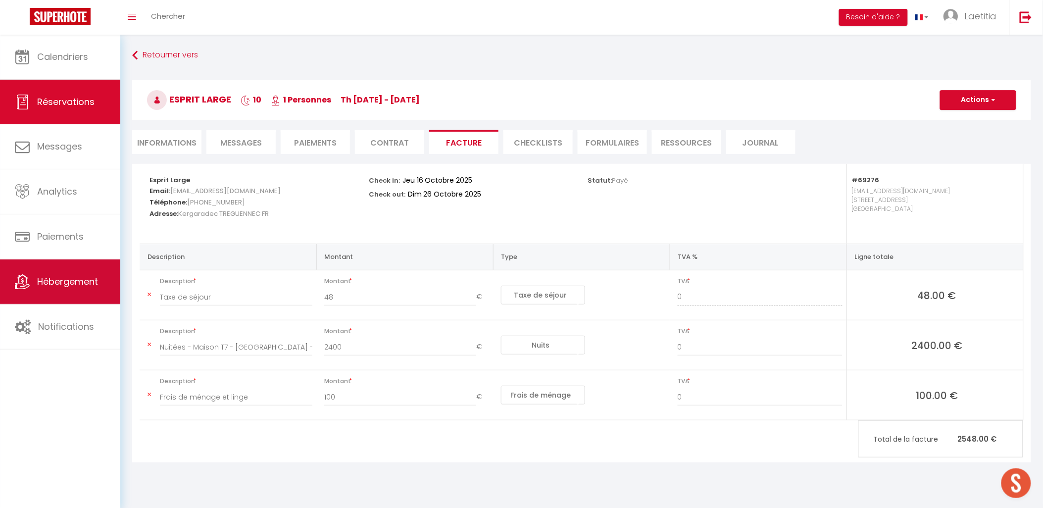
click at [53, 271] on link "Hébergement" at bounding box center [60, 281] width 120 height 45
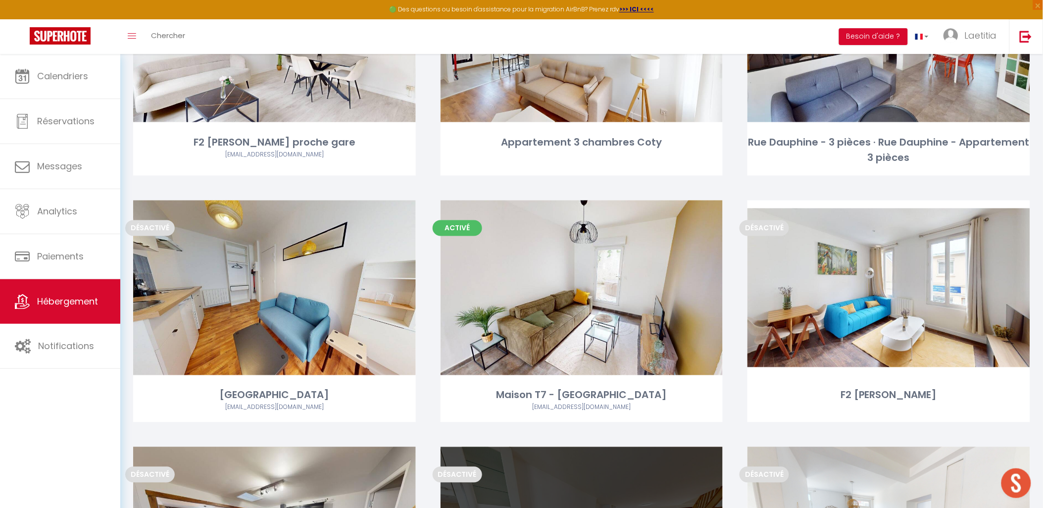
scroll to position [3130, 0]
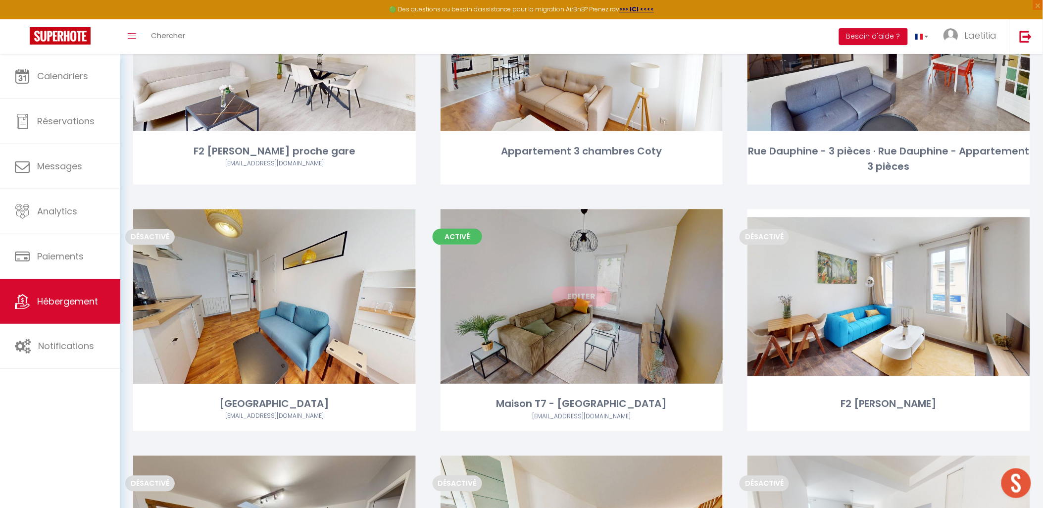
click at [587, 297] on link "Editer" at bounding box center [581, 297] width 59 height 20
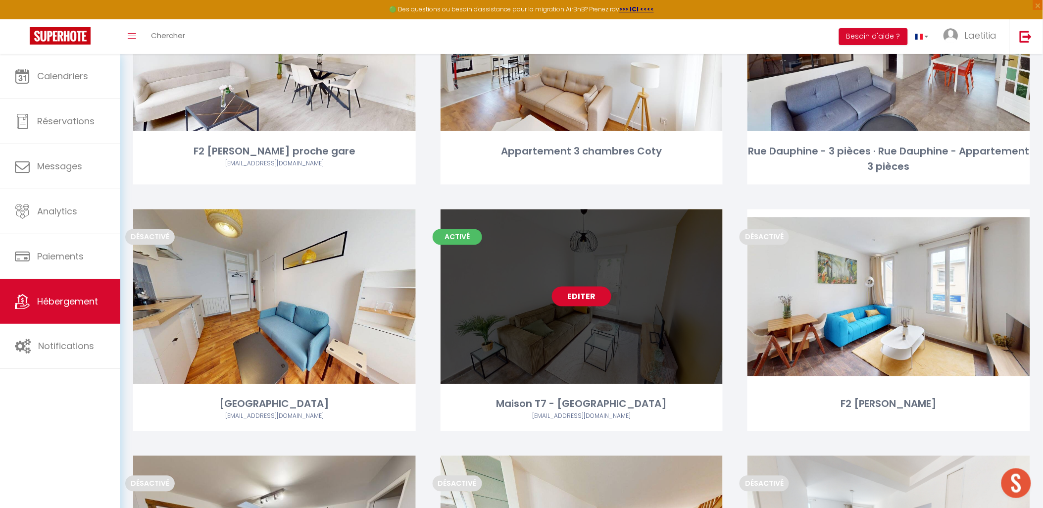
click at [571, 295] on link "Editer" at bounding box center [581, 297] width 59 height 20
select select "3"
select select "2"
select select "1"
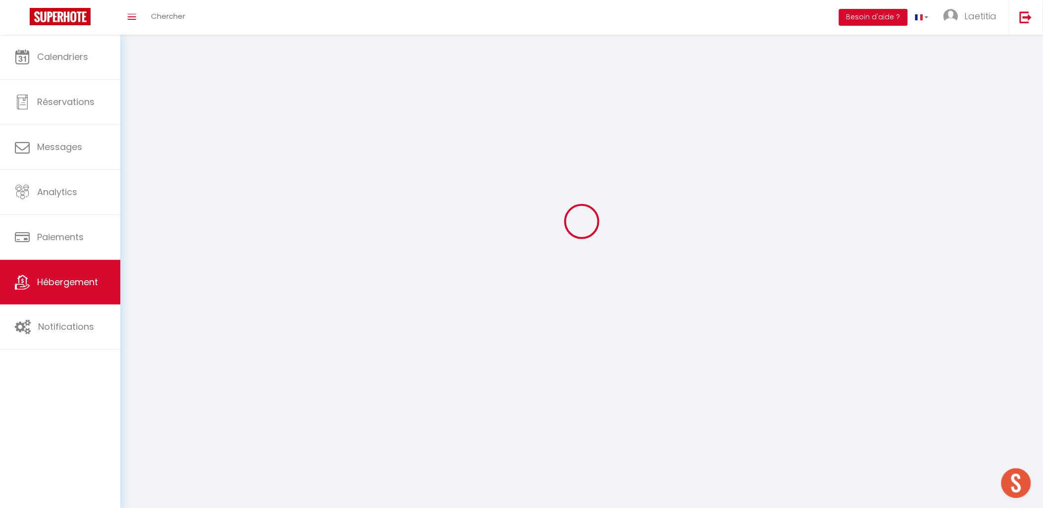
select select
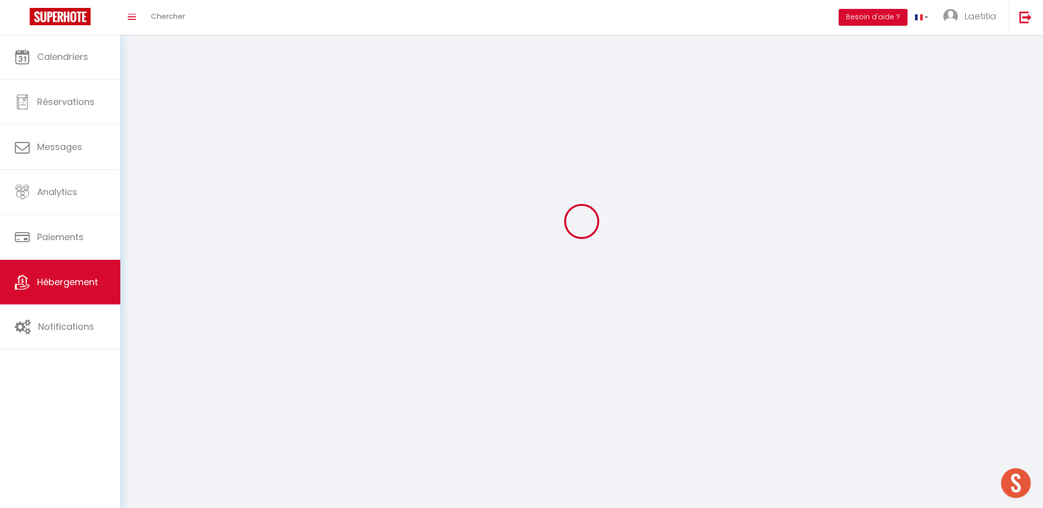
checkbox input "false"
select select
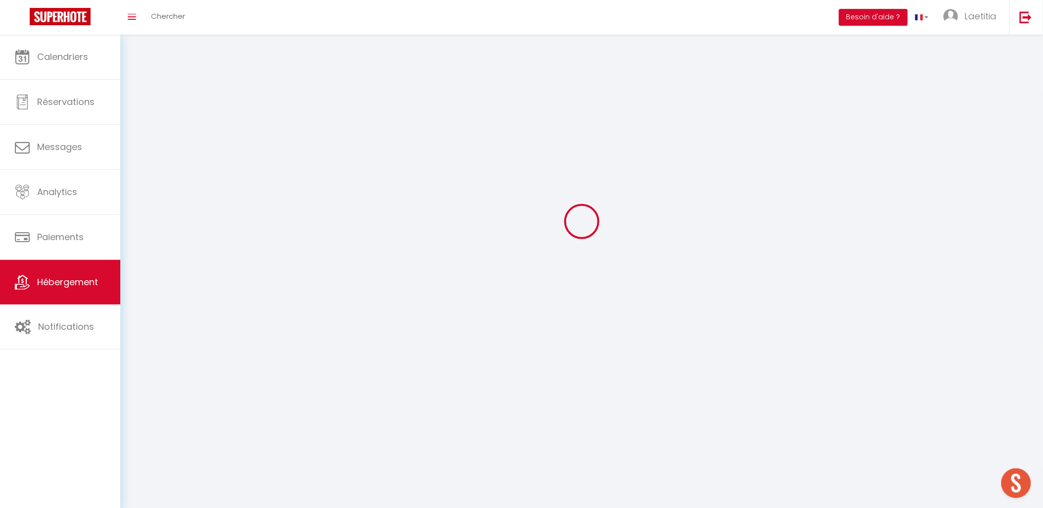
select select
select select "1"
select select
select select "28"
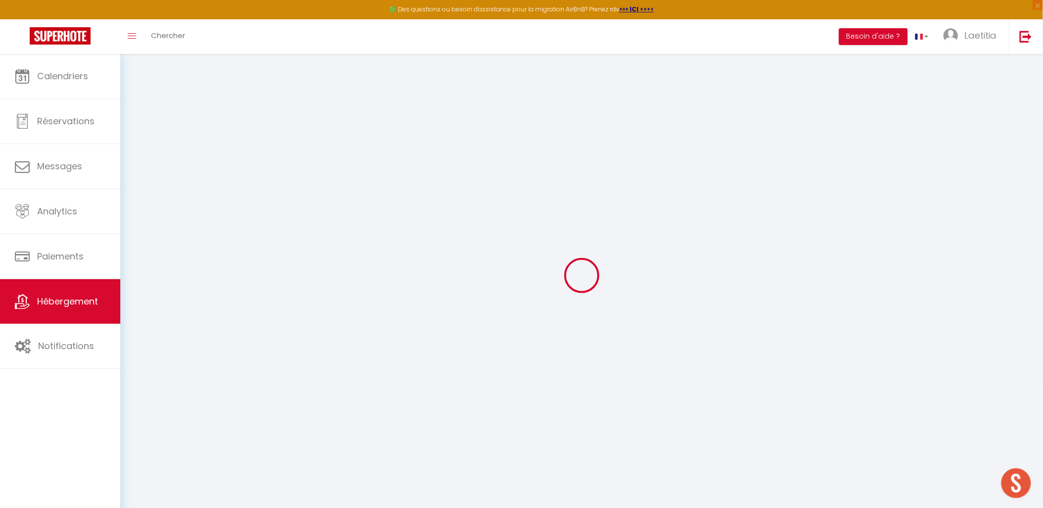
select select
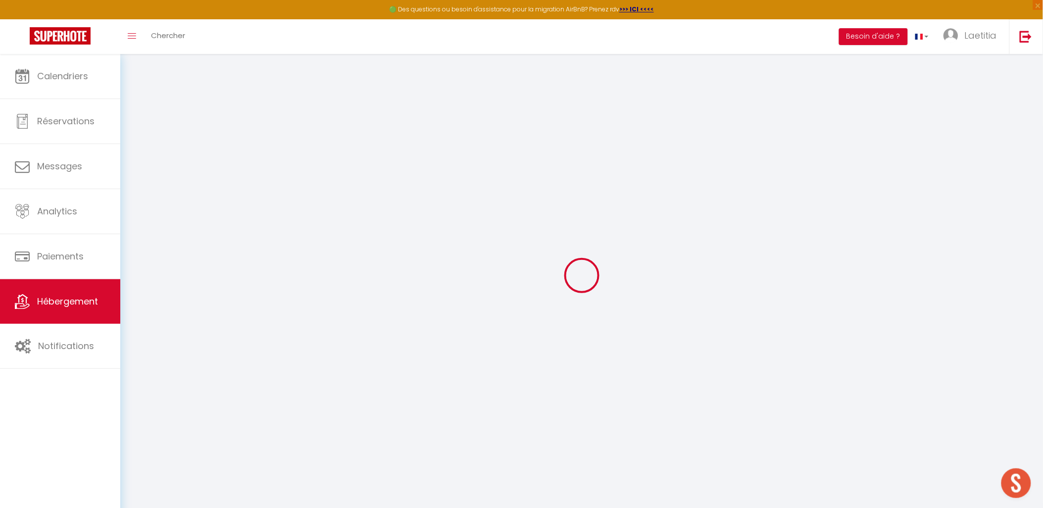
select select
checkbox input "false"
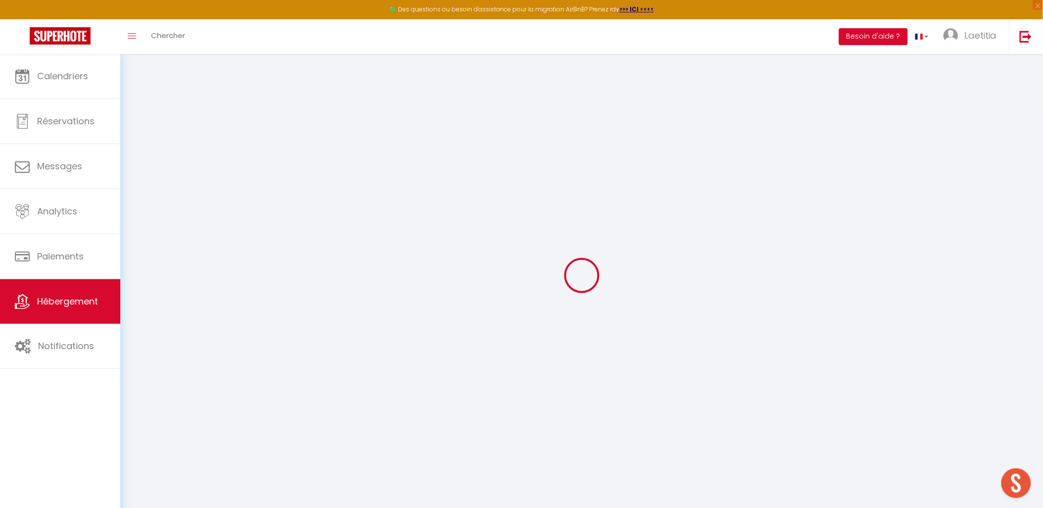
select select
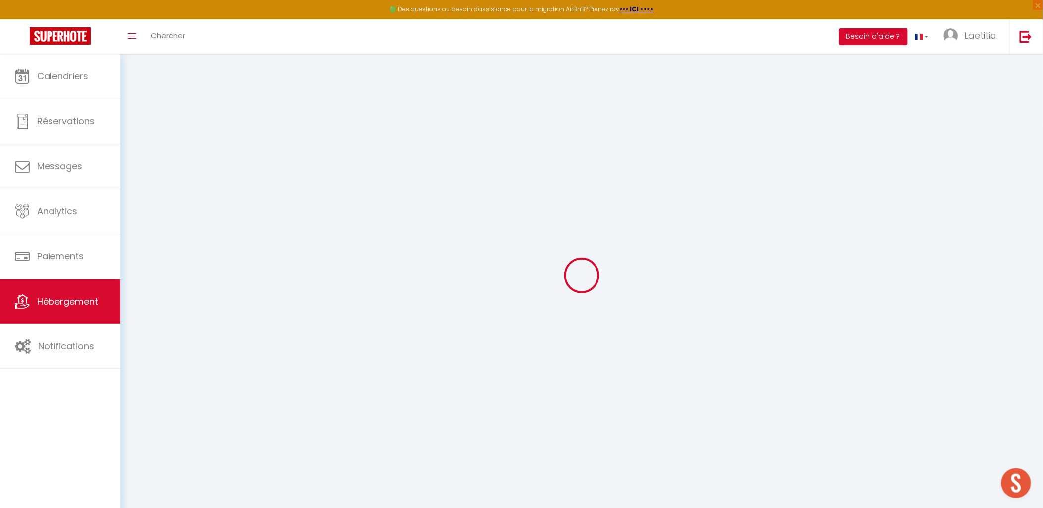
select select
checkbox input "false"
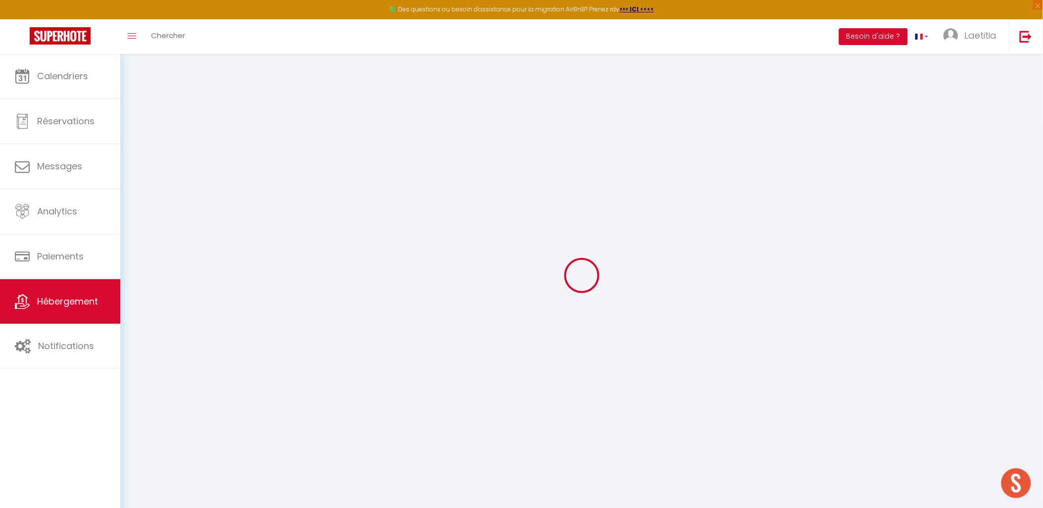
checkbox input "false"
select select
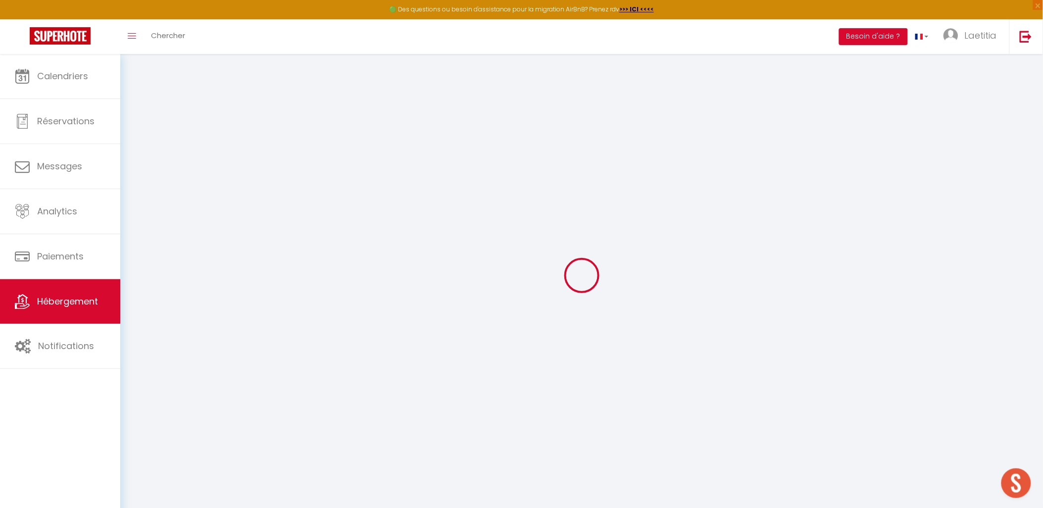
select select
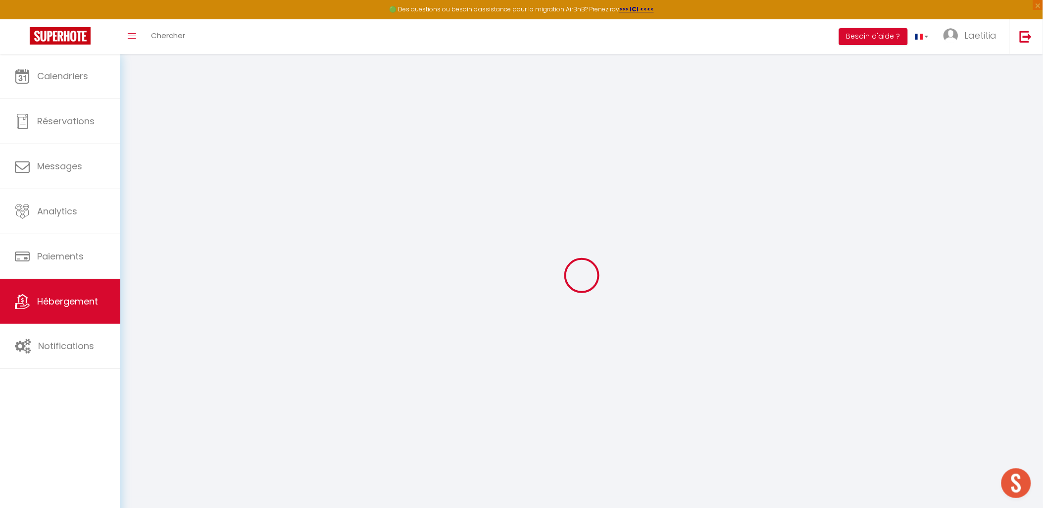
checkbox input "false"
select select
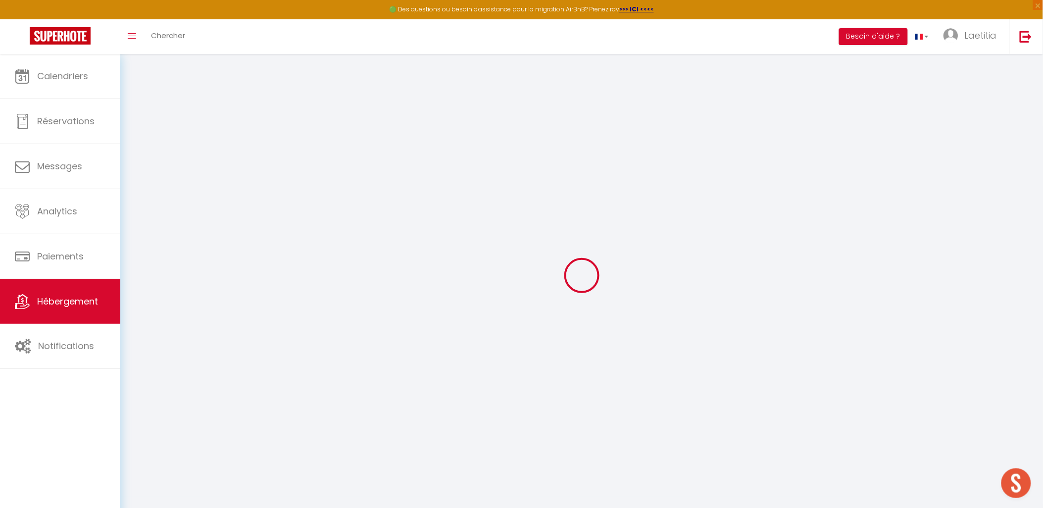
select select
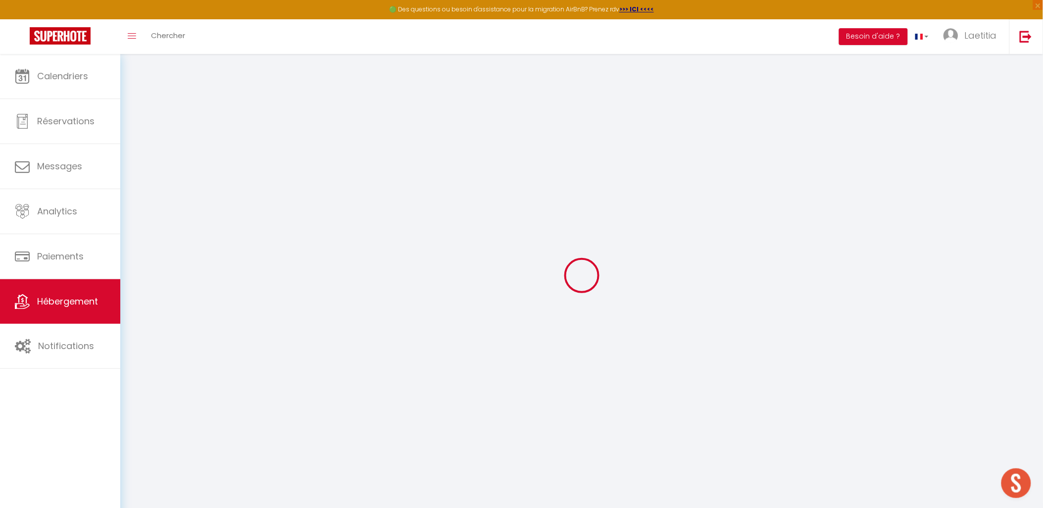
select select
checkbox input "false"
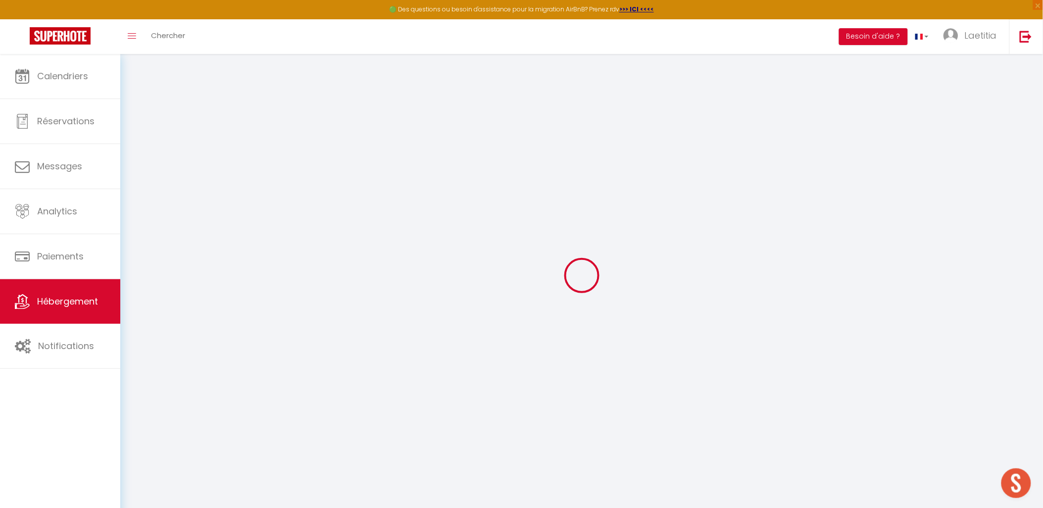
checkbox input "false"
select select
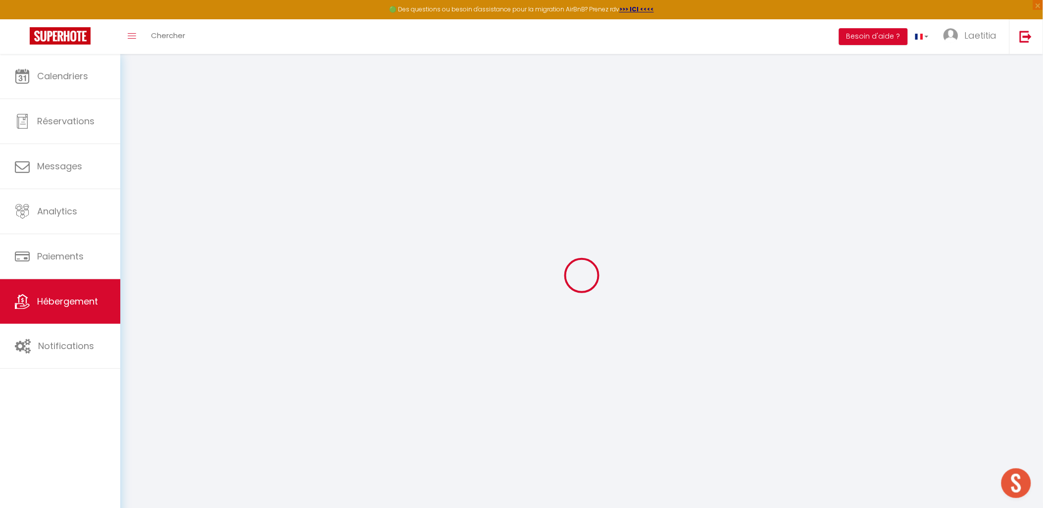
select select
checkbox input "false"
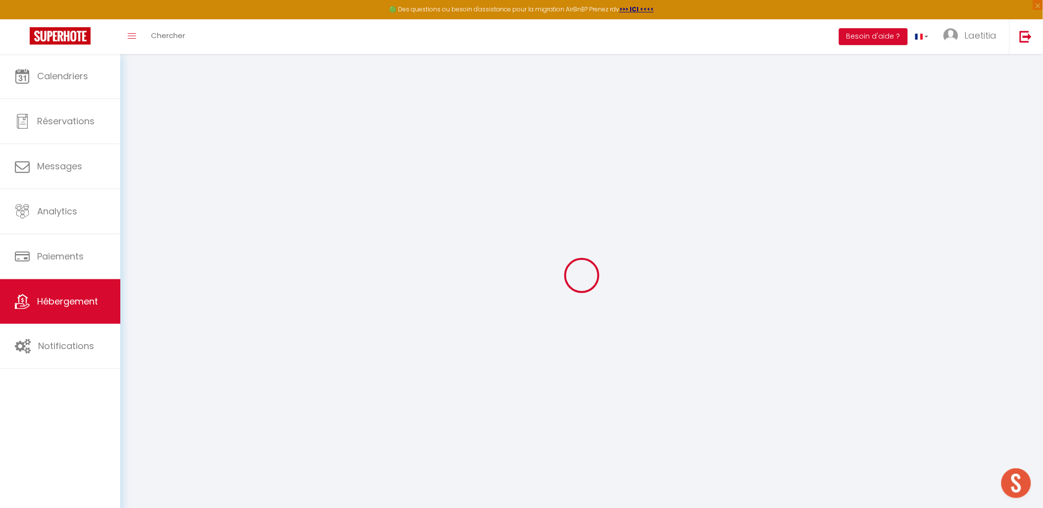
checkbox input "false"
select select
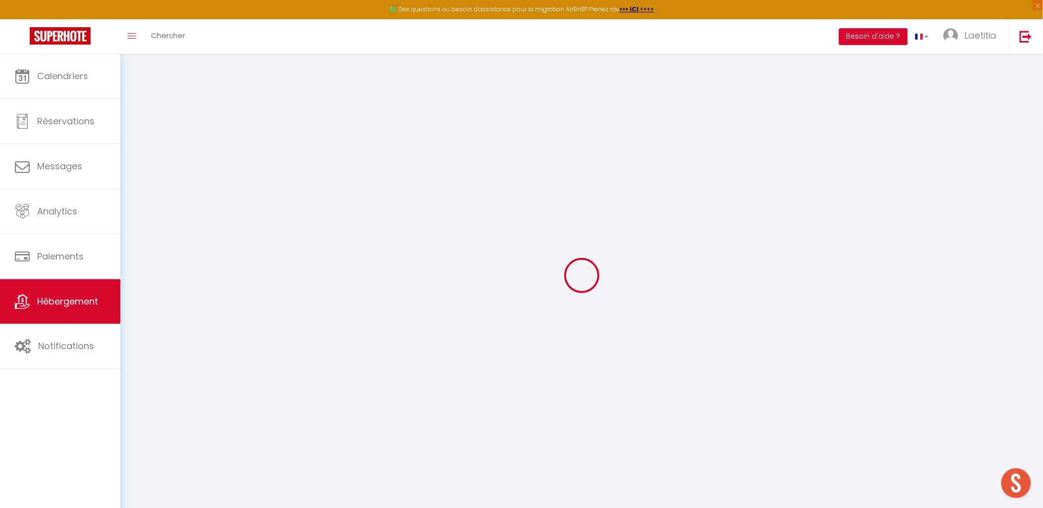
type input "Maison T7 - [GEOGRAPHIC_DATA]"
select select "12"
select select "6"
type input "195"
type input "85"
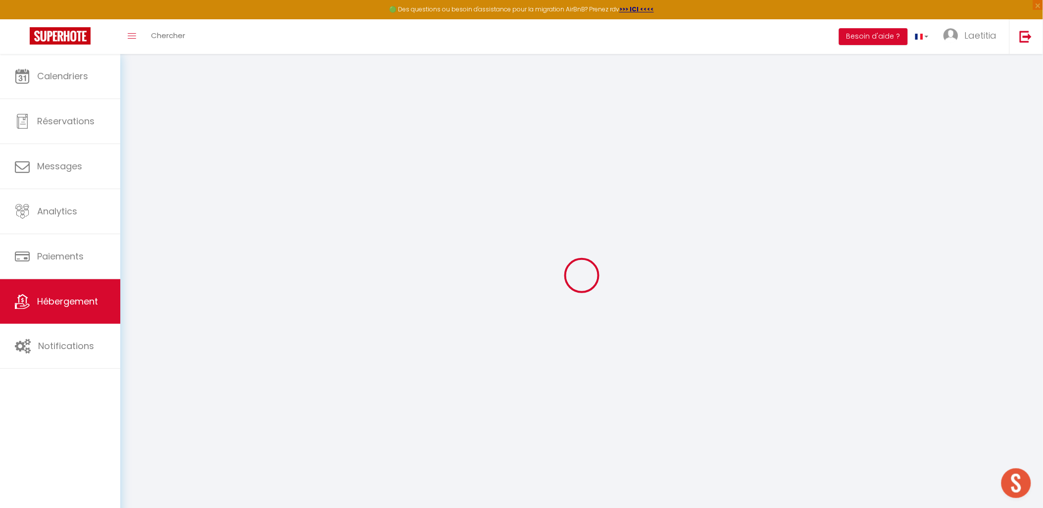
type input "5"
type input "0"
type input "700"
select select
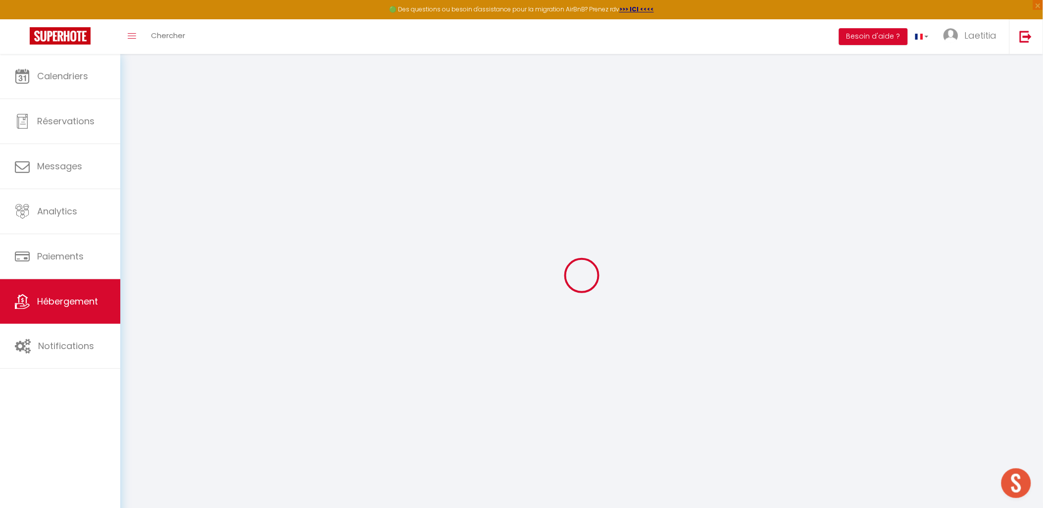
select select
type input "[STREET_ADDRESS]"
type input "76600"
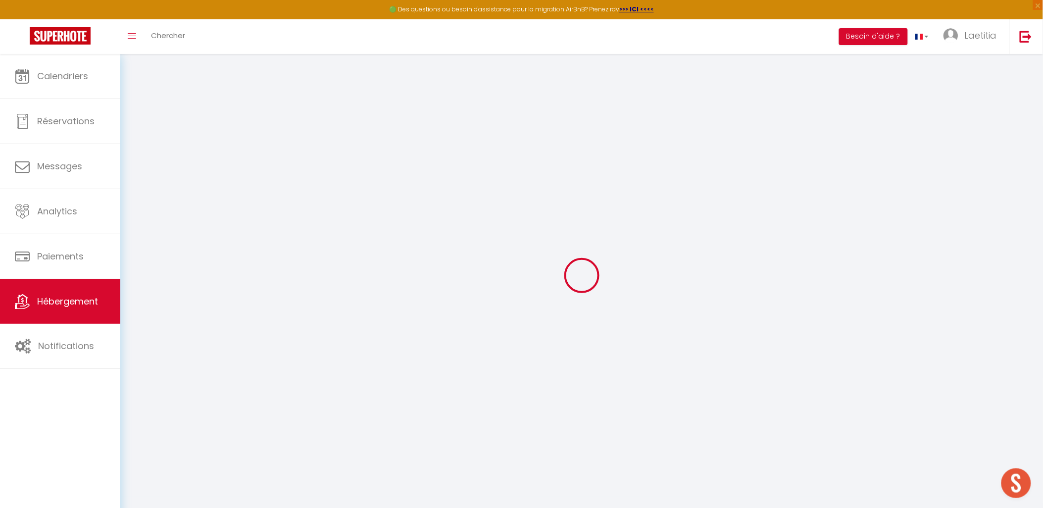
type input "[GEOGRAPHIC_DATA]"
type input "[EMAIL_ADDRESS][DOMAIN_NAME]"
select select "4456"
checkbox input "false"
checkbox input "true"
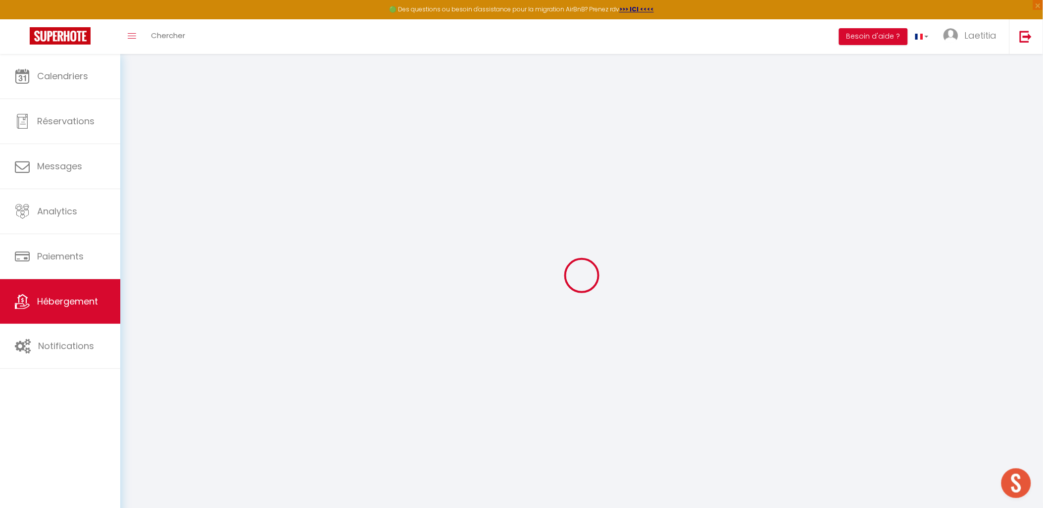
checkbox input "true"
radio input "true"
type input "0"
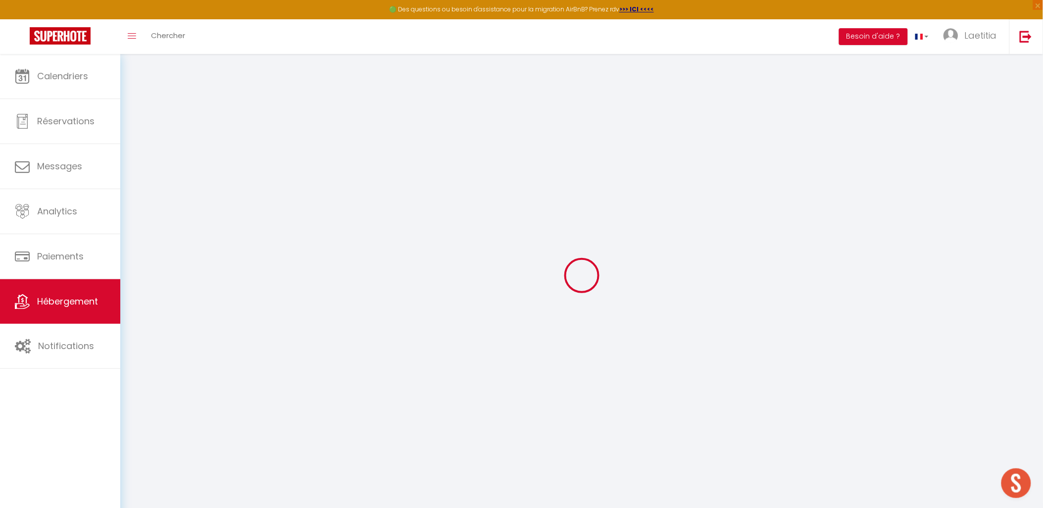
type input "0"
select select
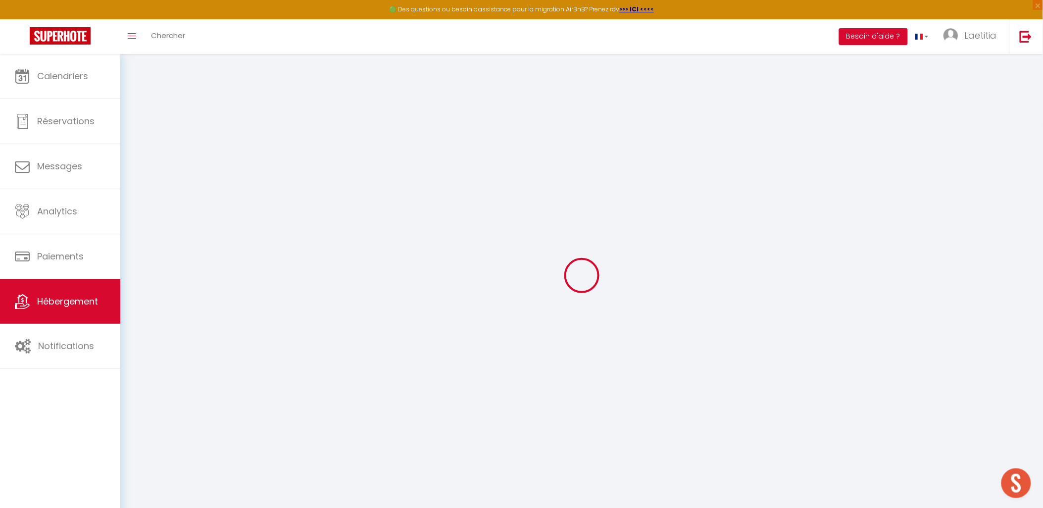
select select
checkbox input "false"
checkbox input "true"
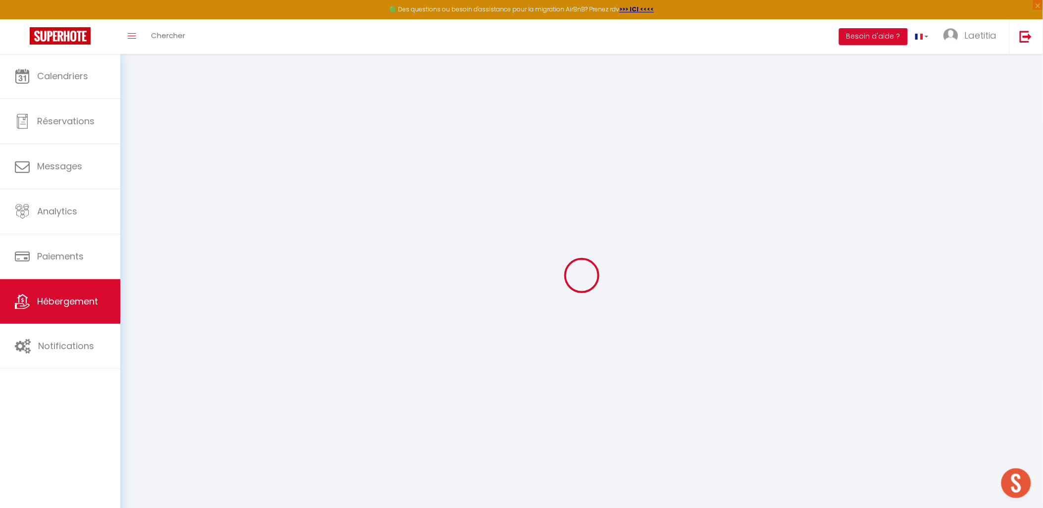
checkbox input "true"
select select "50732"
select select
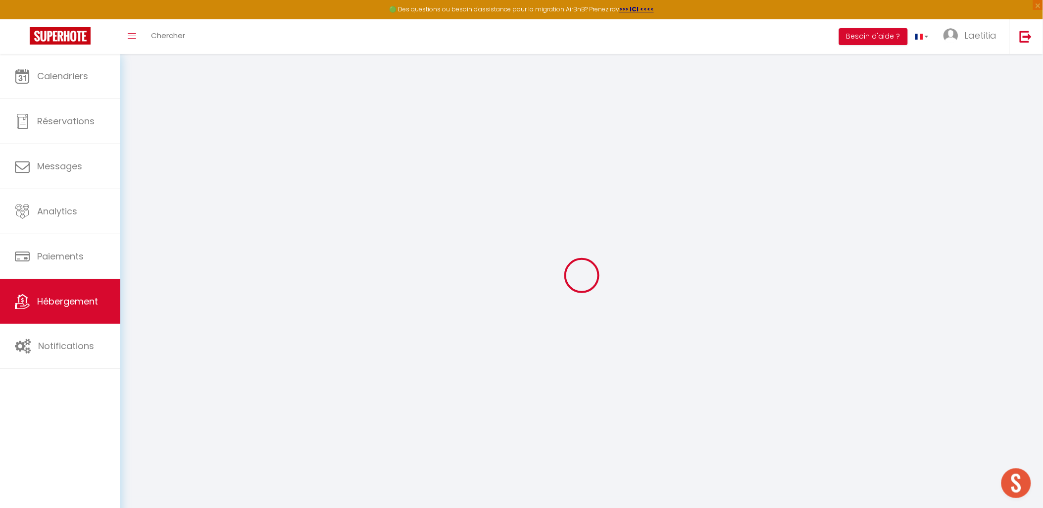
select select
checkbox input "false"
checkbox input "true"
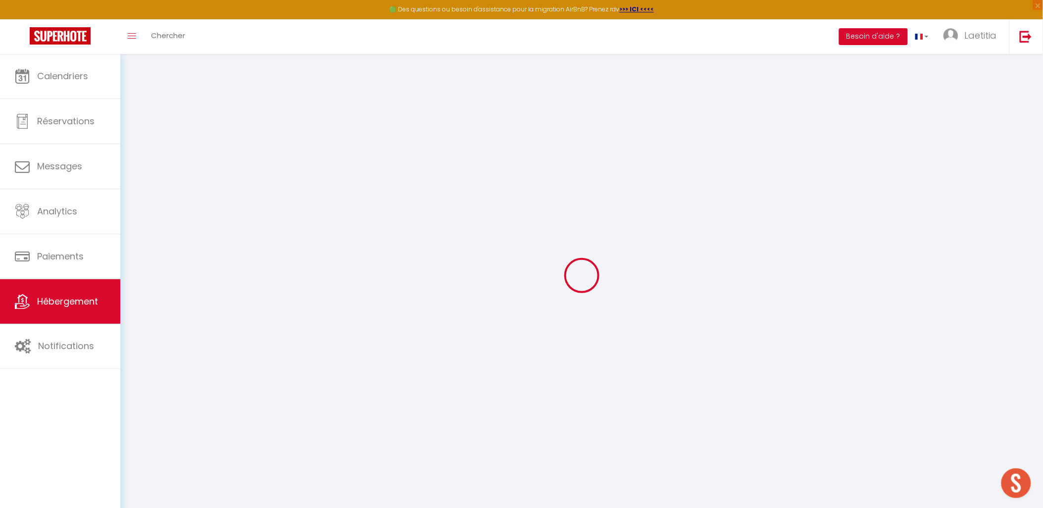
checkbox input "true"
checkbox input "false"
checkbox input "true"
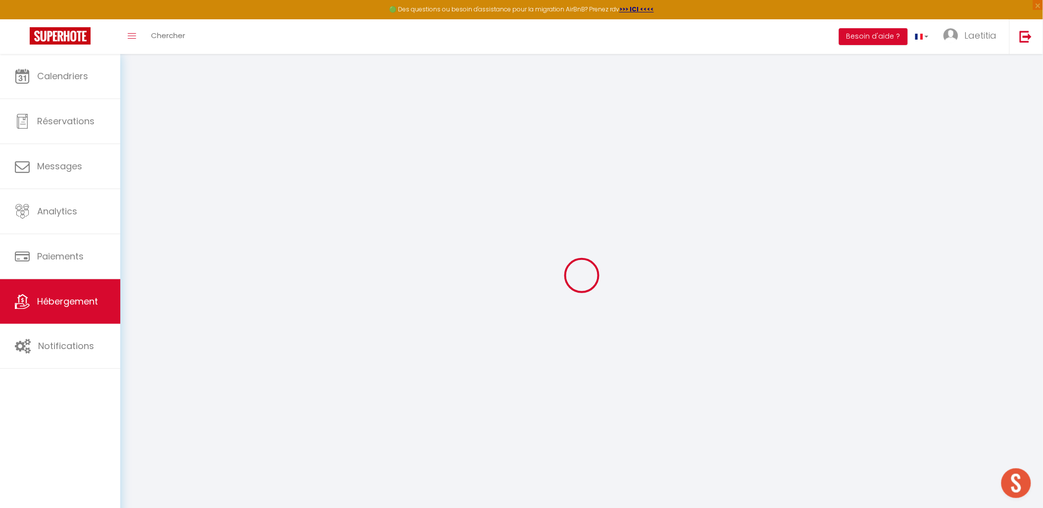
select select "16:00"
select select
select select "11:00"
select select "30"
select select "120"
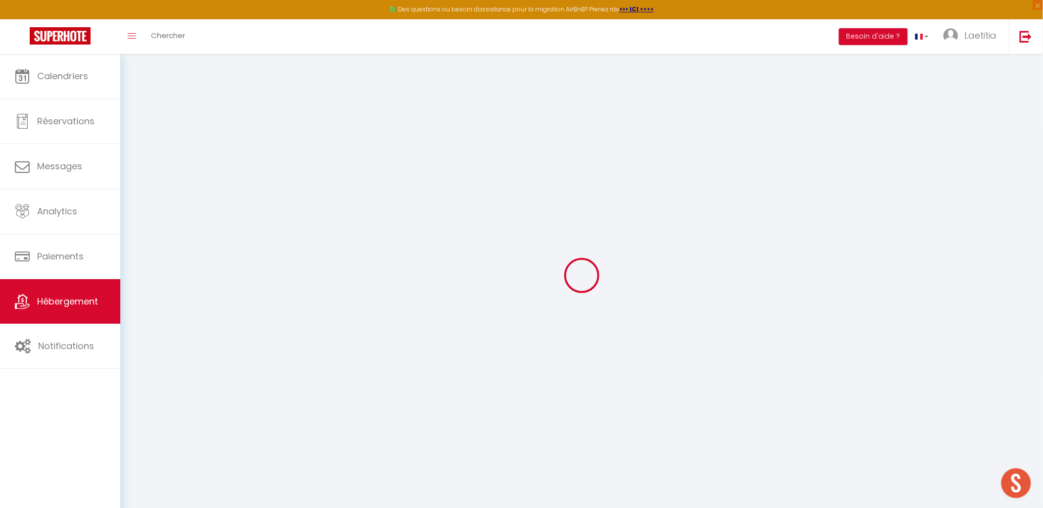
select select
checkbox input "false"
checkbox input "true"
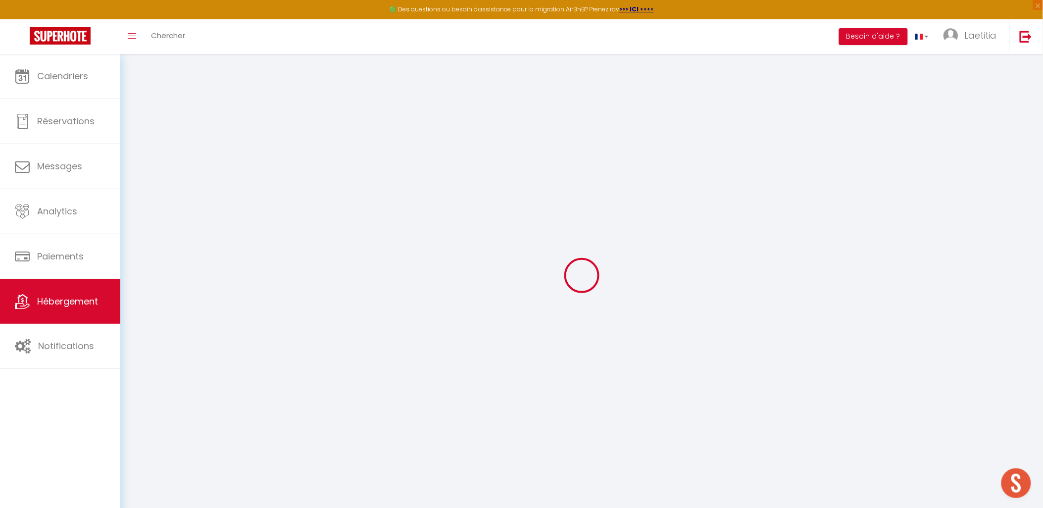
select select
checkbox input "false"
checkbox input "true"
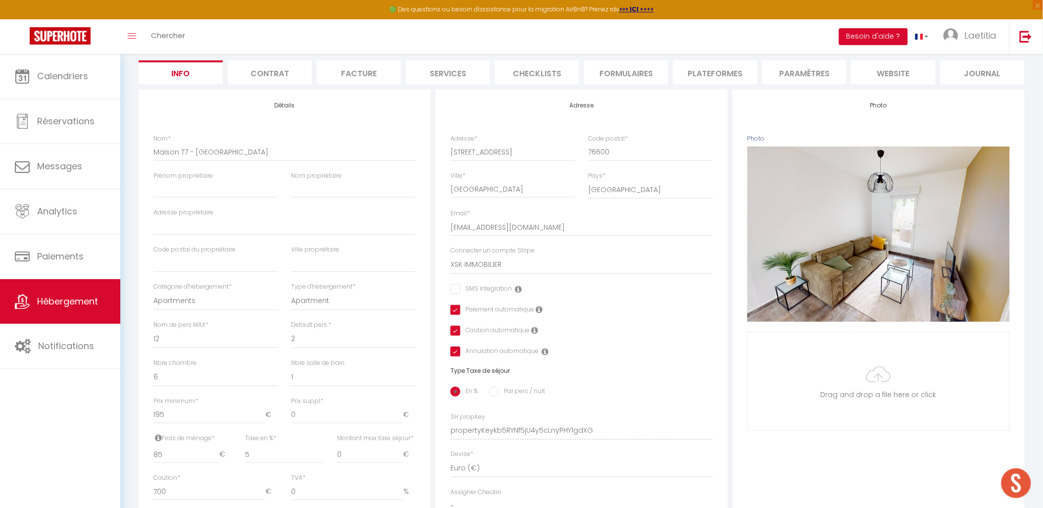
scroll to position [165, 0]
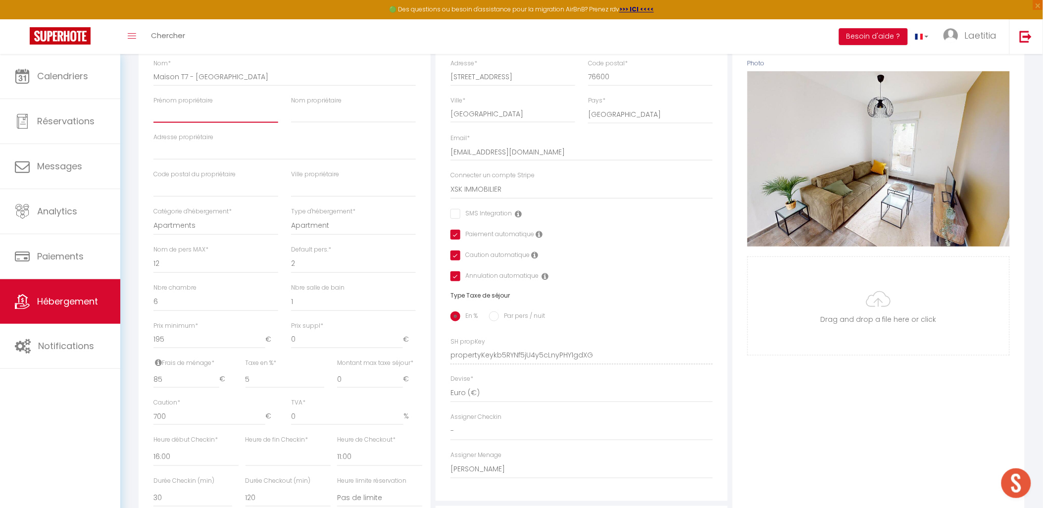
click at [195, 123] on input "Prénom propriétaire" at bounding box center [215, 114] width 125 height 18
click at [328, 123] on input "Nom propriétaire" at bounding box center [353, 114] width 125 height 18
type input "V"
select select
checkbox input "false"
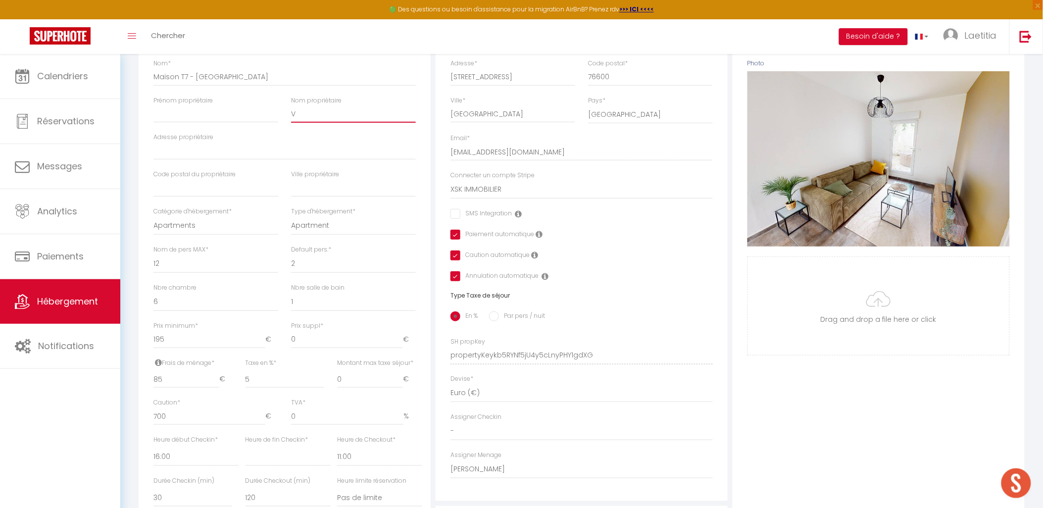
checkbox input "true"
type input "Ve"
select select
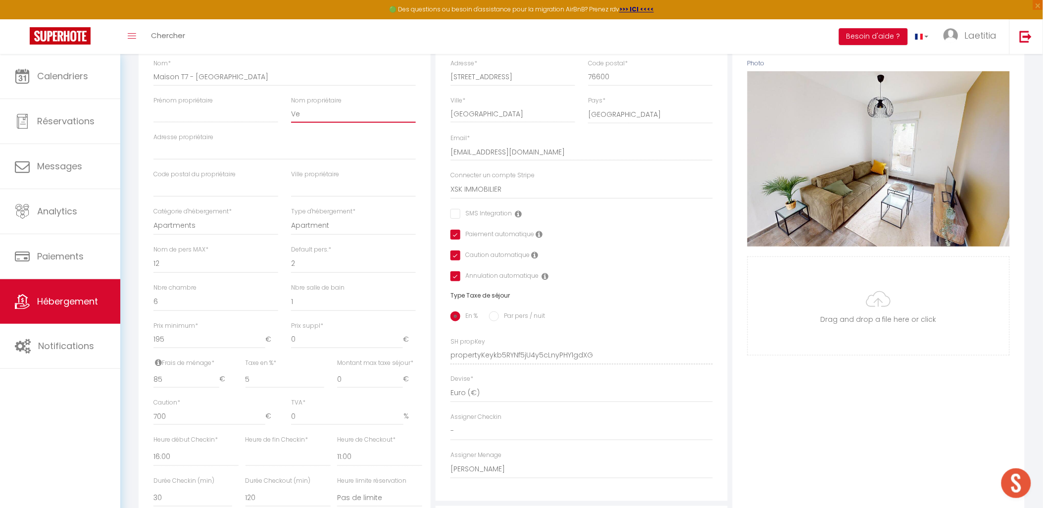
checkbox input "false"
checkbox input "true"
type input "Ver"
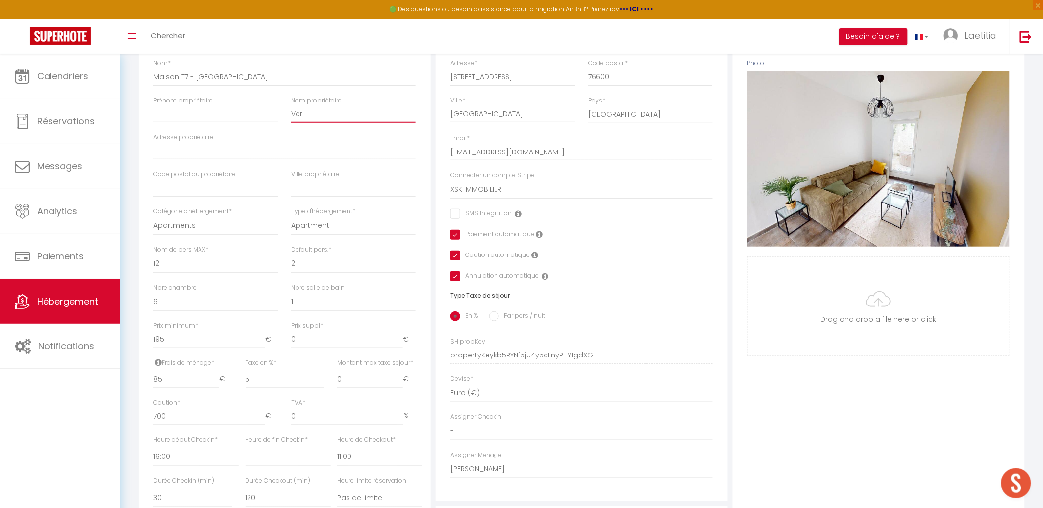
select select
checkbox input "false"
checkbox input "true"
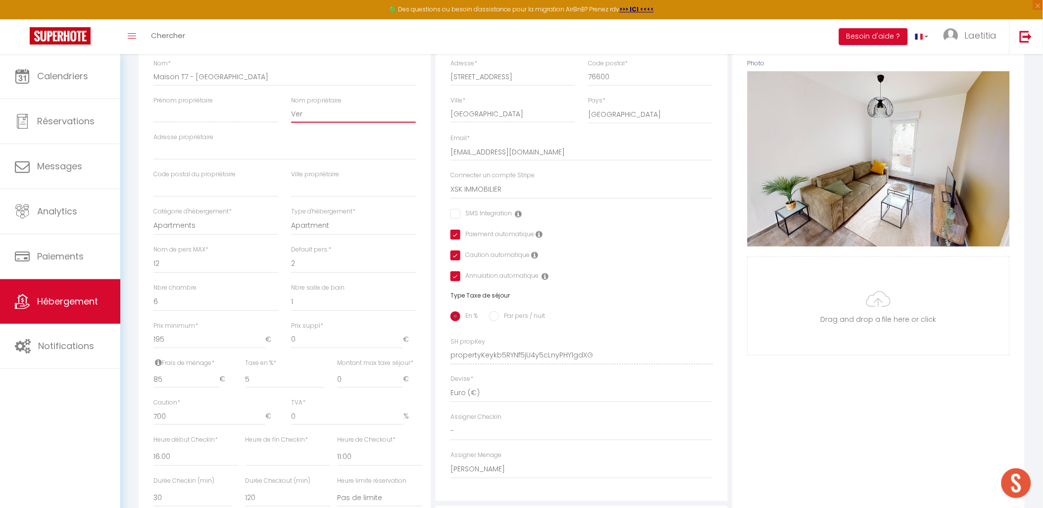
type input "Ve"
select select
checkbox input "false"
checkbox input "true"
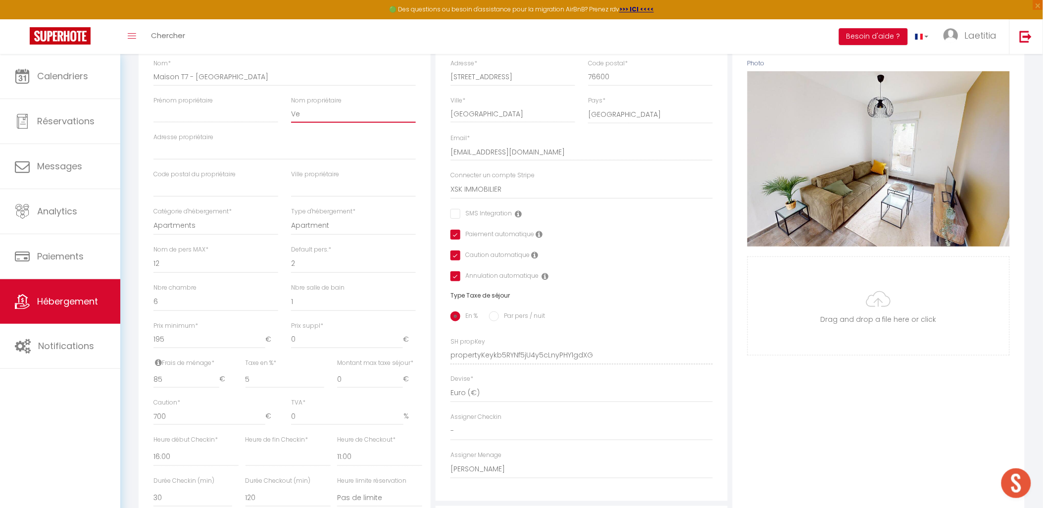
checkbox input "true"
type input "V"
select select
checkbox input "false"
checkbox input "true"
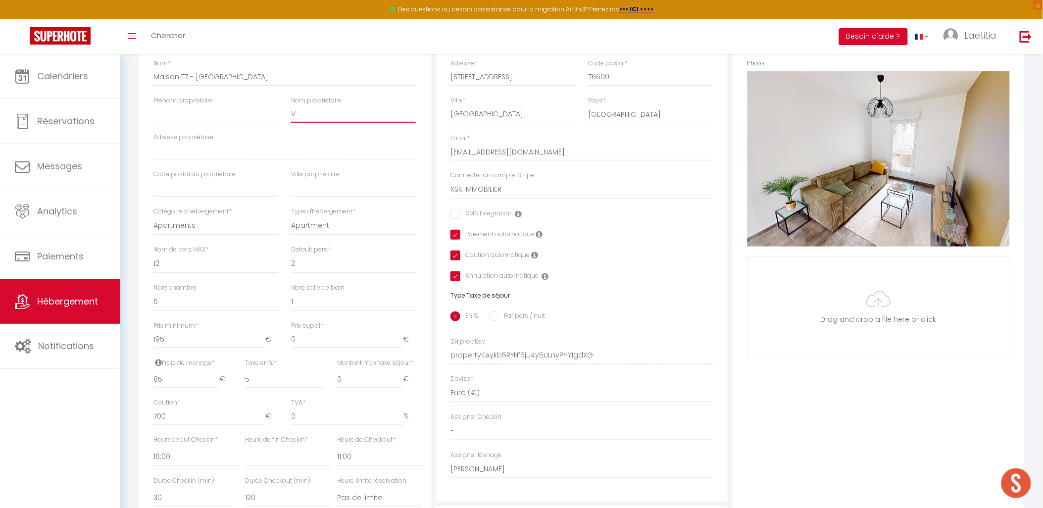
checkbox input "true"
select select
checkbox input "false"
checkbox input "true"
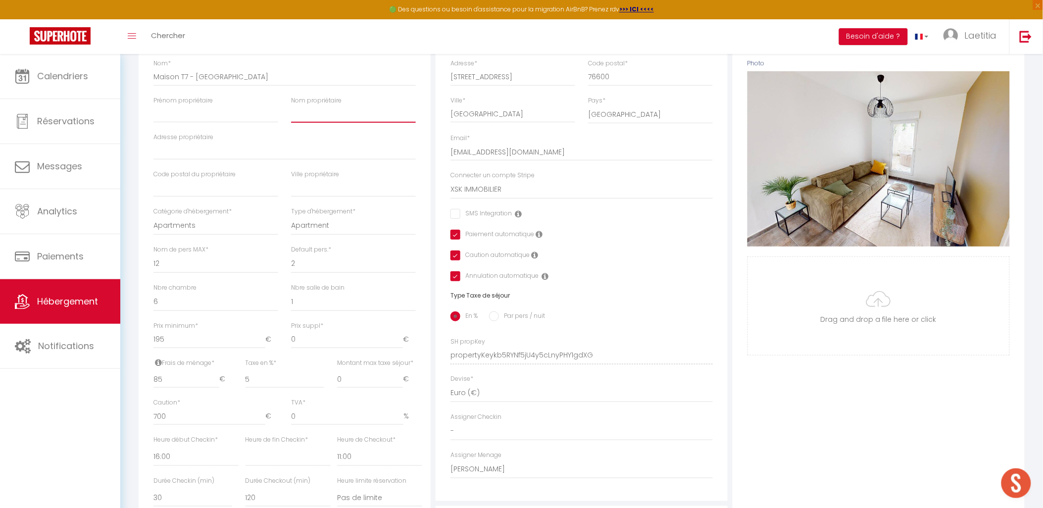
checkbox input "true"
click at [190, 121] on input "Prénom propriétaire" at bounding box center [215, 114] width 125 height 18
type input "S"
select select
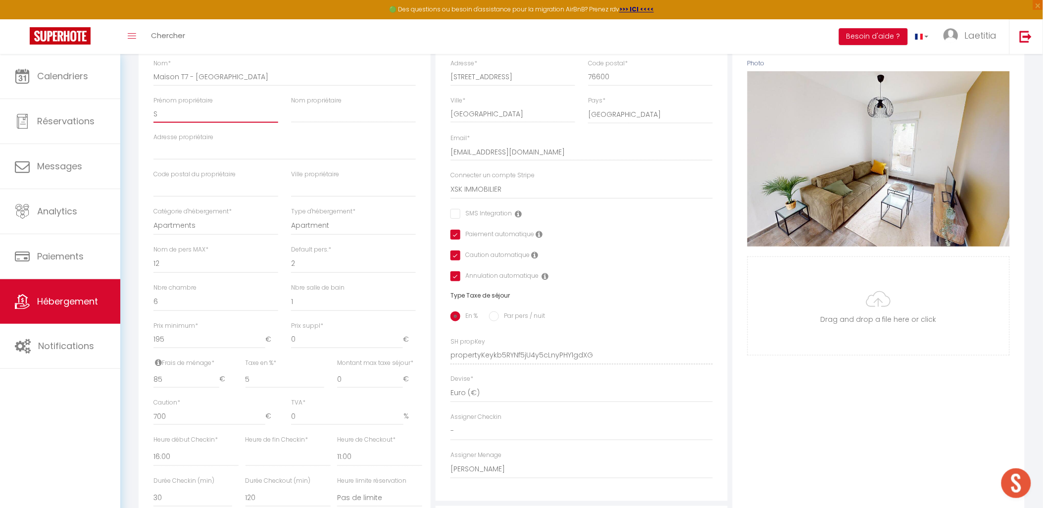
checkbox input "false"
checkbox input "true"
type input "SC"
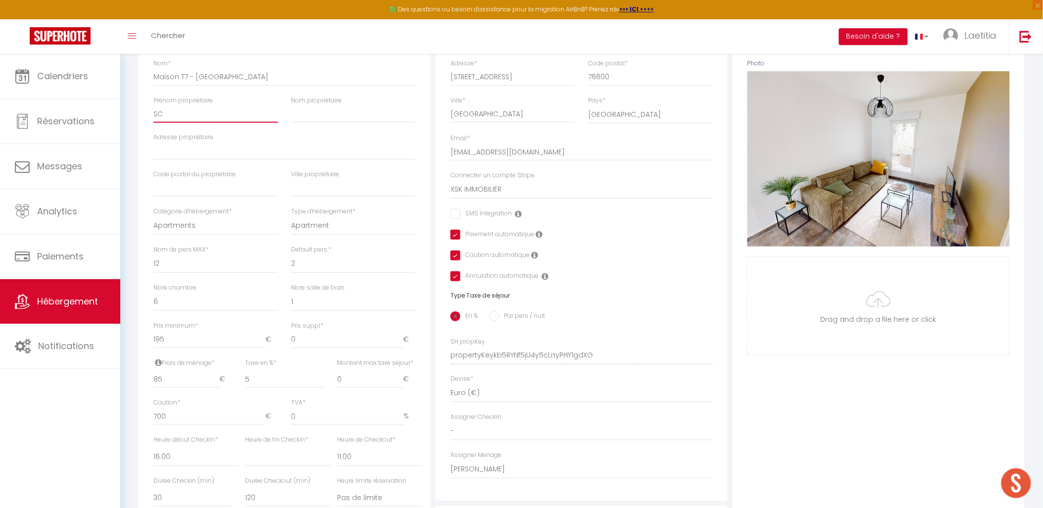
select select
checkbox input "false"
checkbox input "true"
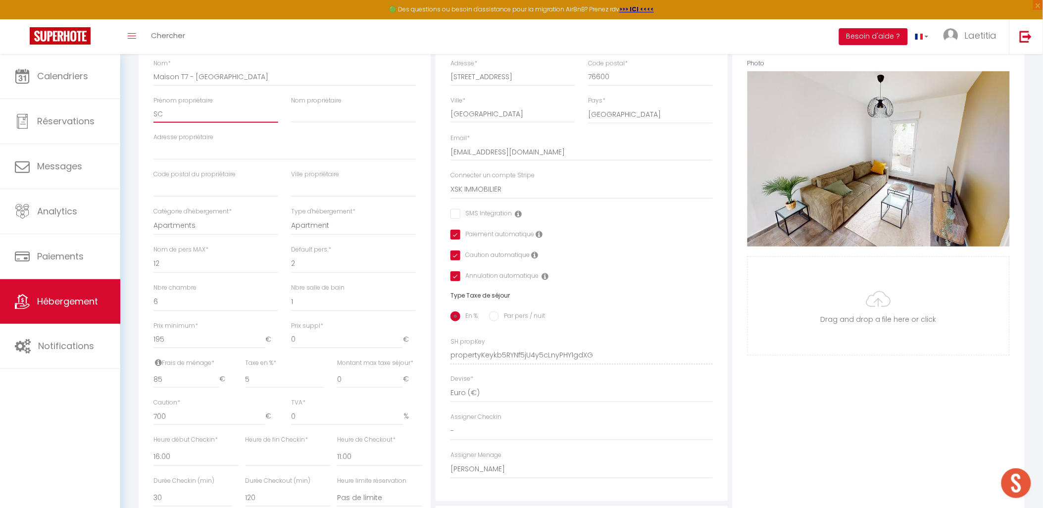
type input "SCI"
select select
checkbox input "false"
click at [300, 121] on input "Nom propriétaire" at bounding box center [353, 114] width 125 height 18
drag, startPoint x: 314, startPoint y: 120, endPoint x: 292, endPoint y: 120, distance: 22.3
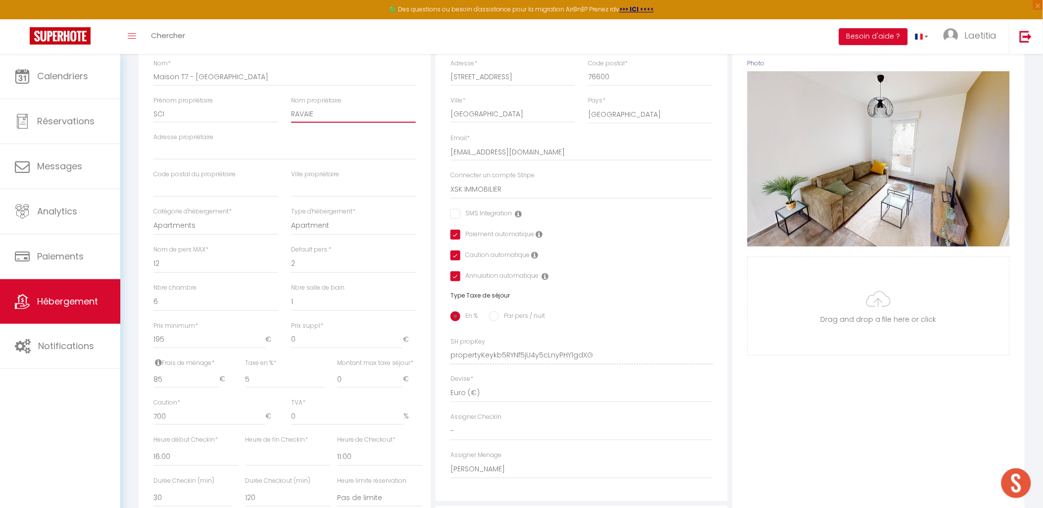
click at [292, 120] on input "RAVAIE" at bounding box center [353, 114] width 125 height 18
drag, startPoint x: 190, startPoint y: 124, endPoint x: 150, endPoint y: 124, distance: 39.6
click at [150, 124] on div "Prénom propriétaire SCI" at bounding box center [216, 114] width 138 height 37
drag, startPoint x: 529, startPoint y: 85, endPoint x: 434, endPoint y: 83, distance: 95.1
click at [434, 83] on div "Adresse Adresse * 72 Rue des Briquetiers Code postal * 76600 Ville * Le Havre P…" at bounding box center [581, 348] width 297 height 668
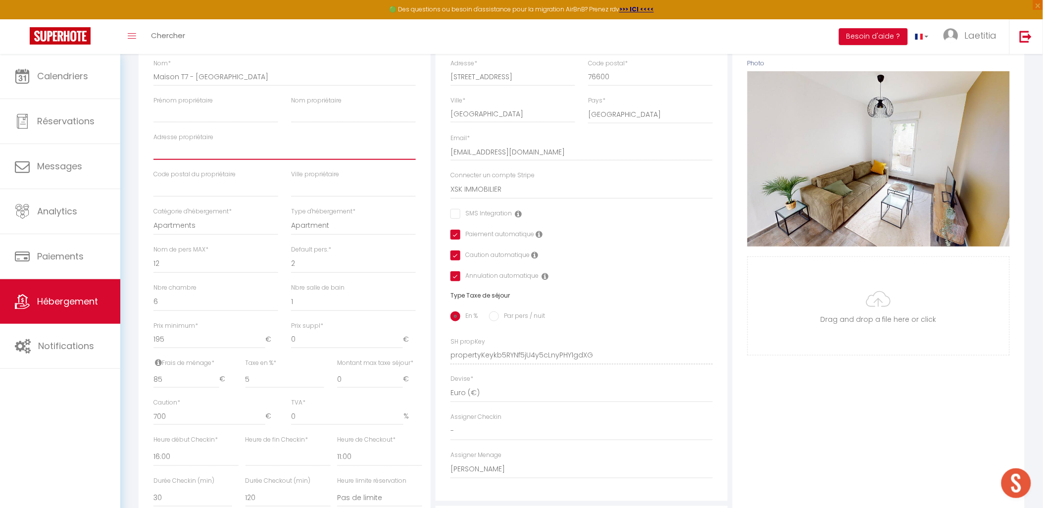
click at [211, 159] on input "Adresse propriétaire" at bounding box center [284, 151] width 262 height 18
paste input "[STREET_ADDRESS]"
click at [198, 123] on input "Prénom propriétaire" at bounding box center [215, 114] width 125 height 18
click at [311, 123] on input "Nom propriétaire" at bounding box center [353, 114] width 125 height 18
click at [224, 192] on input "text" at bounding box center [215, 188] width 125 height 18
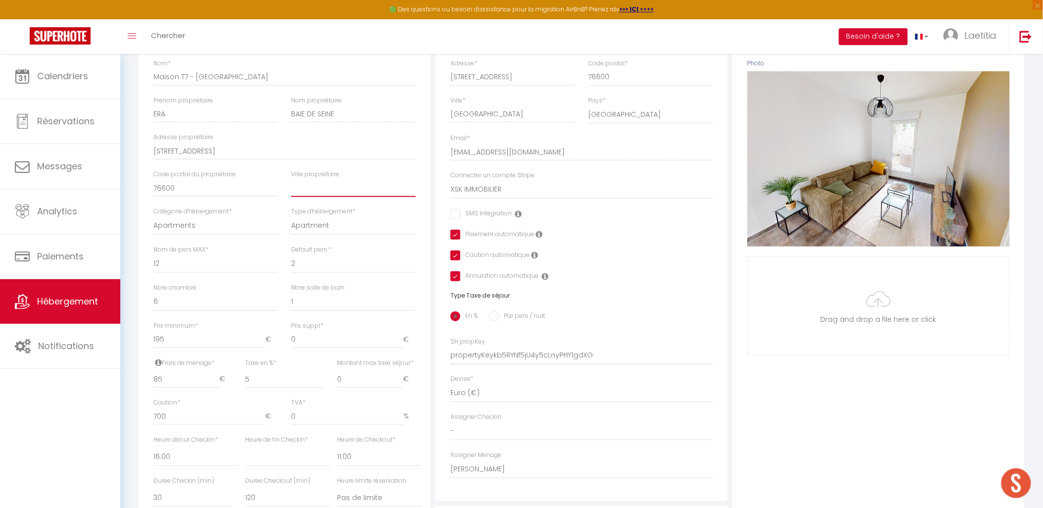
click at [338, 194] on input "text" at bounding box center [353, 188] width 125 height 18
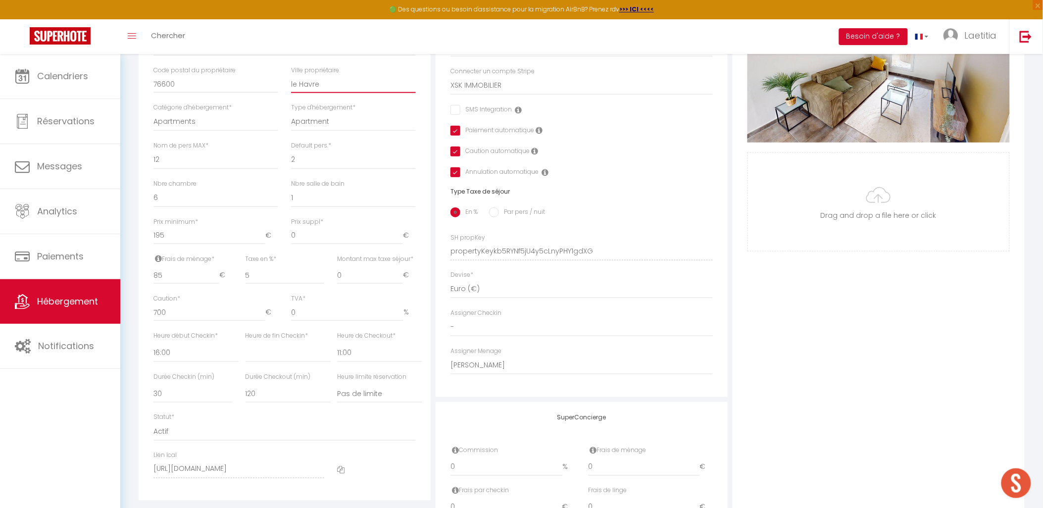
scroll to position [330, 0]
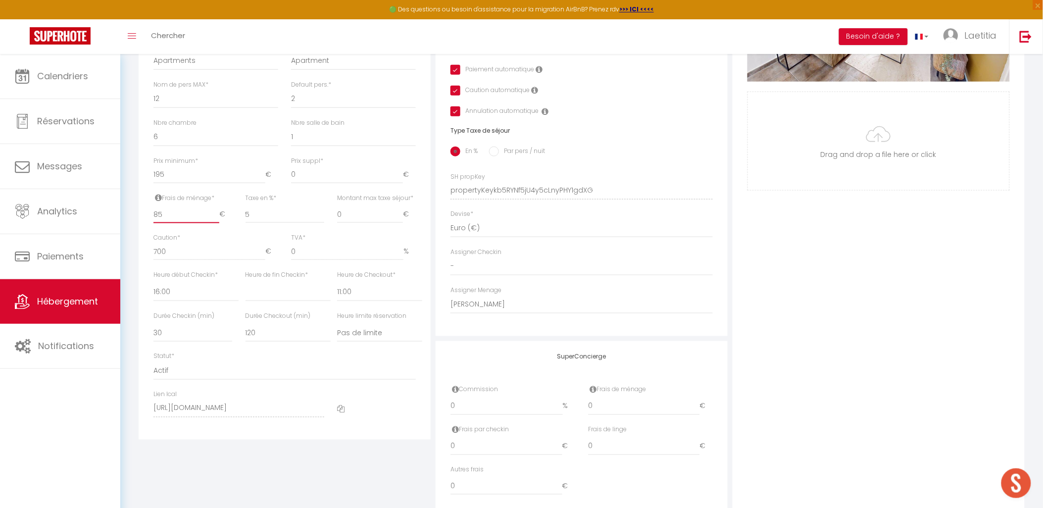
drag, startPoint x: 171, startPoint y: 223, endPoint x: 151, endPoint y: 218, distance: 20.5
click at [151, 218] on div "Frais de ménage * 85 €" at bounding box center [193, 214] width 92 height 40
drag, startPoint x: 184, startPoint y: 255, endPoint x: 147, endPoint y: 253, distance: 37.2
click at [147, 253] on div "Caution * 700 €" at bounding box center [216, 251] width 138 height 37
drag, startPoint x: 354, startPoint y: 220, endPoint x: 328, endPoint y: 219, distance: 26.3
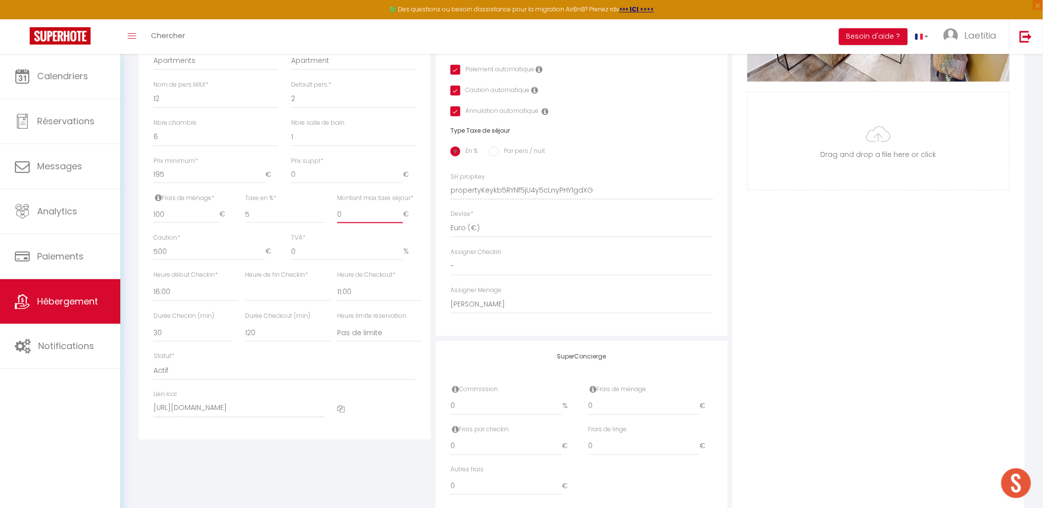
click at [328, 219] on div "Frais de ménage * 100 € Taxe de séjour * 0 € Taxe en % * 5 Montant max taxe séj…" at bounding box center [284, 214] width 275 height 40
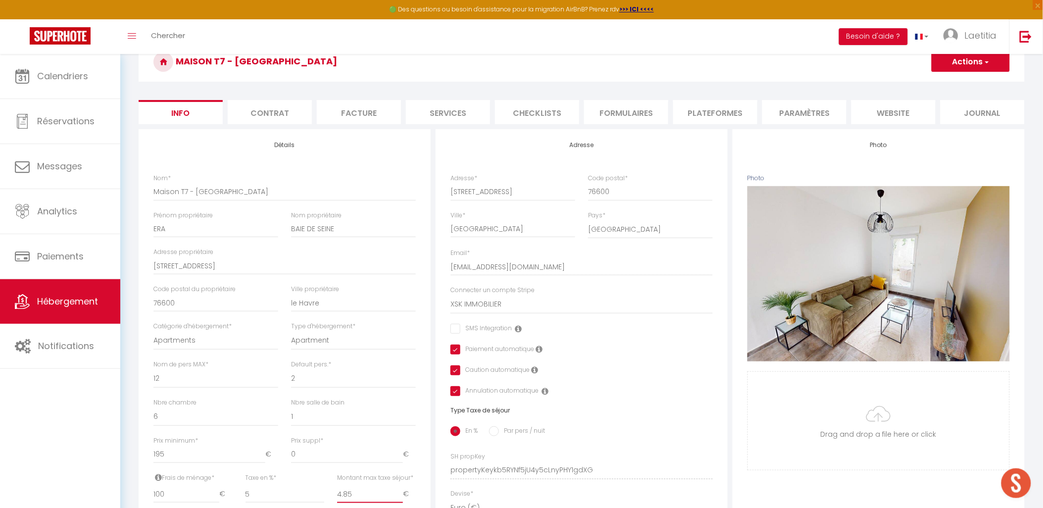
scroll to position [0, 0]
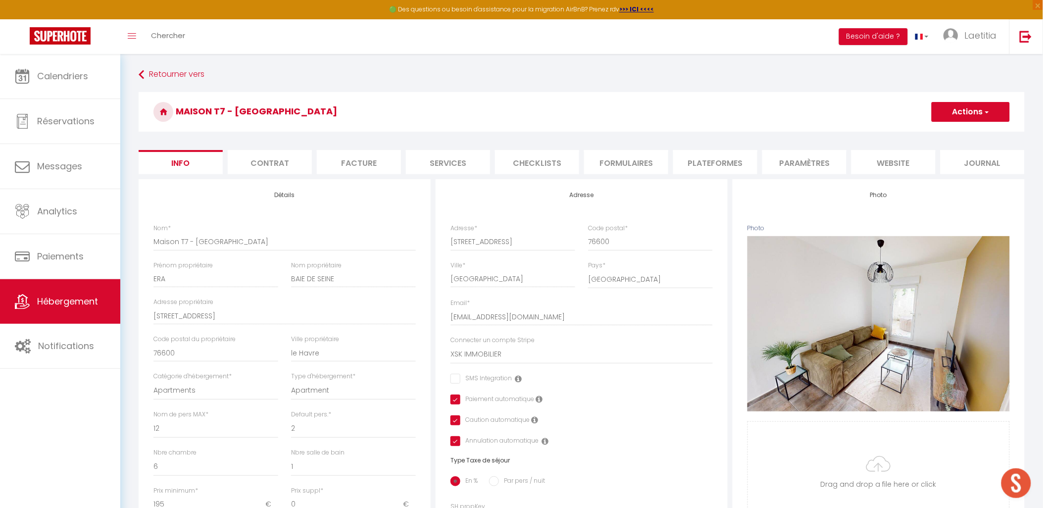
click at [956, 110] on button "Actions" at bounding box center [971, 112] width 78 height 20
click at [941, 132] on input "Enregistrer" at bounding box center [931, 134] width 37 height 10
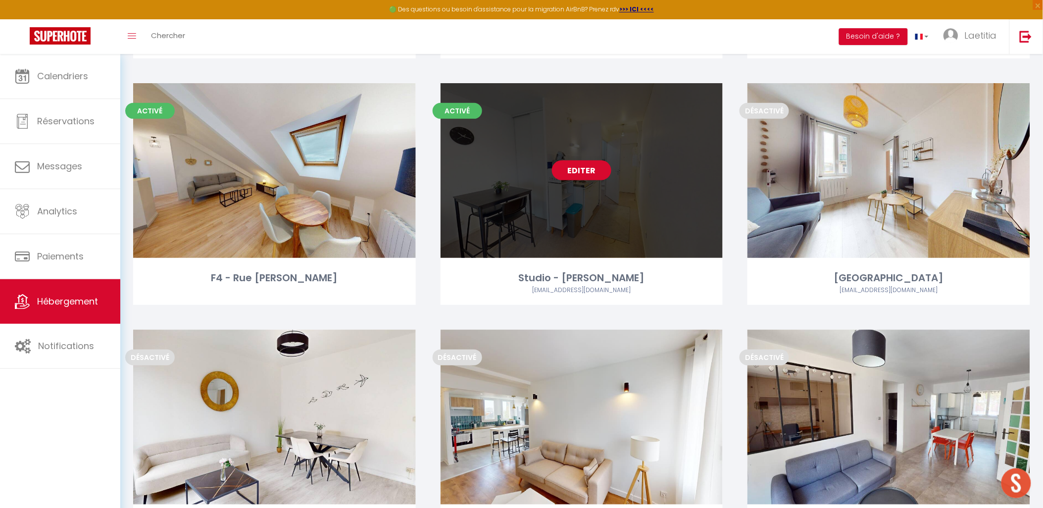
scroll to position [2695, 0]
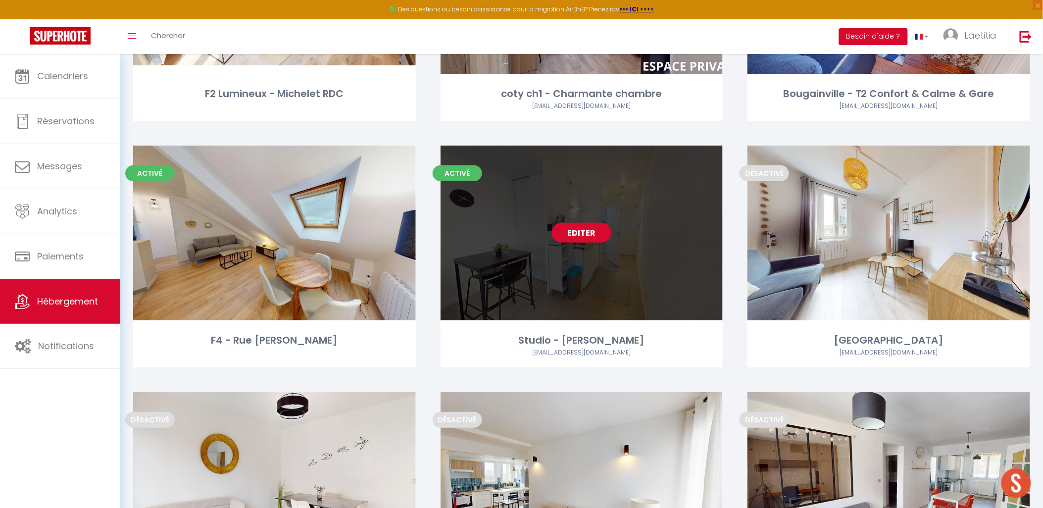
click at [581, 230] on link "Editer" at bounding box center [581, 233] width 59 height 20
click at [573, 231] on link "Editer" at bounding box center [581, 233] width 59 height 20
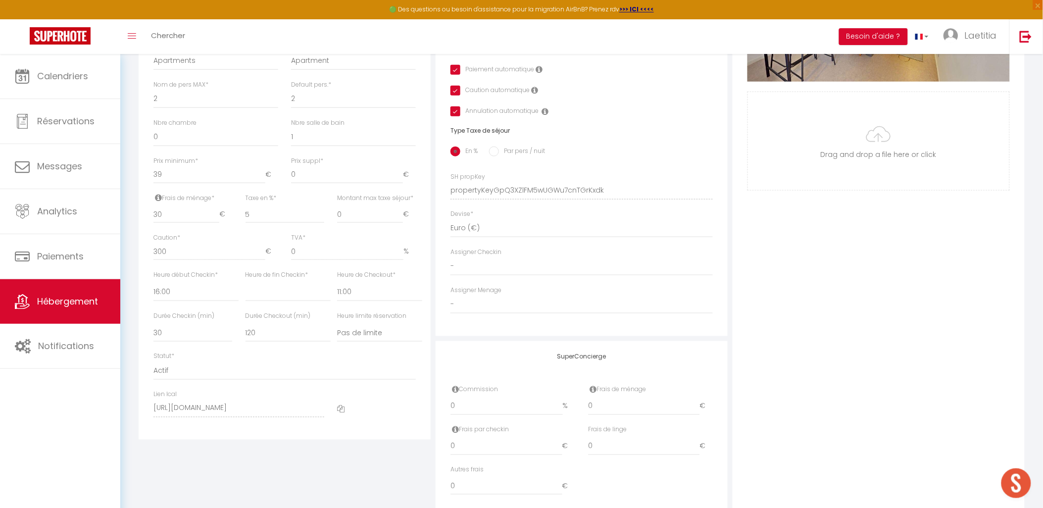
scroll to position [373, 0]
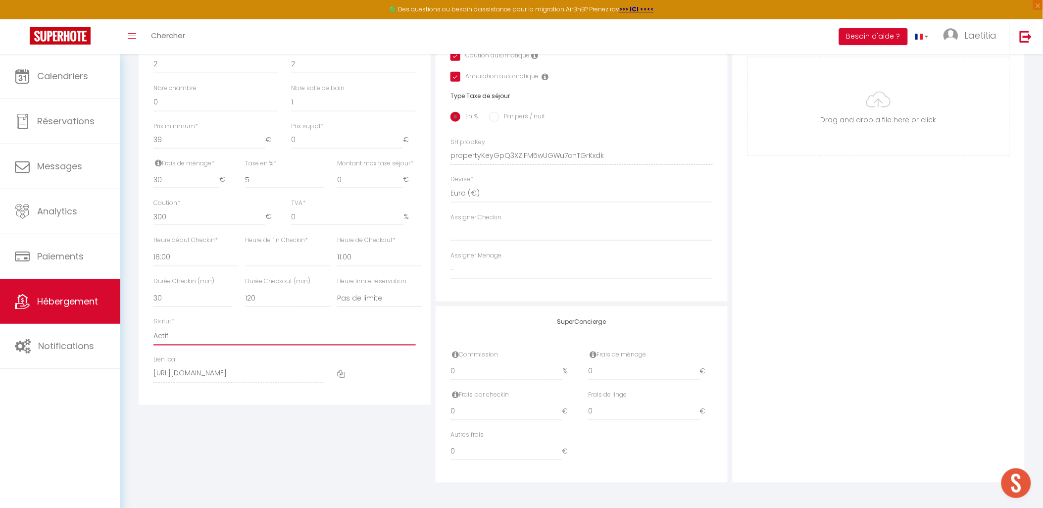
click at [201, 340] on select "Actif Pas actif" at bounding box center [284, 336] width 262 height 19
click at [153, 327] on select "Actif Pas actif" at bounding box center [284, 336] width 262 height 19
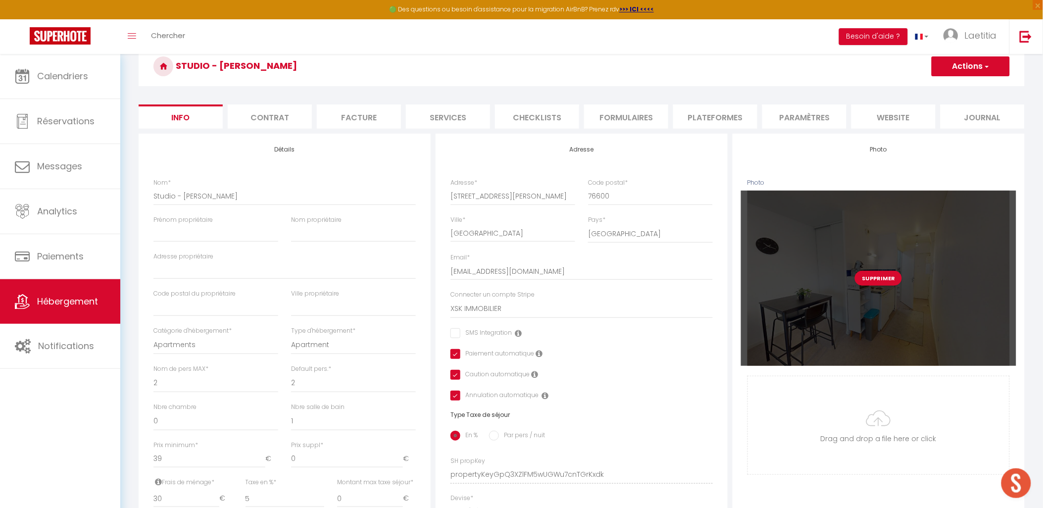
scroll to position [0, 0]
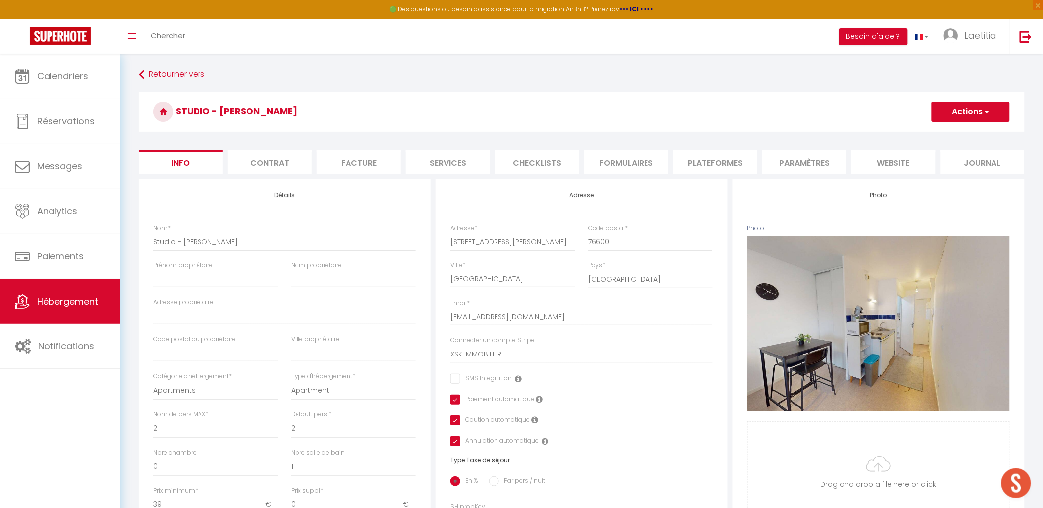
click at [999, 111] on button "Actions" at bounding box center [971, 112] width 78 height 20
click at [923, 135] on input "Enregistrer" at bounding box center [931, 134] width 37 height 10
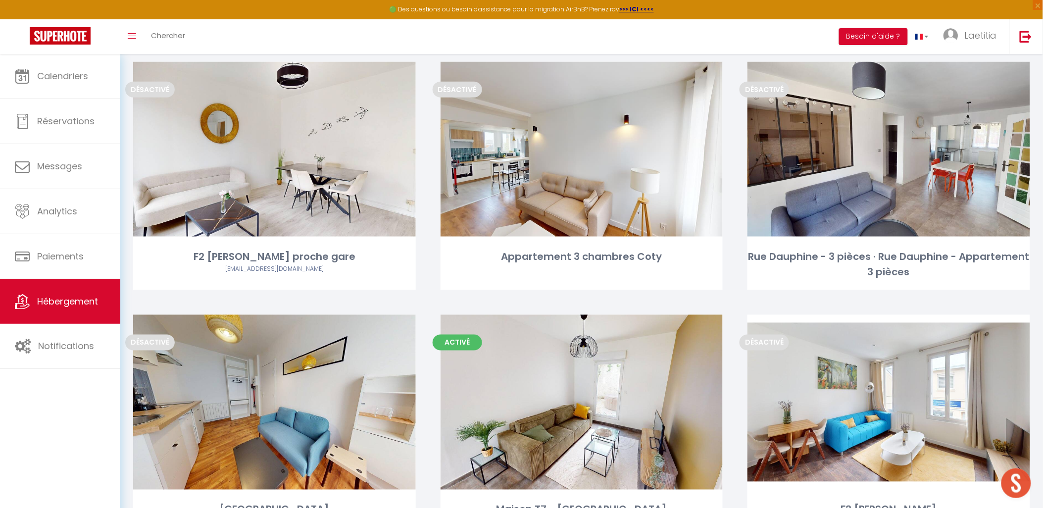
scroll to position [3190, 0]
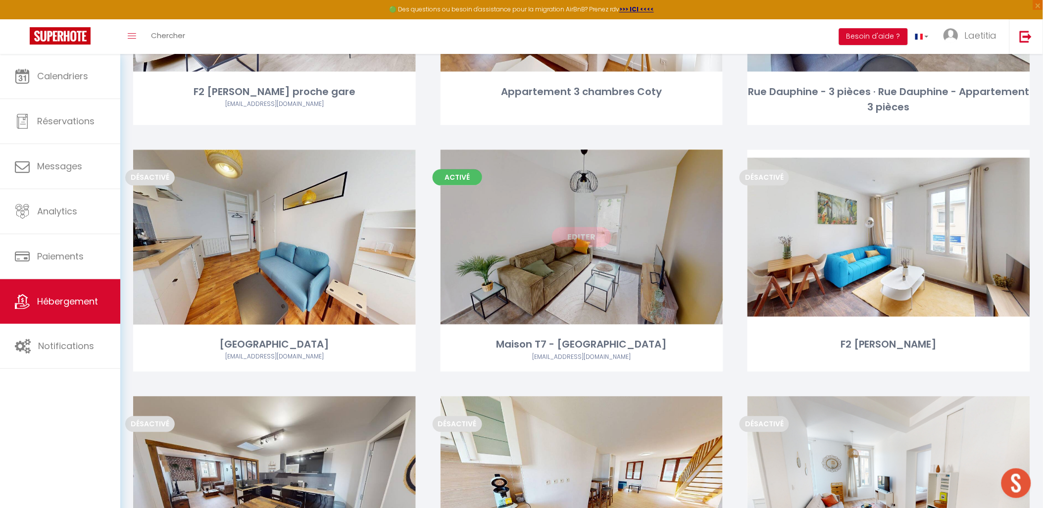
click at [588, 234] on link "Editer" at bounding box center [581, 237] width 59 height 20
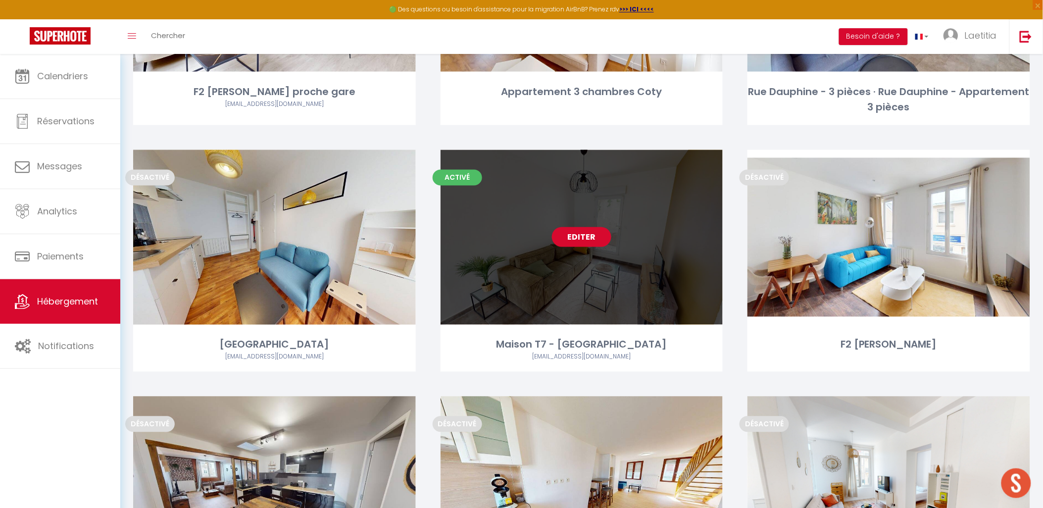
click at [589, 237] on link "Editer" at bounding box center [581, 237] width 59 height 20
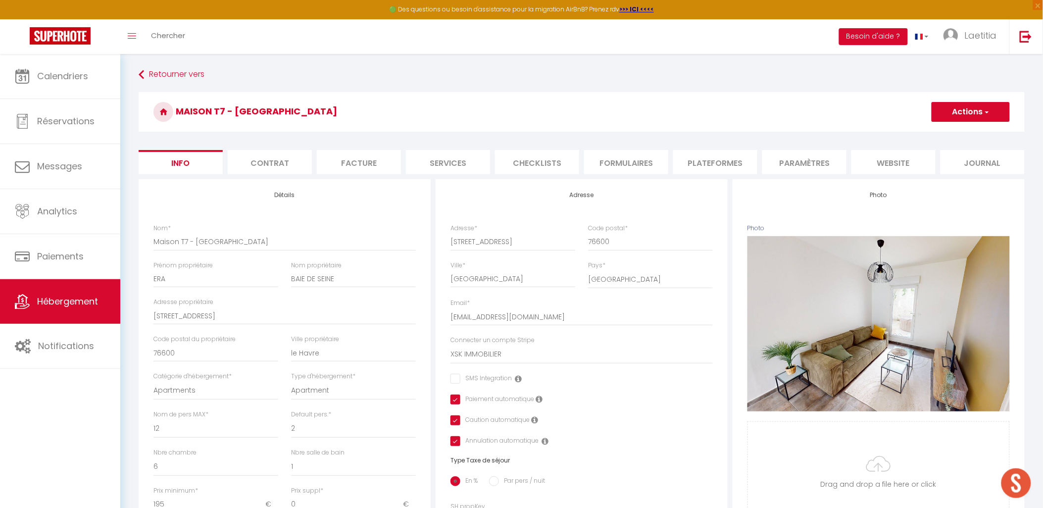
click at [349, 162] on li "Facture" at bounding box center [359, 162] width 84 height 24
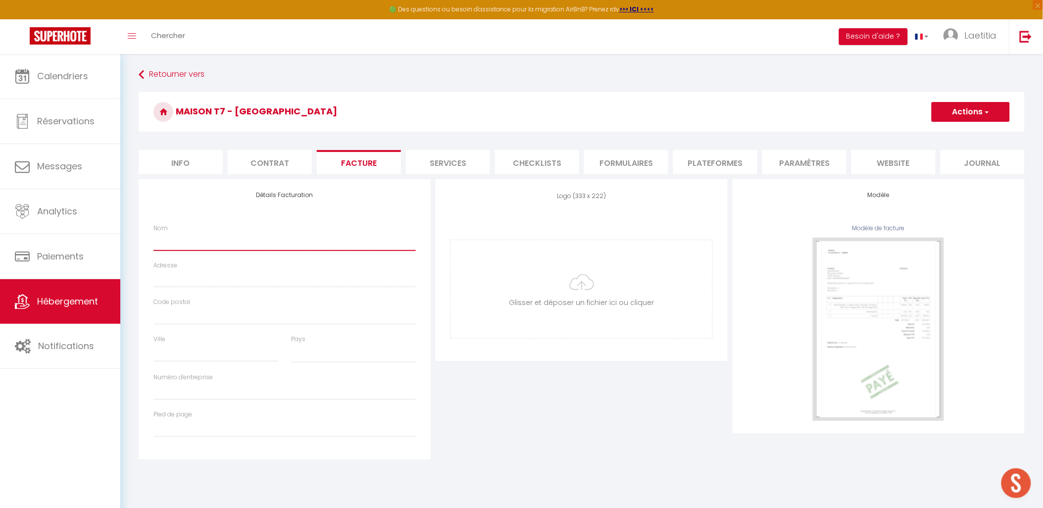
click at [199, 250] on input "Nom" at bounding box center [284, 242] width 262 height 18
click at [589, 285] on input "file" at bounding box center [581, 289] width 261 height 98
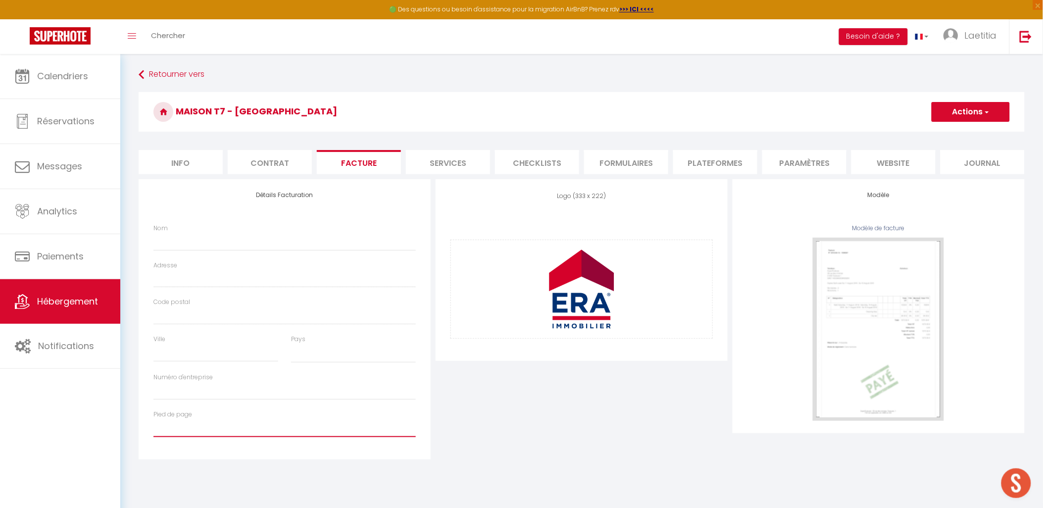
click at [192, 429] on input "Pied de page" at bounding box center [284, 428] width 262 height 18
paste input "SAS XSK Immobilier au capital de 5000€ - 25 Bis Rue Casimir PERIER 76600 LE HAV…"
click at [273, 239] on div "Nom" at bounding box center [284, 237] width 262 height 27
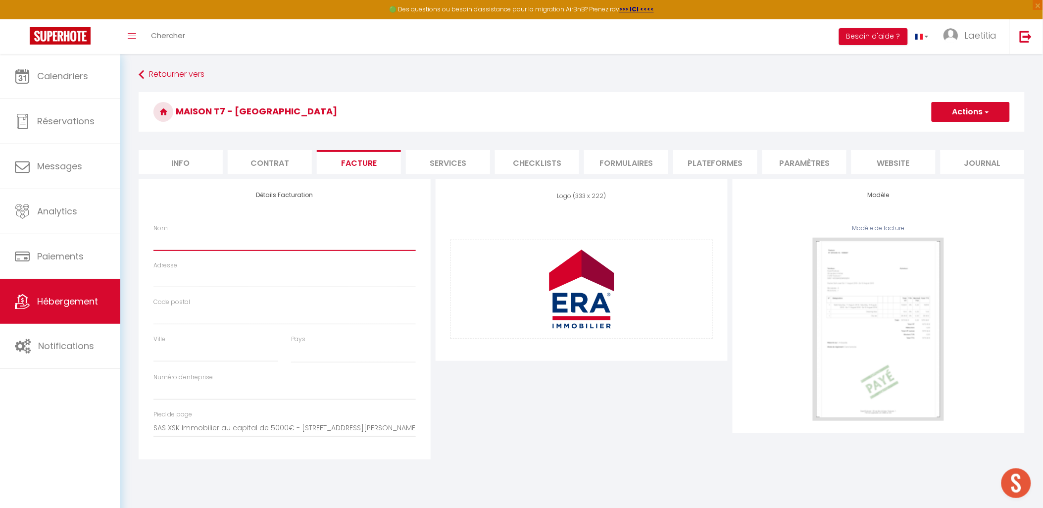
click at [268, 243] on input "Nom" at bounding box center [284, 242] width 262 height 18
click at [175, 285] on input "Adresse" at bounding box center [284, 279] width 262 height 18
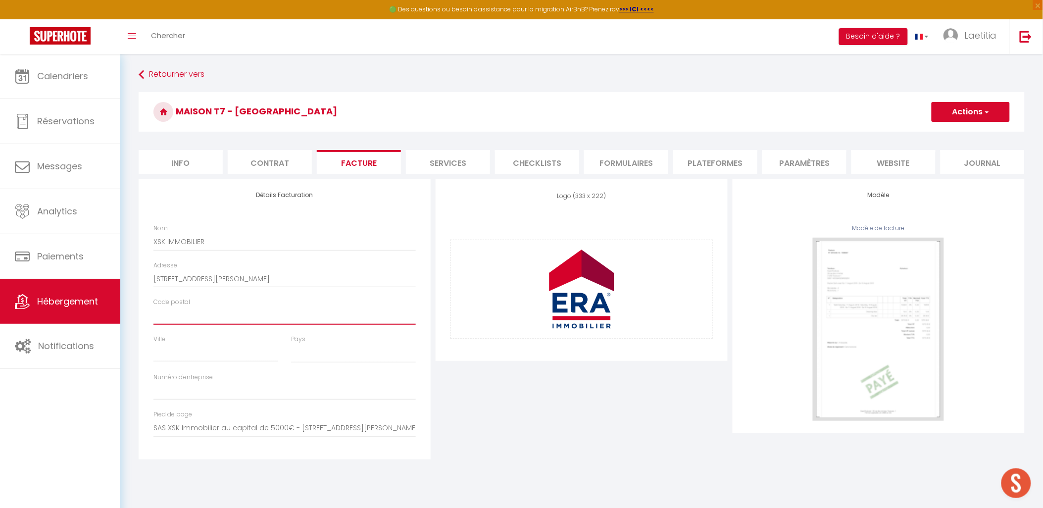
click at [177, 325] on input "Code postal" at bounding box center [284, 316] width 262 height 18
click at [180, 358] on input "Ville" at bounding box center [215, 353] width 125 height 18
click at [311, 353] on select "France Portugal Afghanistan Albania Algeria American Samoa Andorra Angola Angui…" at bounding box center [353, 353] width 125 height 19
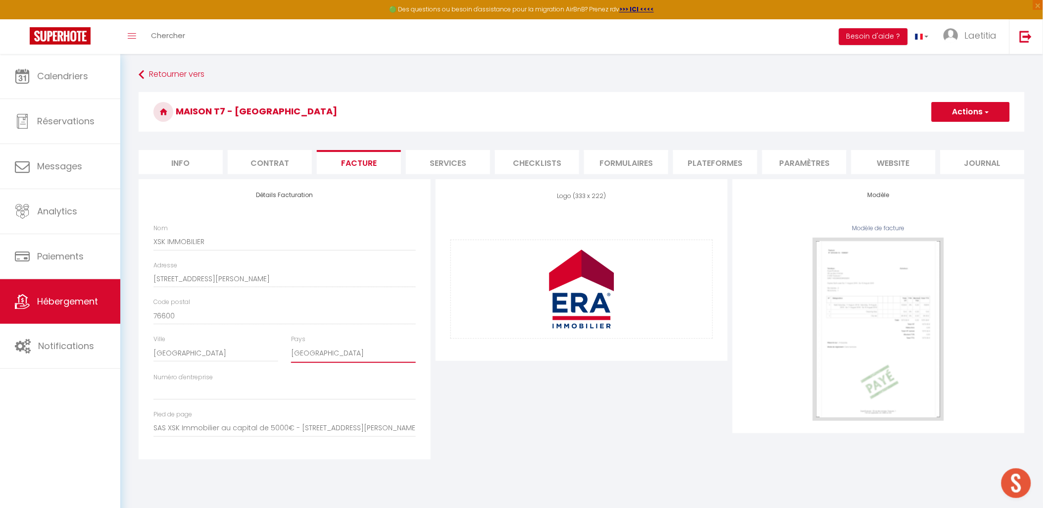
click at [291, 352] on select "France Portugal Afghanistan Albania Algeria American Samoa Andorra Angola Angui…" at bounding box center [353, 353] width 125 height 19
click at [324, 437] on input "SAS XSK Immobilier au capital de 5000€ - 25 Bis Rue Casimir PERIER 76600 LE HAV…" at bounding box center [284, 428] width 262 height 18
drag, startPoint x: 302, startPoint y: 432, endPoint x: 260, endPoint y: 436, distance: 42.3
click at [260, 436] on input "SAS XSK Immobilier au capital de 5000€ - 25 Bis Rue Casimir PERIER 76600 LE HAV…" at bounding box center [284, 428] width 262 height 18
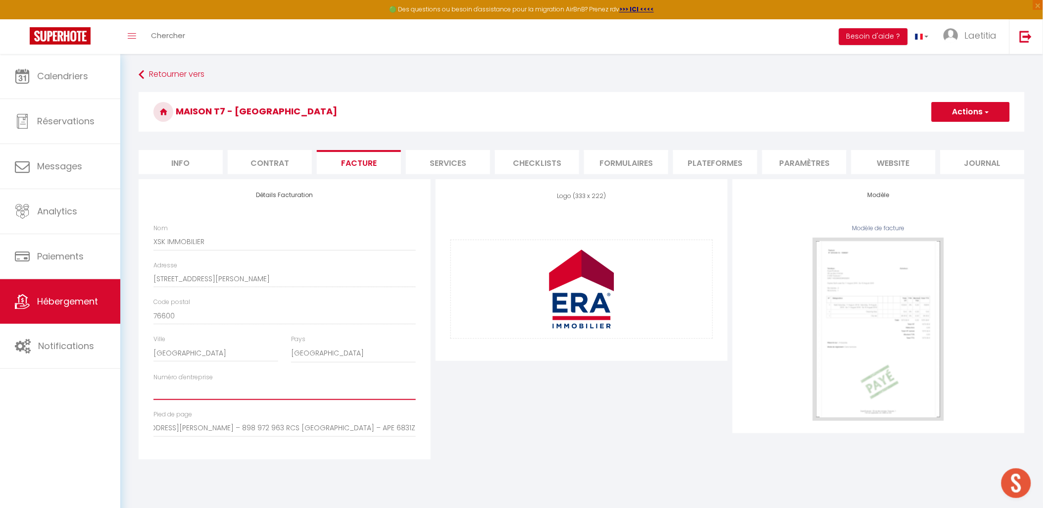
click at [225, 393] on input "Numéro d'entreprise" at bounding box center [284, 391] width 262 height 18
paste input "898 972 963"
click at [997, 114] on button "Actions" at bounding box center [971, 112] width 78 height 20
click at [978, 132] on link "Enregistrer" at bounding box center [970, 133] width 78 height 13
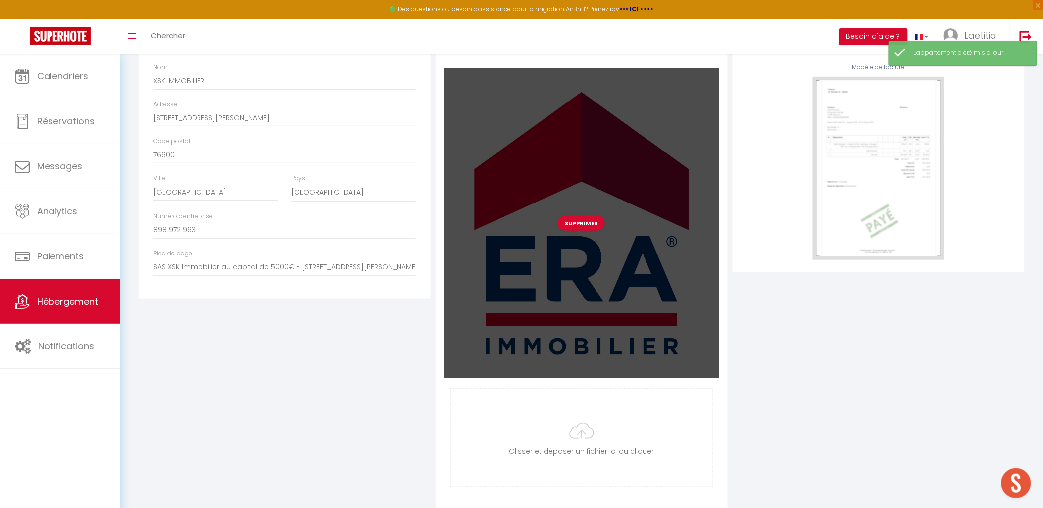
scroll to position [55, 0]
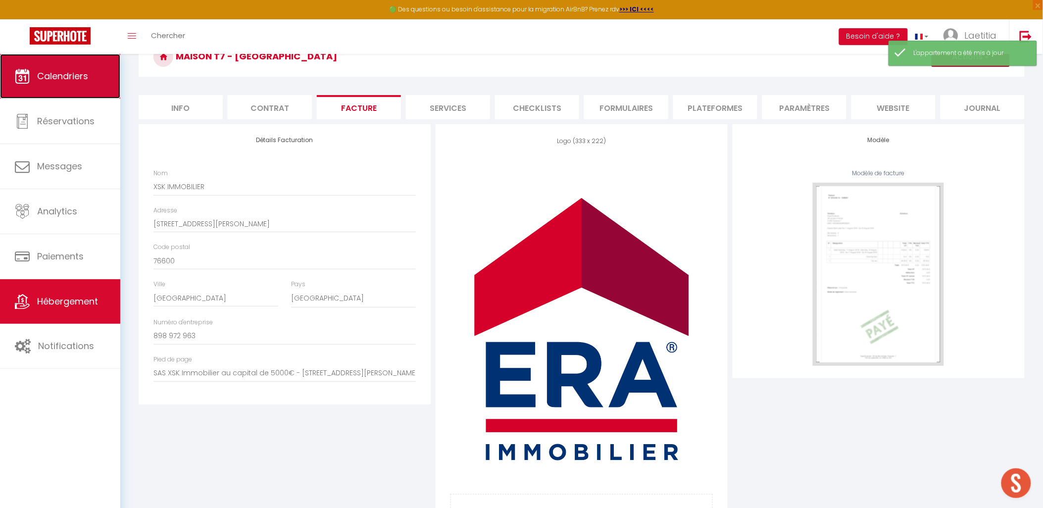
click at [60, 90] on link "Calendriers" at bounding box center [60, 76] width 120 height 45
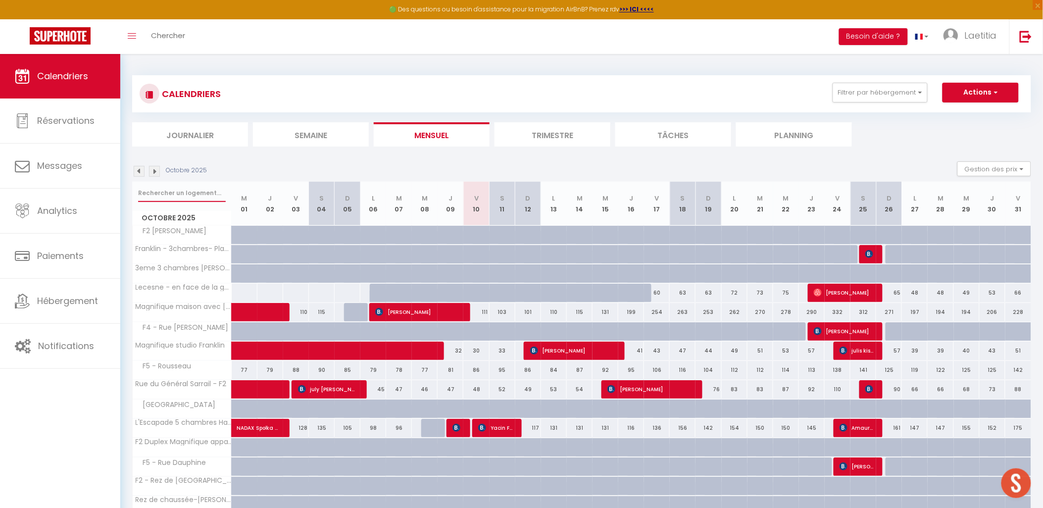
click at [190, 190] on input "text" at bounding box center [182, 193] width 88 height 18
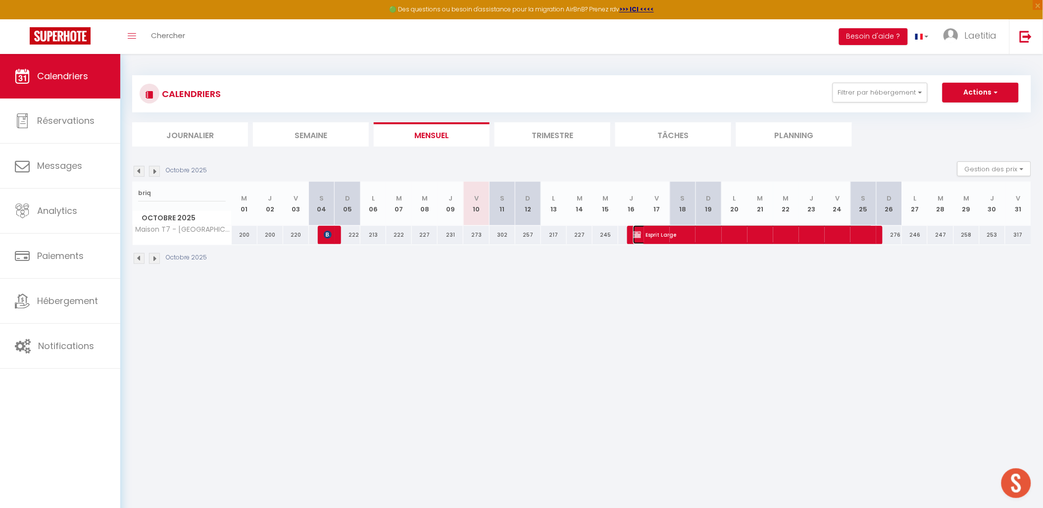
click at [643, 236] on span "Esprit Large" at bounding box center [753, 234] width 240 height 19
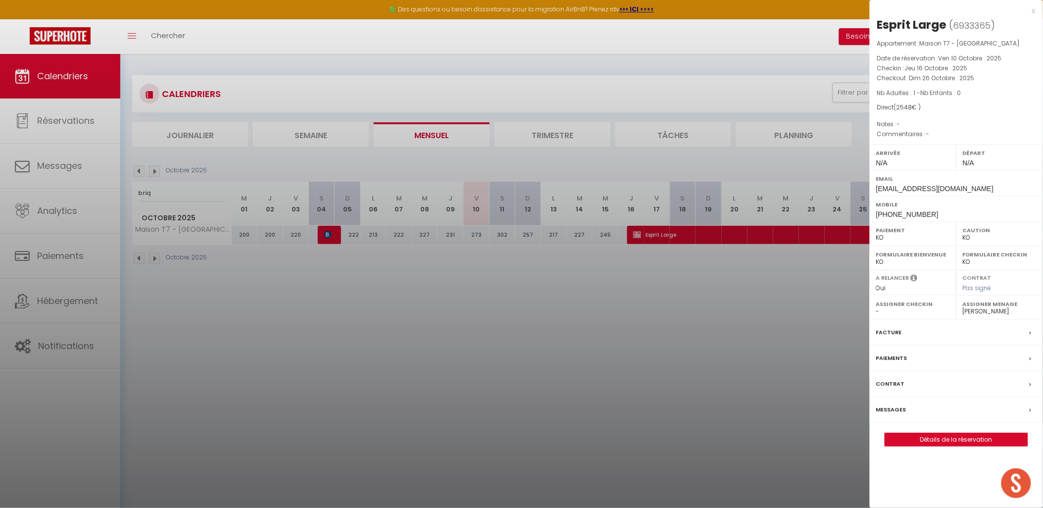
click at [898, 331] on label "Facture" at bounding box center [889, 332] width 26 height 10
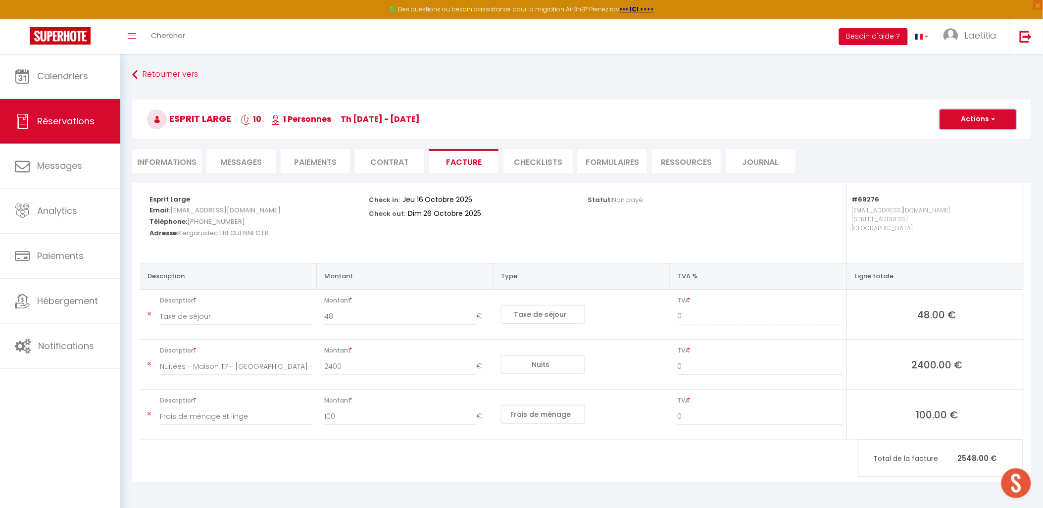
click at [983, 120] on button "Actions" at bounding box center [978, 119] width 76 height 20
click at [968, 164] on link "Envoyer la facture" at bounding box center [970, 166] width 83 height 13
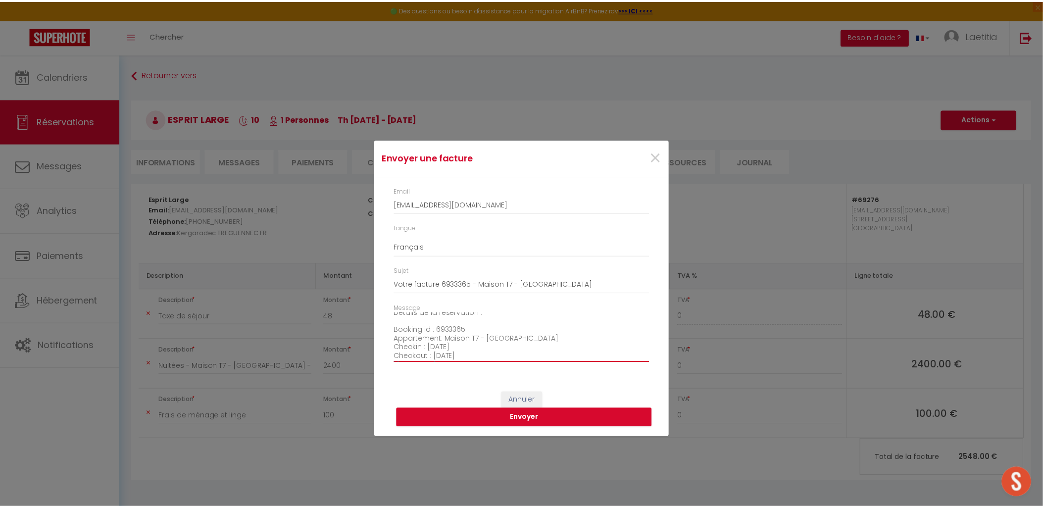
scroll to position [112, 0]
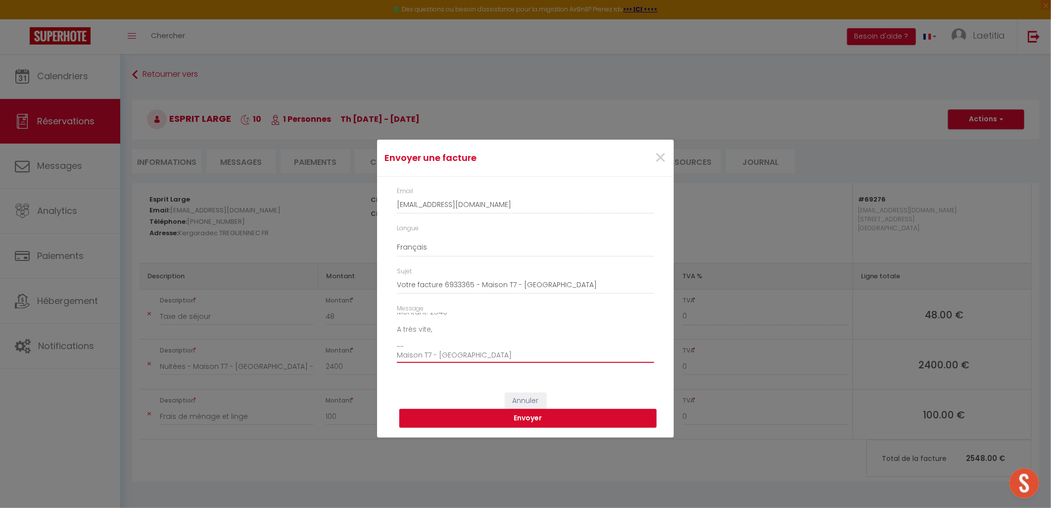
drag, startPoint x: 397, startPoint y: 318, endPoint x: 562, endPoint y: 363, distance: 171.0
click at [562, 363] on div "Message Bonjour, Voici le lien pour télécharger votre facture : https://superho…" at bounding box center [526, 338] width 270 height 69
click at [662, 155] on span "×" at bounding box center [660, 158] width 12 height 30
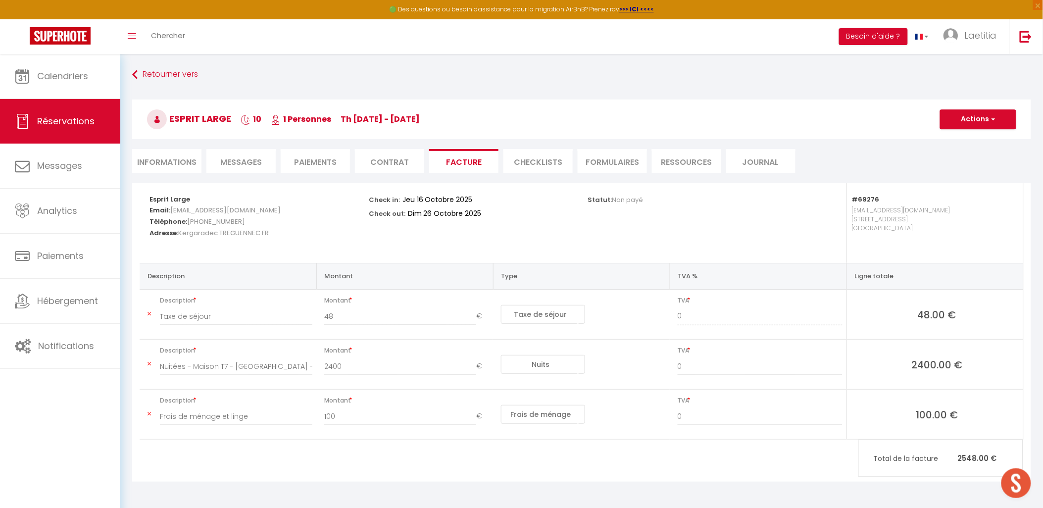
click at [661, 155] on li "Ressources" at bounding box center [686, 161] width 69 height 24
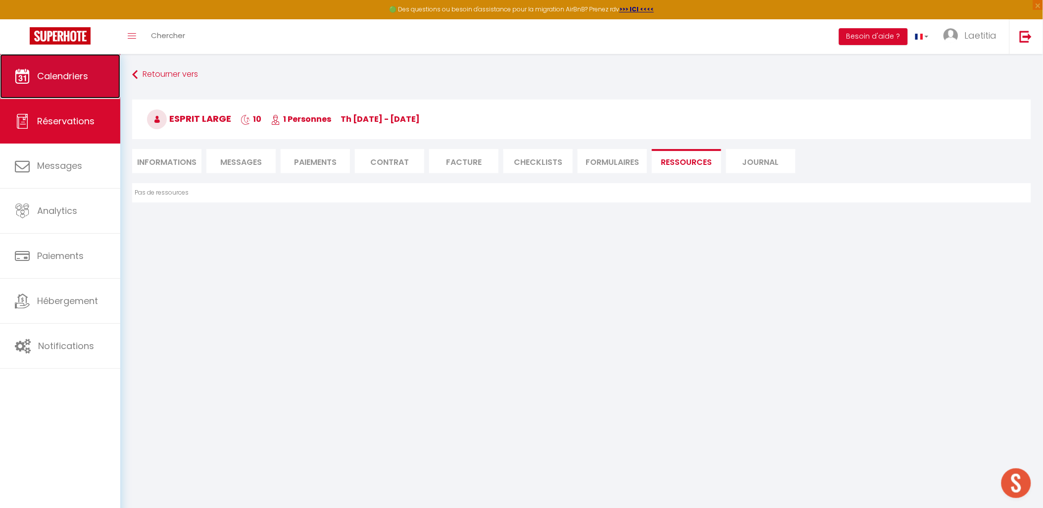
click at [66, 75] on span "Calendriers" at bounding box center [62, 76] width 51 height 12
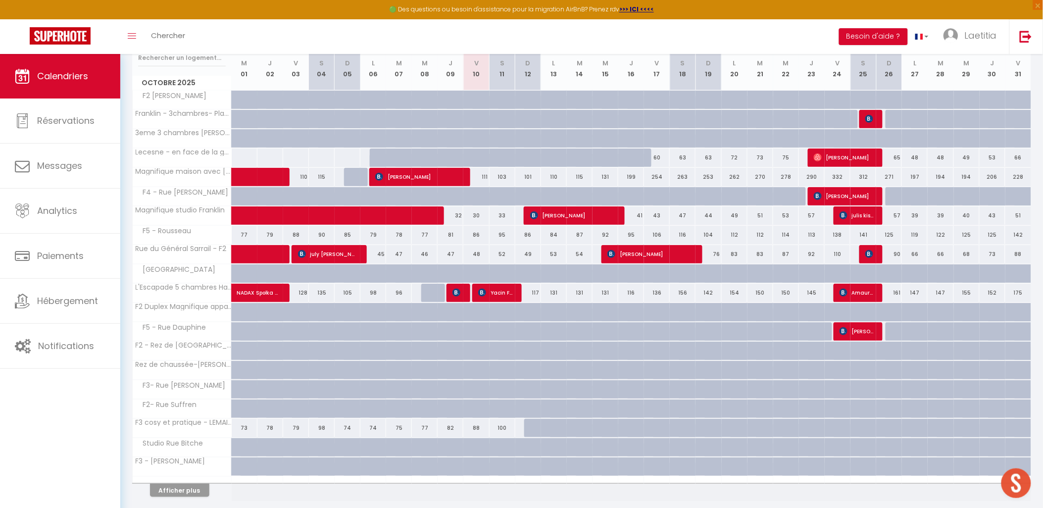
scroll to position [170, 0]
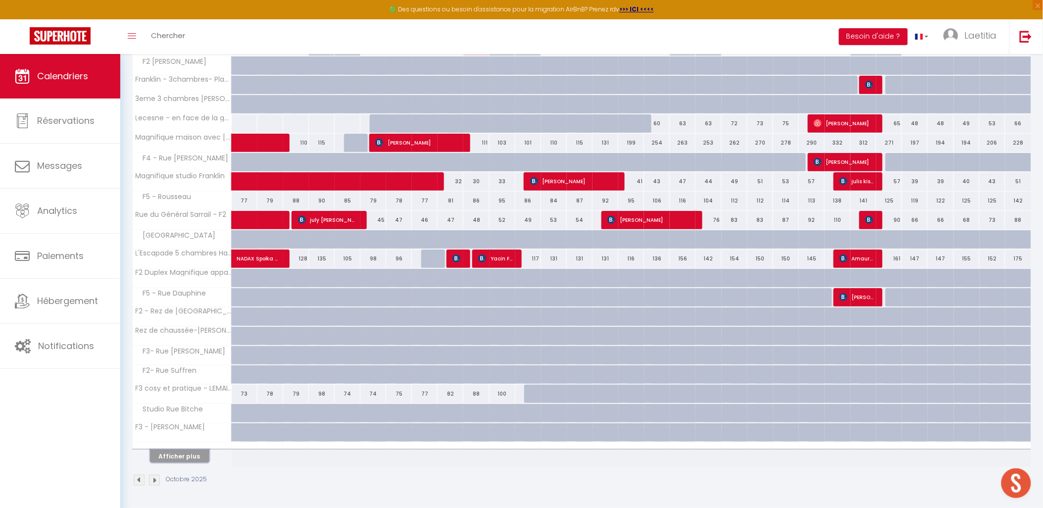
click at [189, 456] on button "Afficher plus" at bounding box center [179, 455] width 59 height 13
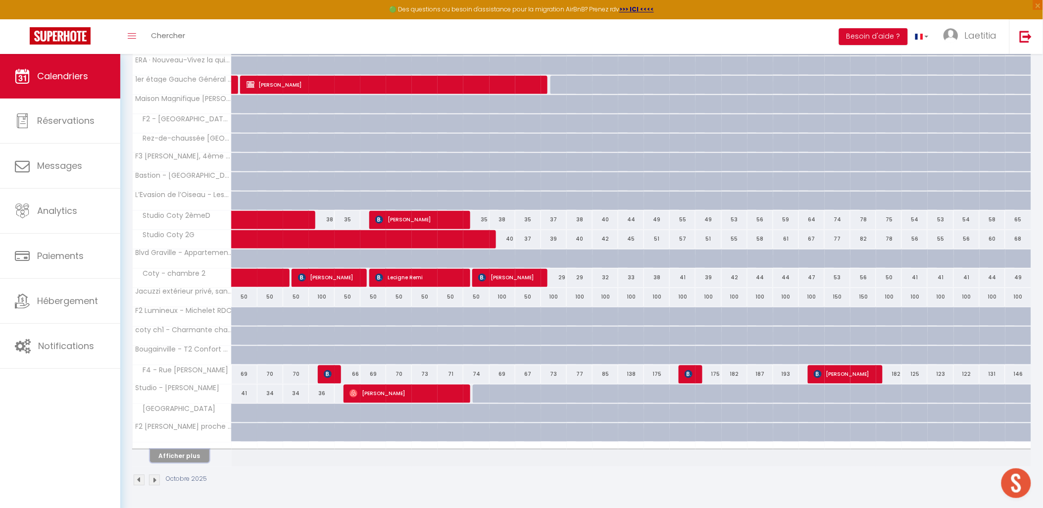
scroll to position [557, 0]
click at [191, 457] on button "Afficher plus" at bounding box center [179, 455] width 59 height 13
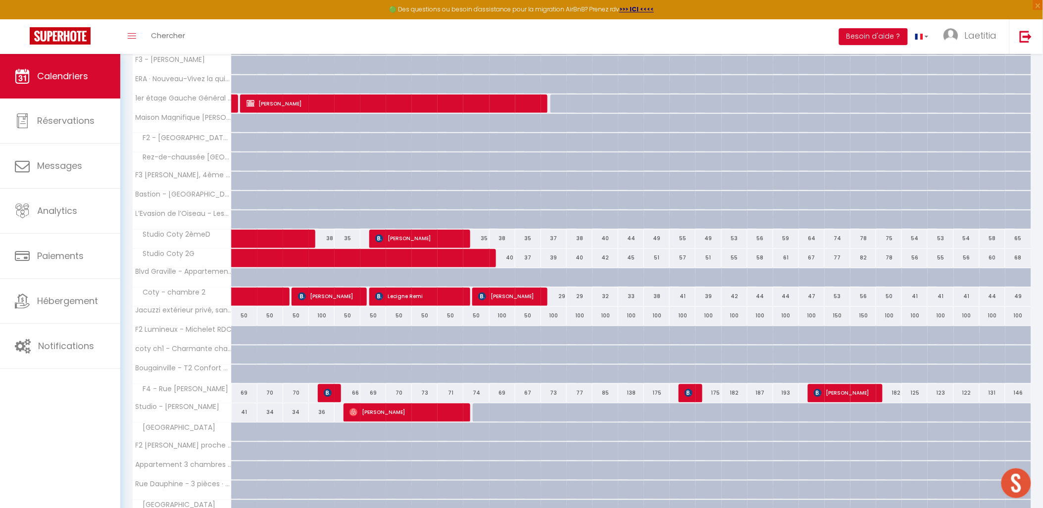
scroll to position [496, 0]
